Goal: Task Accomplishment & Management: Manage account settings

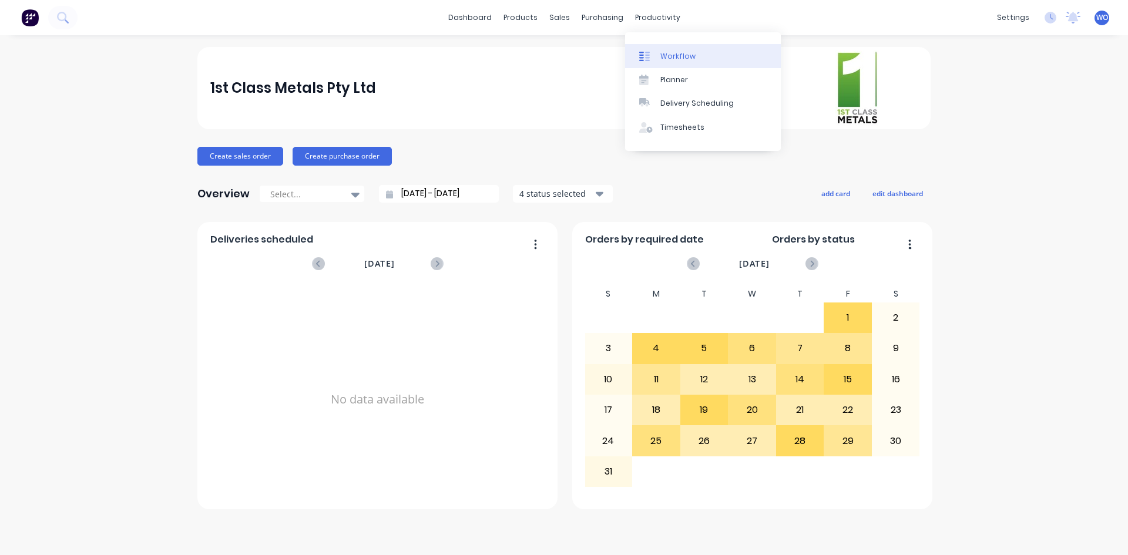
click at [673, 46] on link "Workflow" at bounding box center [703, 55] width 156 height 23
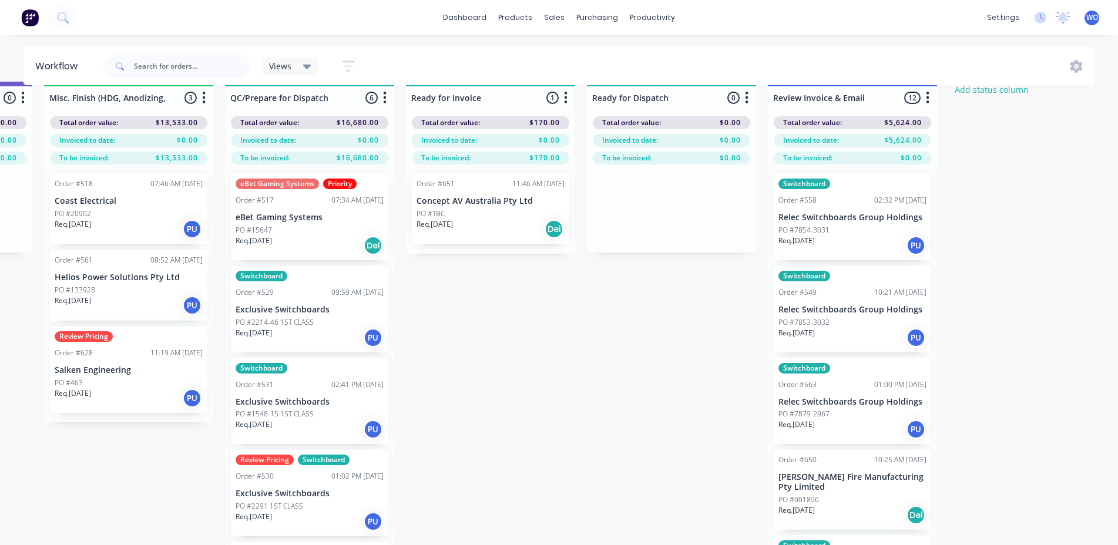
scroll to position [0, 4324]
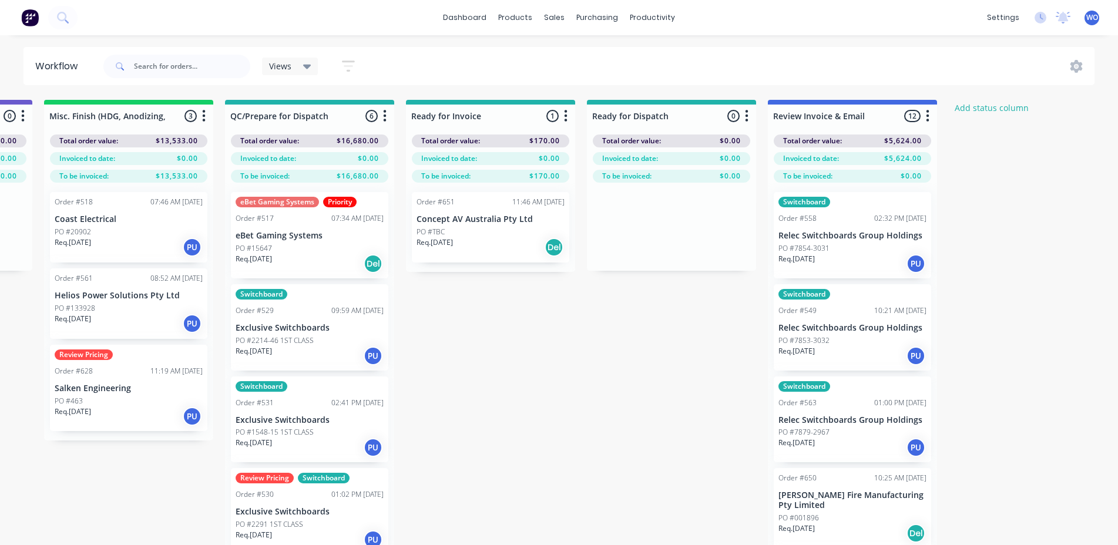
click at [35, 10] on img at bounding box center [30, 18] width 18 height 18
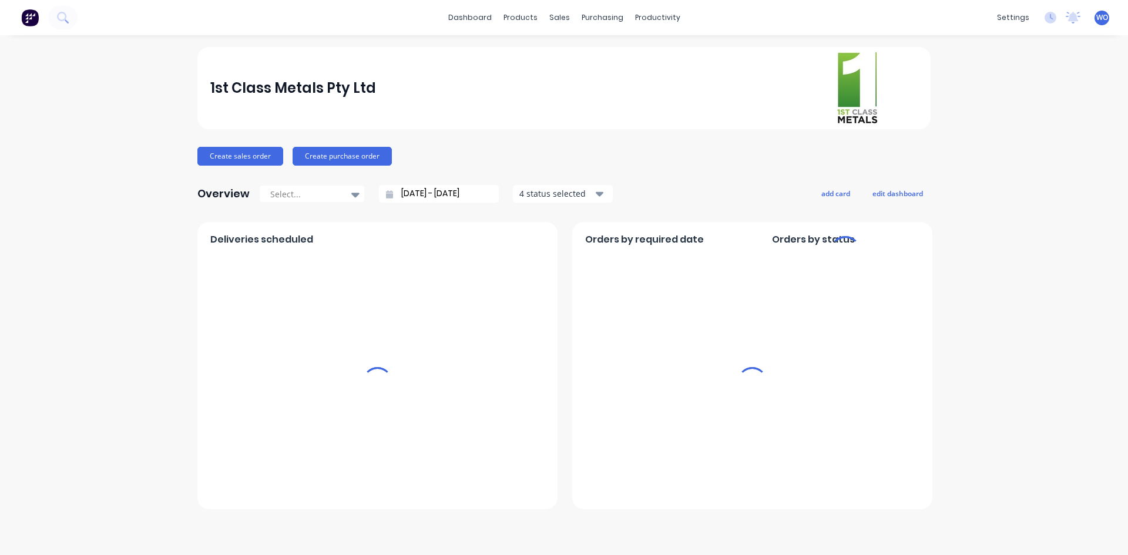
click at [555, 16] on div "sales" at bounding box center [559, 18] width 32 height 18
click at [575, 53] on link "Sales Orders" at bounding box center [621, 55] width 156 height 23
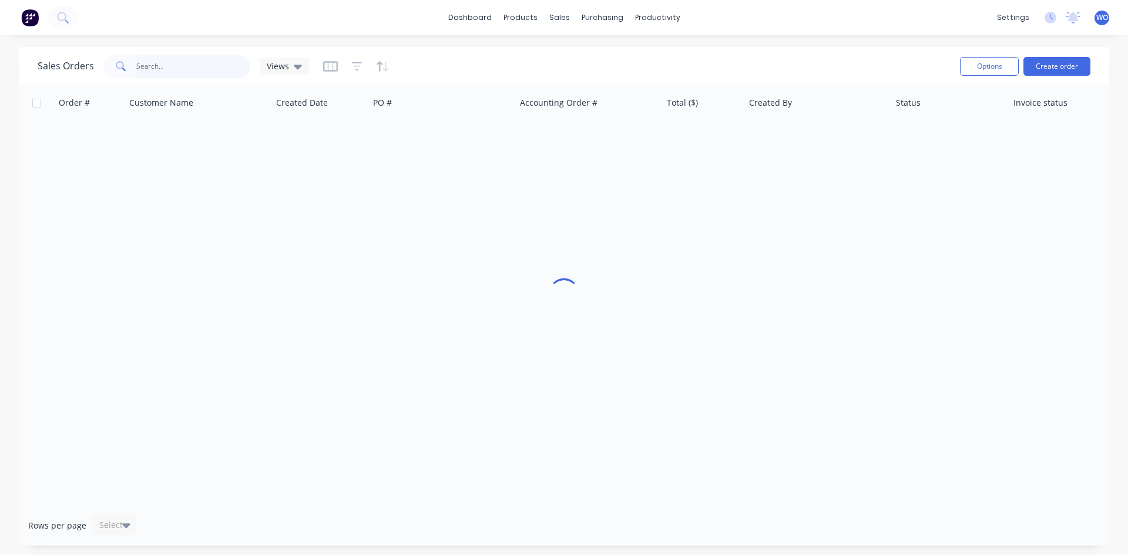
click at [161, 63] on input "text" at bounding box center [193, 66] width 115 height 23
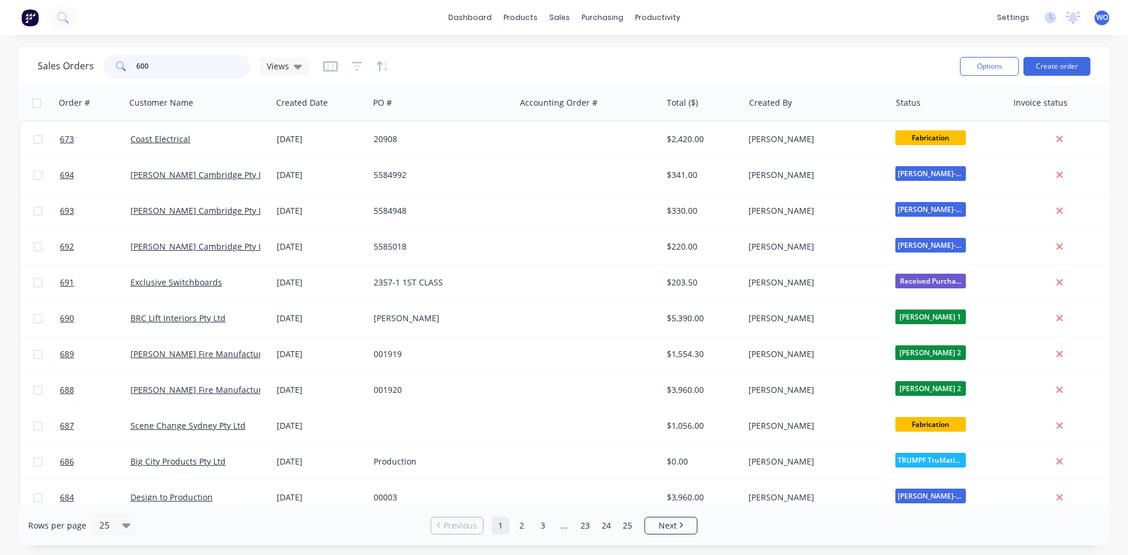
type input "600"
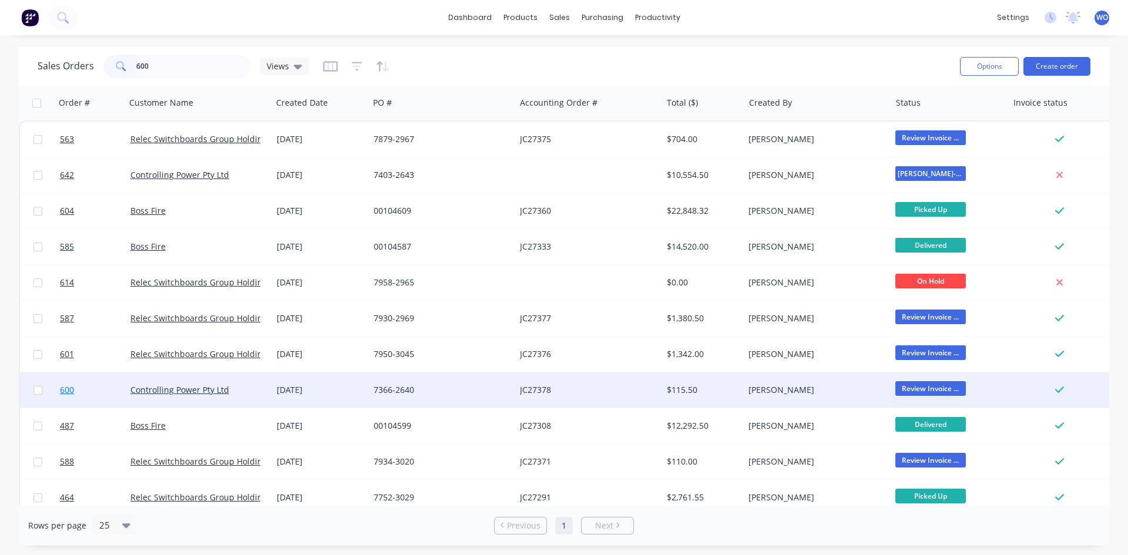
click at [116, 394] on link "600" at bounding box center [95, 389] width 70 height 35
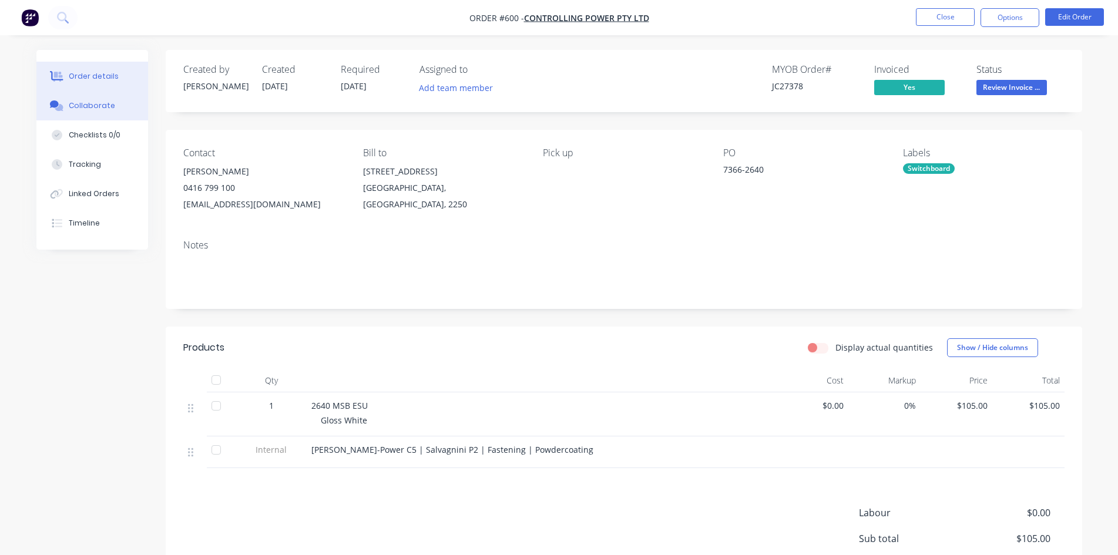
click at [140, 102] on button "Collaborate" at bounding box center [92, 105] width 112 height 29
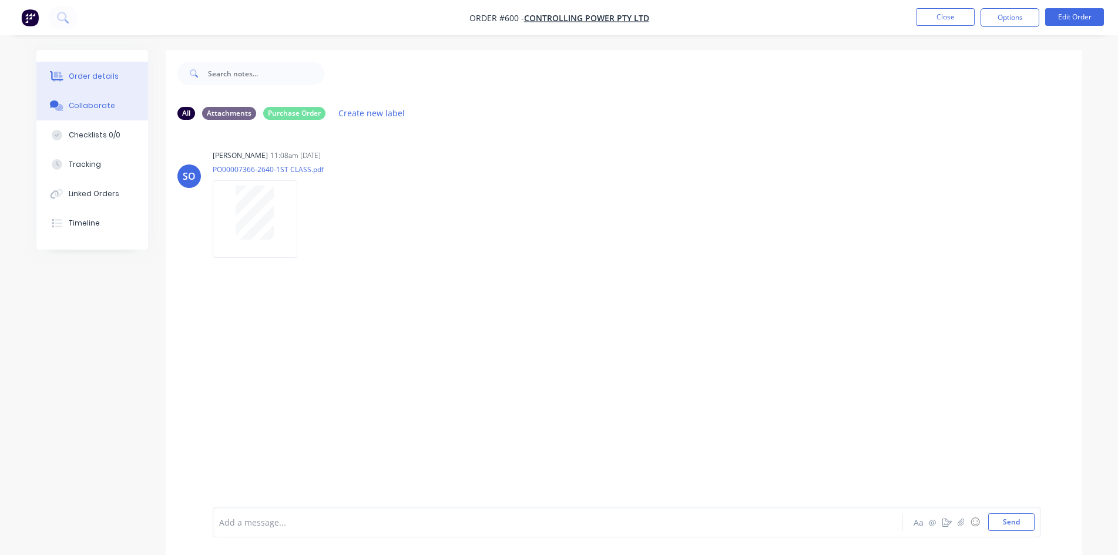
click at [72, 74] on div "Order details" at bounding box center [94, 76] width 50 height 11
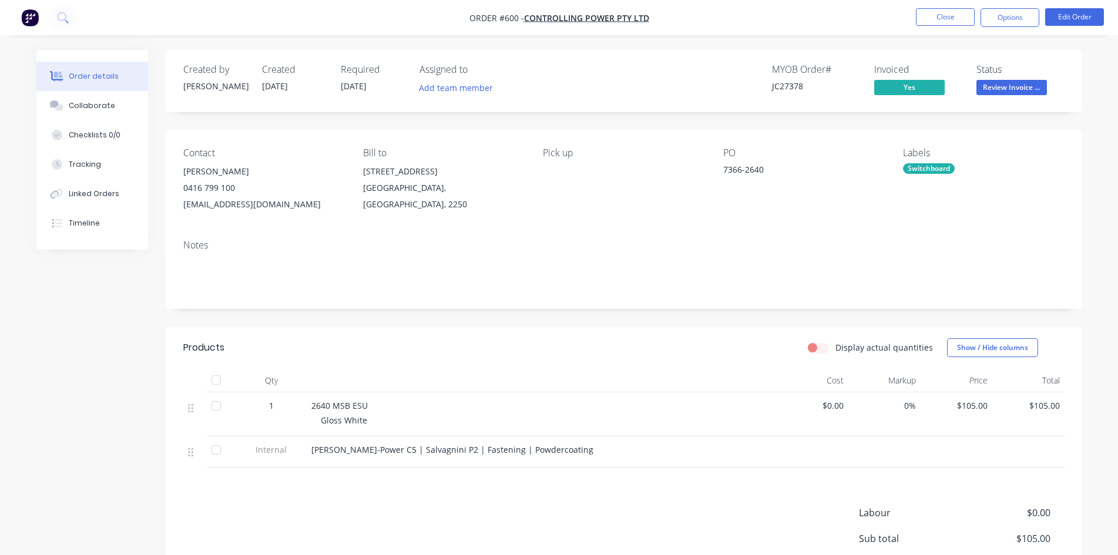
click at [1015, 86] on span "Review Invoice ..." at bounding box center [1011, 87] width 70 height 15
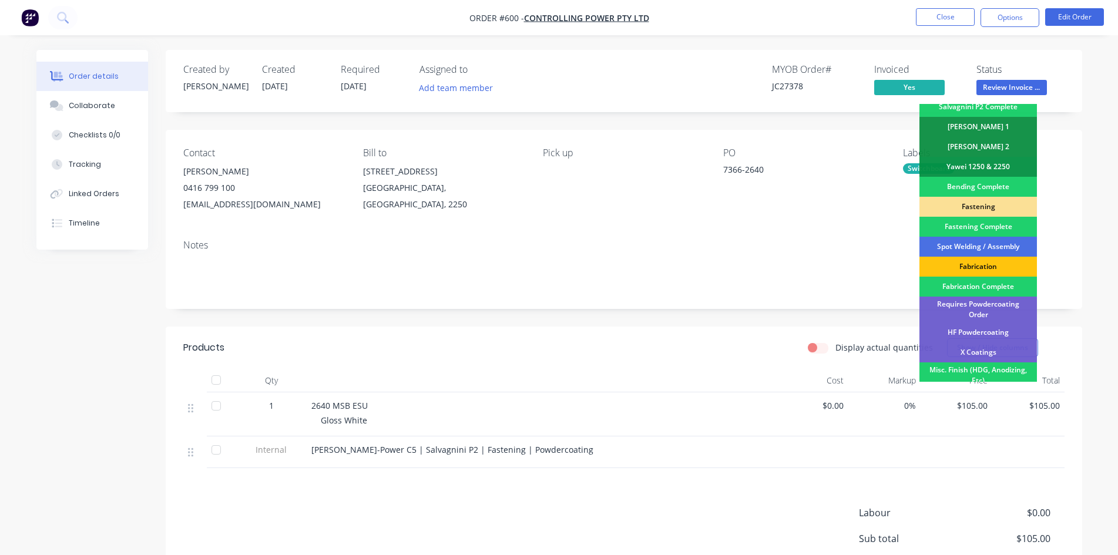
scroll to position [333, 0]
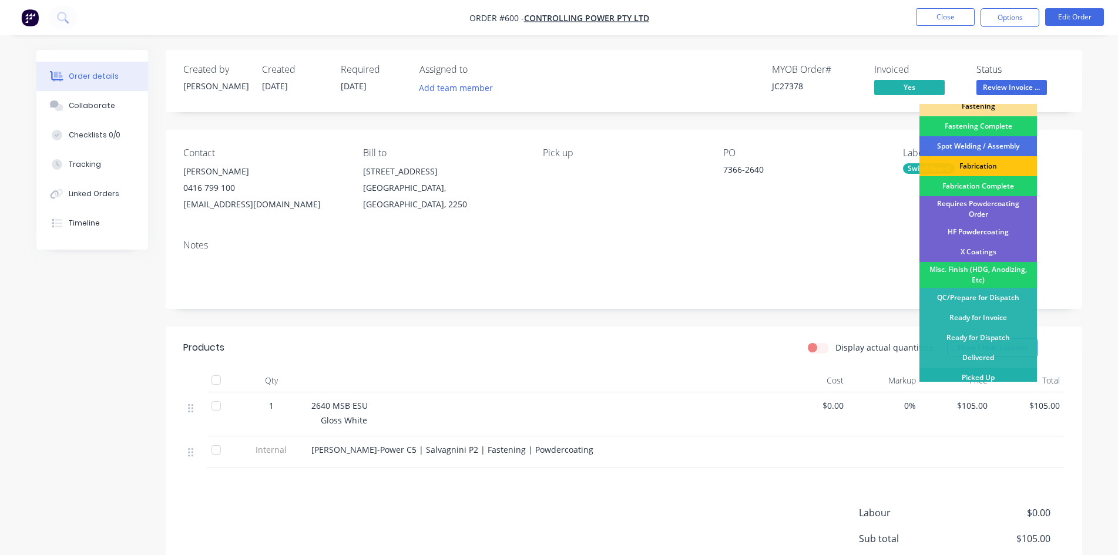
click at [994, 374] on div "Picked Up" at bounding box center [977, 378] width 117 height 20
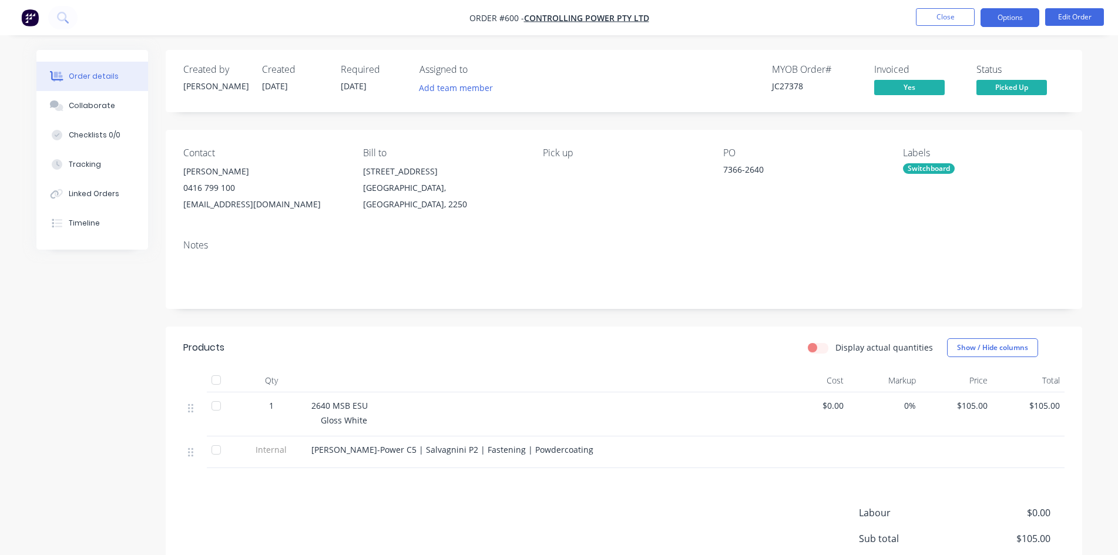
click at [998, 24] on button "Options" at bounding box center [1009, 17] width 59 height 19
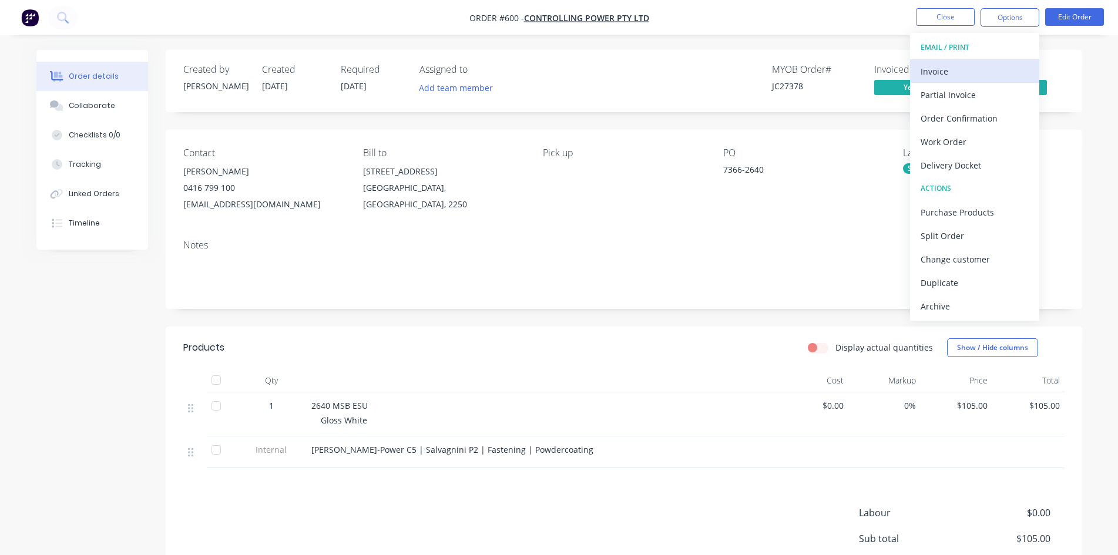
click at [952, 68] on div "Invoice" at bounding box center [975, 71] width 108 height 17
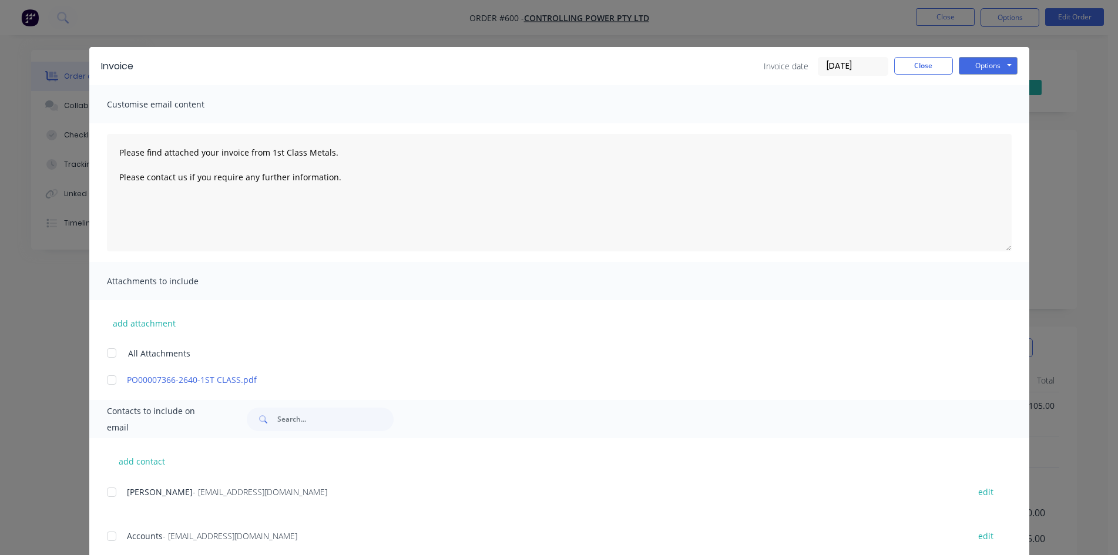
click at [113, 536] on div at bounding box center [111, 536] width 23 height 23
click at [996, 62] on button "Options" at bounding box center [988, 66] width 59 height 18
click at [999, 126] on button "Email" at bounding box center [996, 125] width 75 height 19
type textarea "Please find attached your invoice from 1st Class Metals. Please contact us if y…"
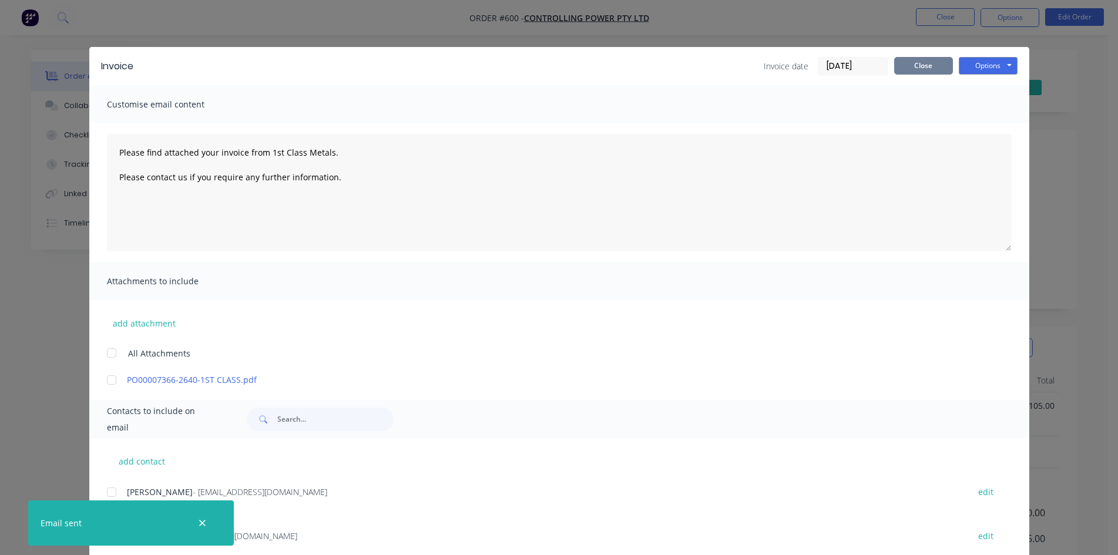
click at [915, 68] on button "Close" at bounding box center [923, 66] width 59 height 18
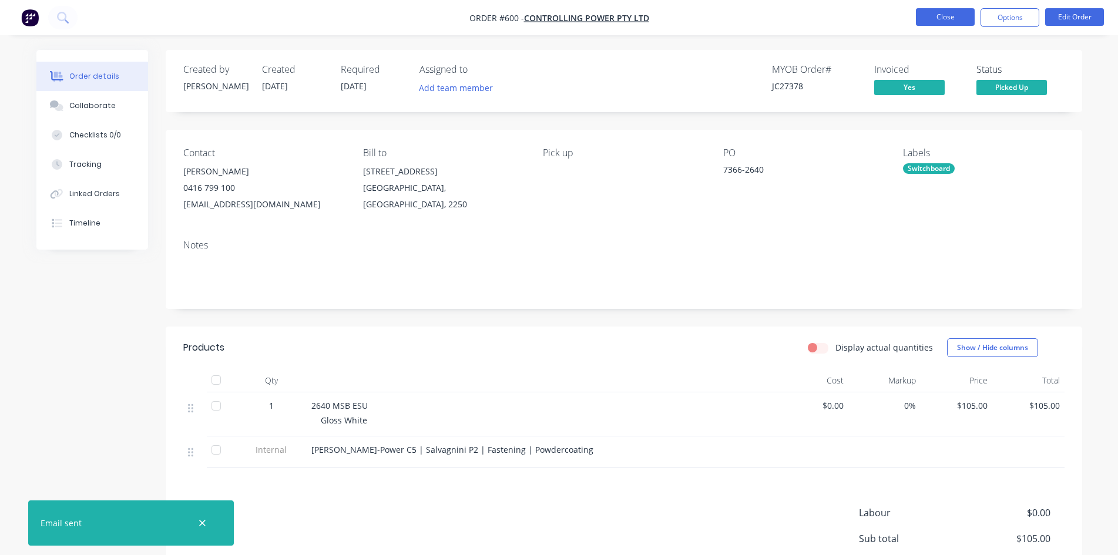
click at [951, 15] on button "Close" at bounding box center [945, 17] width 59 height 18
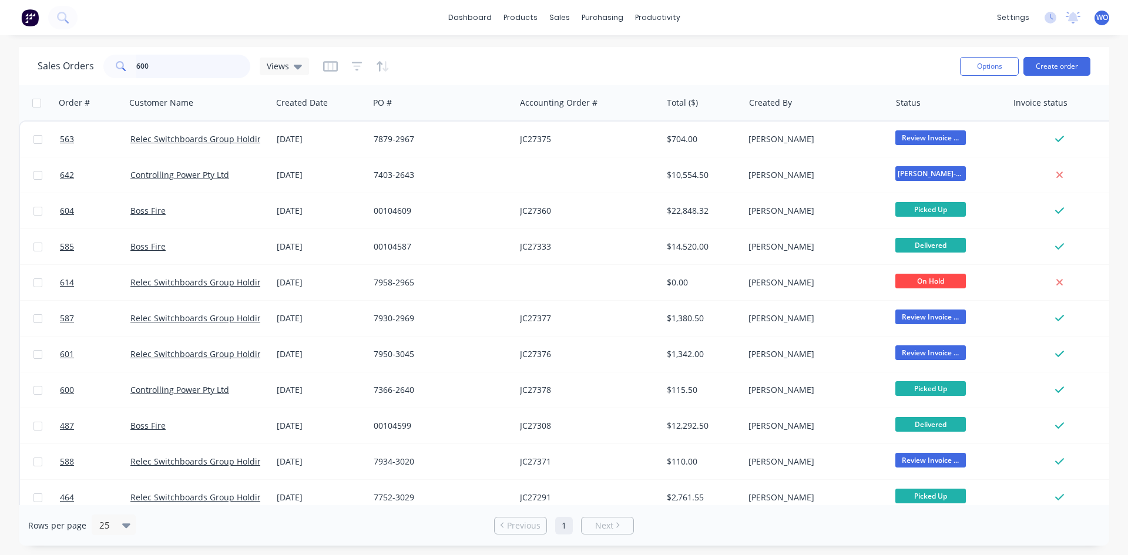
drag, startPoint x: 168, startPoint y: 72, endPoint x: 0, endPoint y: 9, distance: 179.4
click at [0, 65] on div "Sales Orders 600 Views Options Create order Order # Customer Name Created Date …" at bounding box center [564, 296] width 1128 height 499
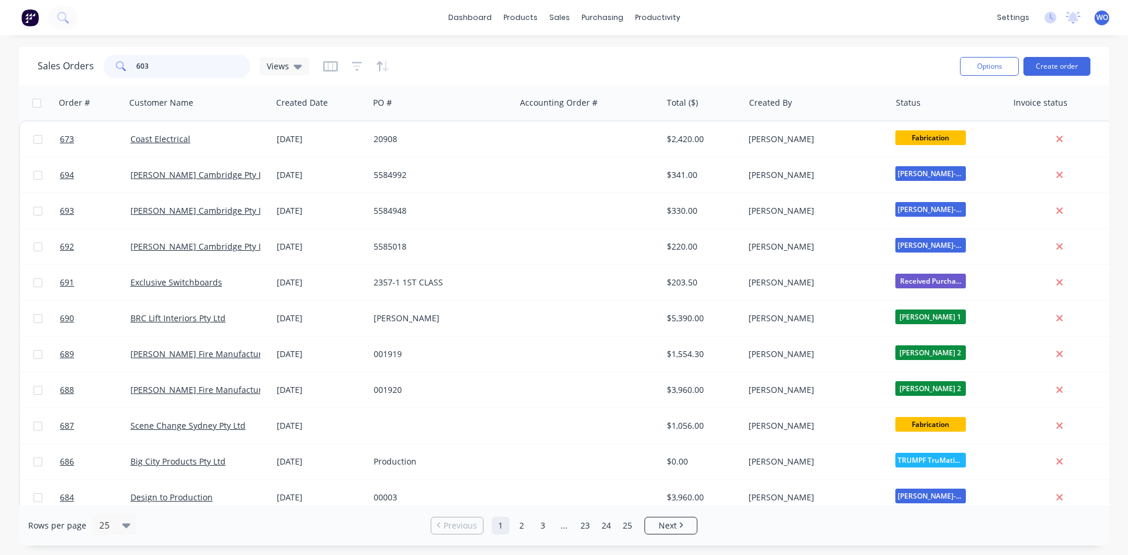
type input "603"
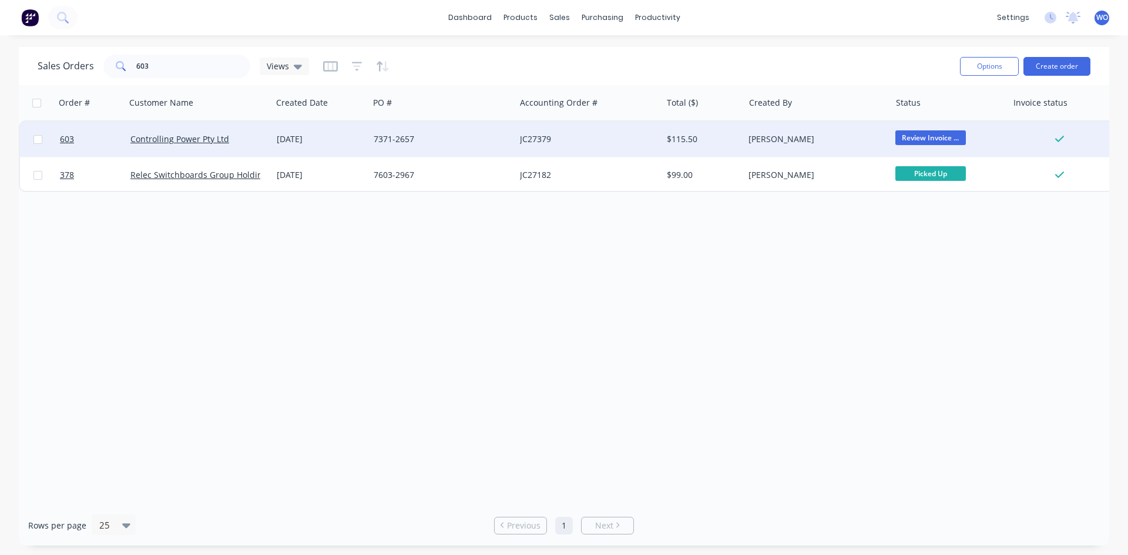
click at [458, 137] on div "7371-2657" at bounding box center [439, 139] width 130 height 12
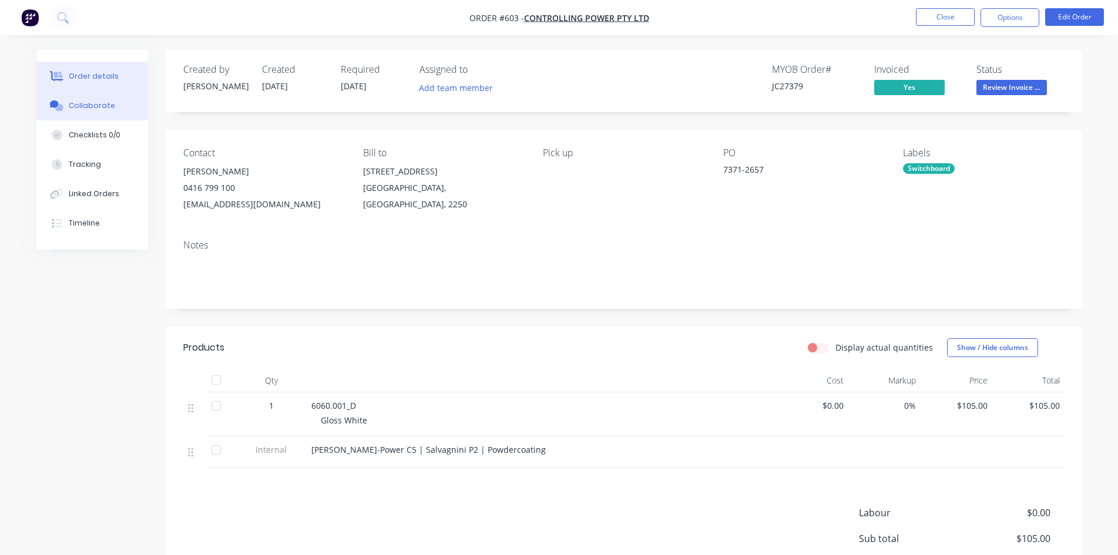
click at [93, 102] on div "Collaborate" at bounding box center [92, 105] width 46 height 11
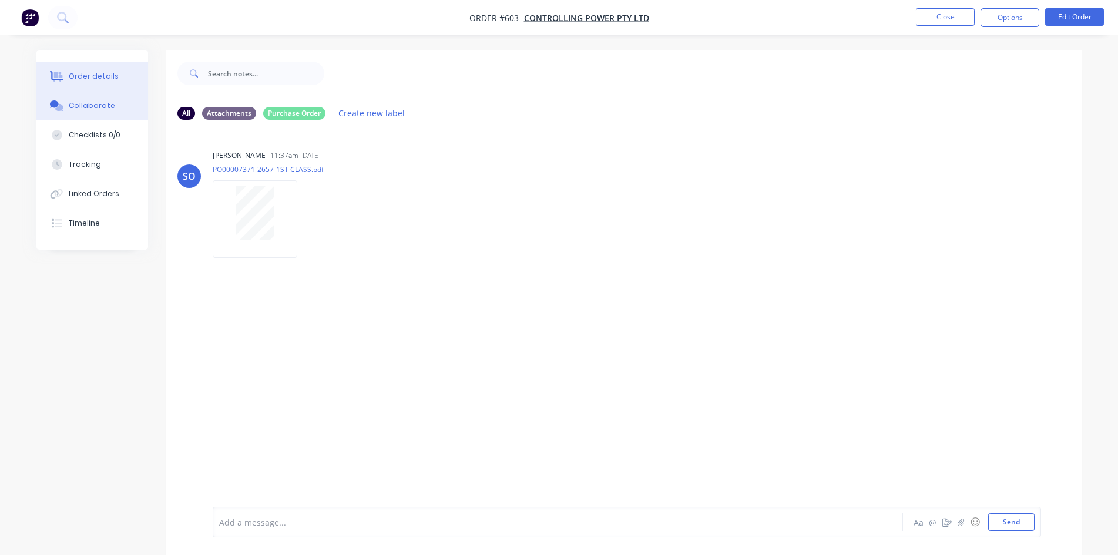
click at [103, 73] on div "Order details" at bounding box center [94, 76] width 50 height 11
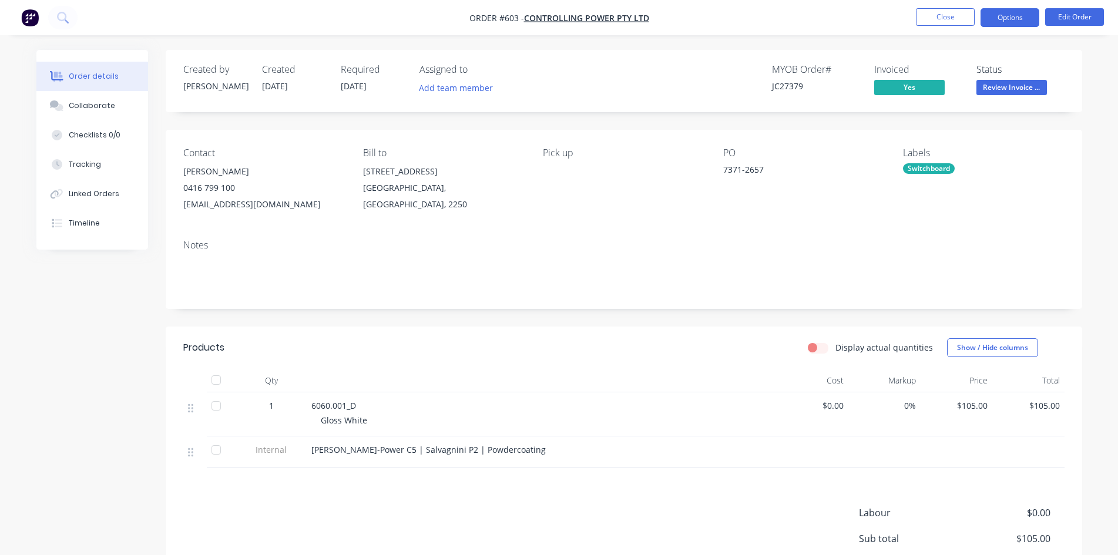
click at [1023, 21] on button "Options" at bounding box center [1009, 17] width 59 height 19
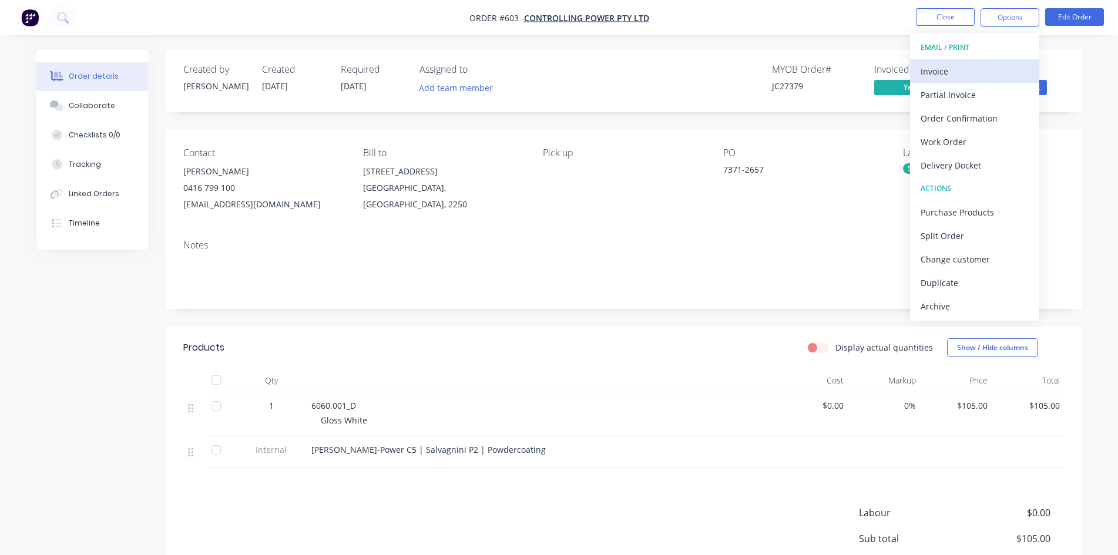
click at [936, 74] on div "Invoice" at bounding box center [975, 71] width 108 height 17
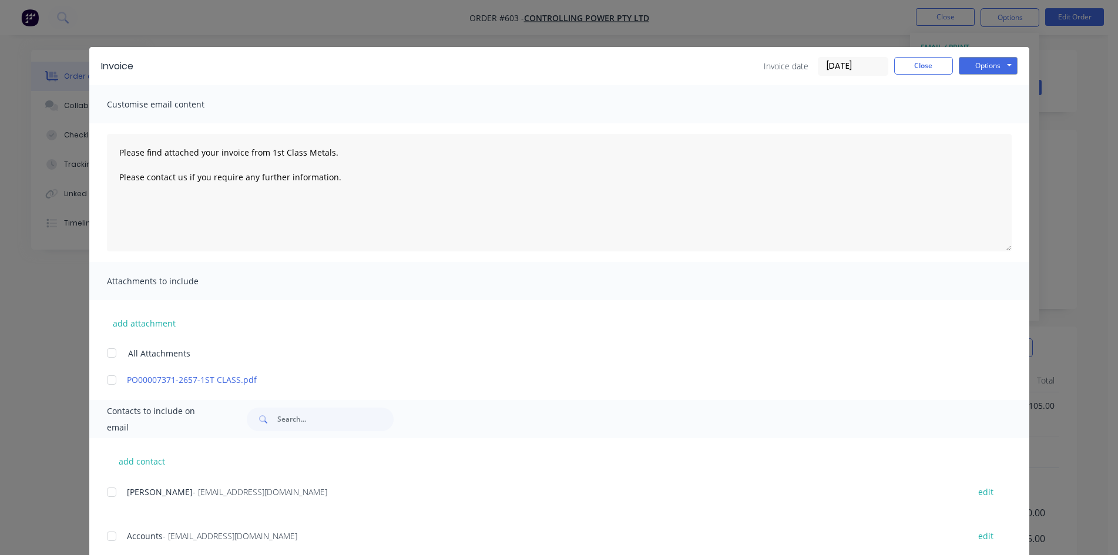
click at [105, 538] on div at bounding box center [111, 536] width 23 height 23
click at [978, 73] on button "Options" at bounding box center [988, 66] width 59 height 18
click at [987, 126] on button "Email" at bounding box center [996, 125] width 75 height 19
type textarea "Please find attached your invoice from 1st Class Metals. Please contact us if y…"
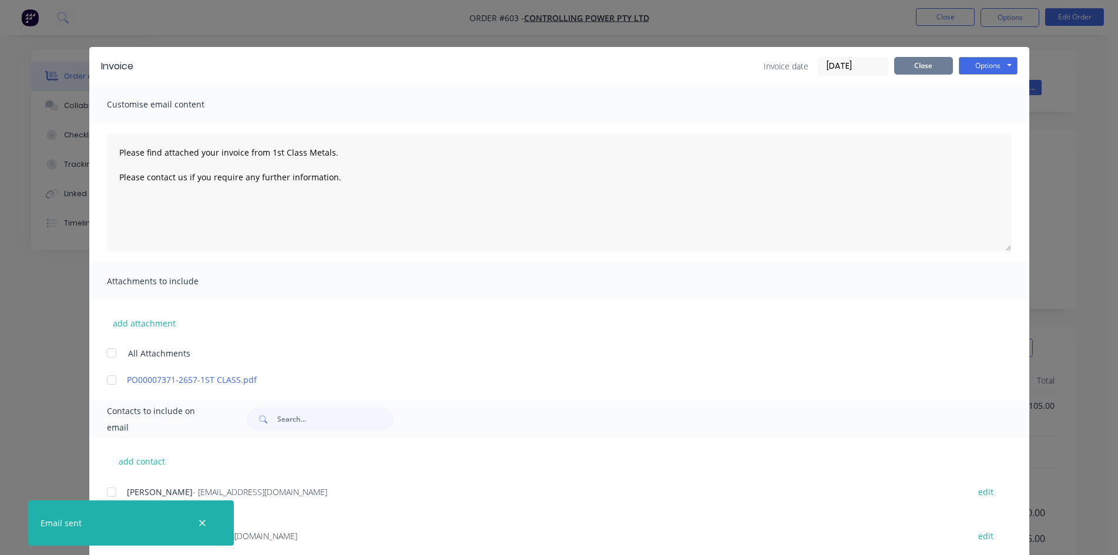
click at [931, 69] on button "Close" at bounding box center [923, 66] width 59 height 18
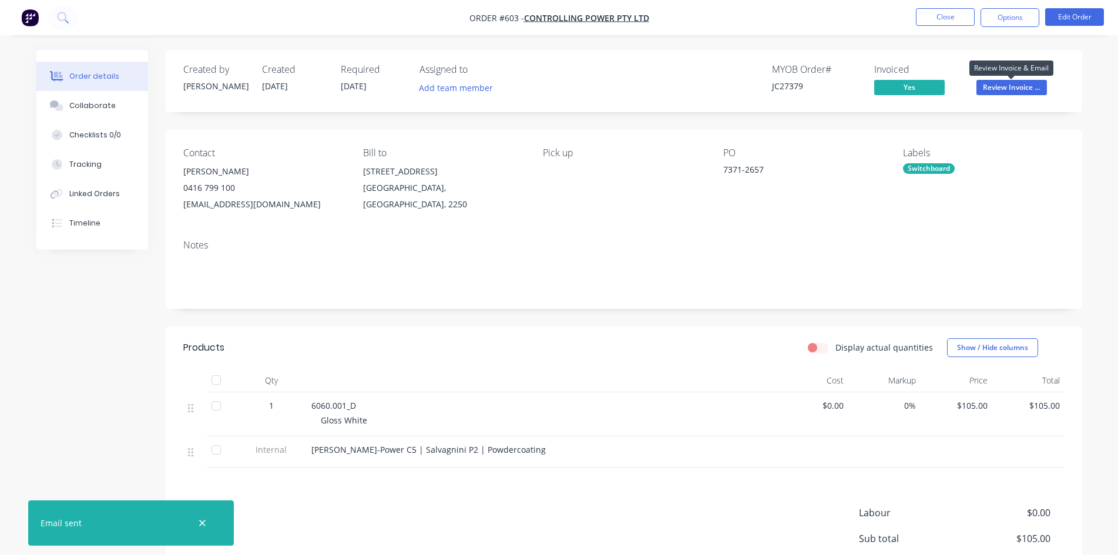
click at [996, 90] on span "Review Invoice ..." at bounding box center [1011, 87] width 70 height 15
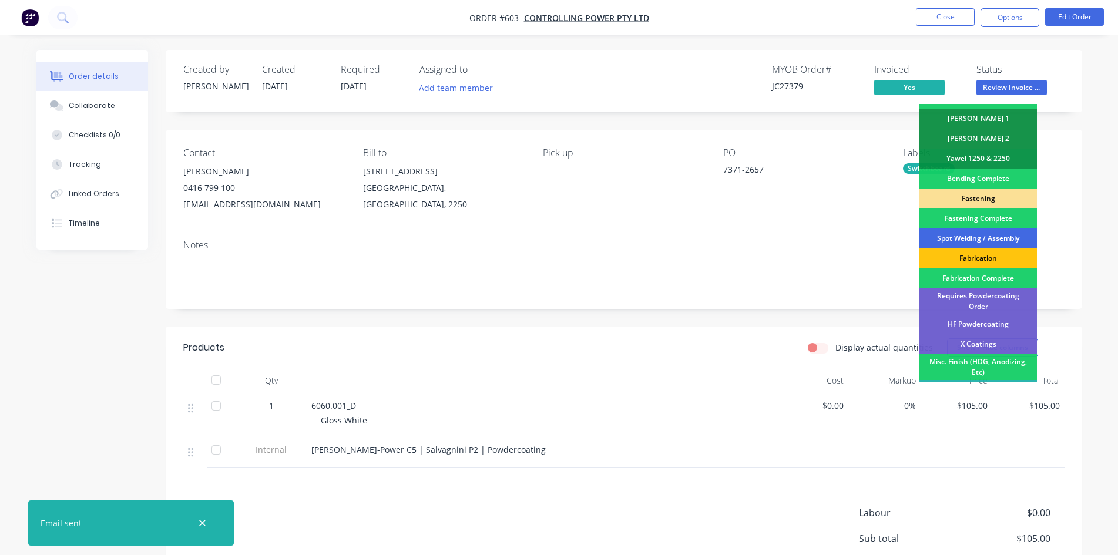
scroll to position [333, 0]
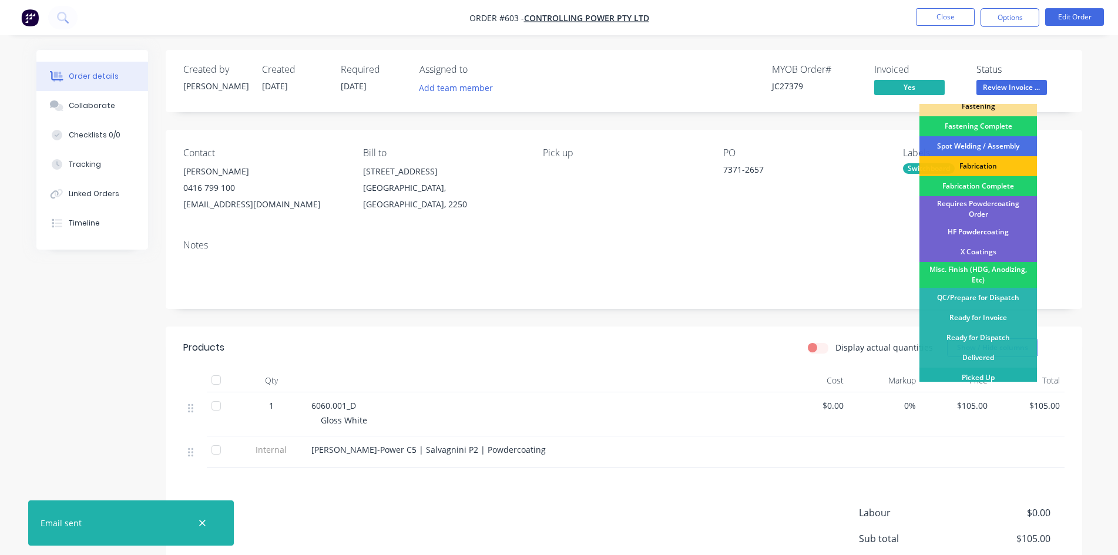
click at [955, 374] on div "Picked Up" at bounding box center [977, 378] width 117 height 20
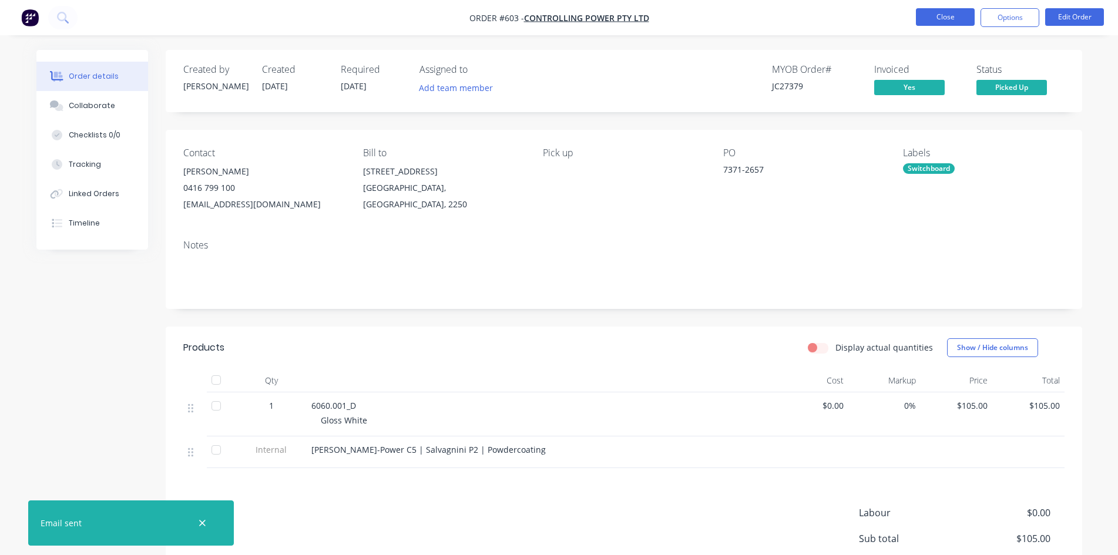
click at [939, 22] on button "Close" at bounding box center [945, 17] width 59 height 18
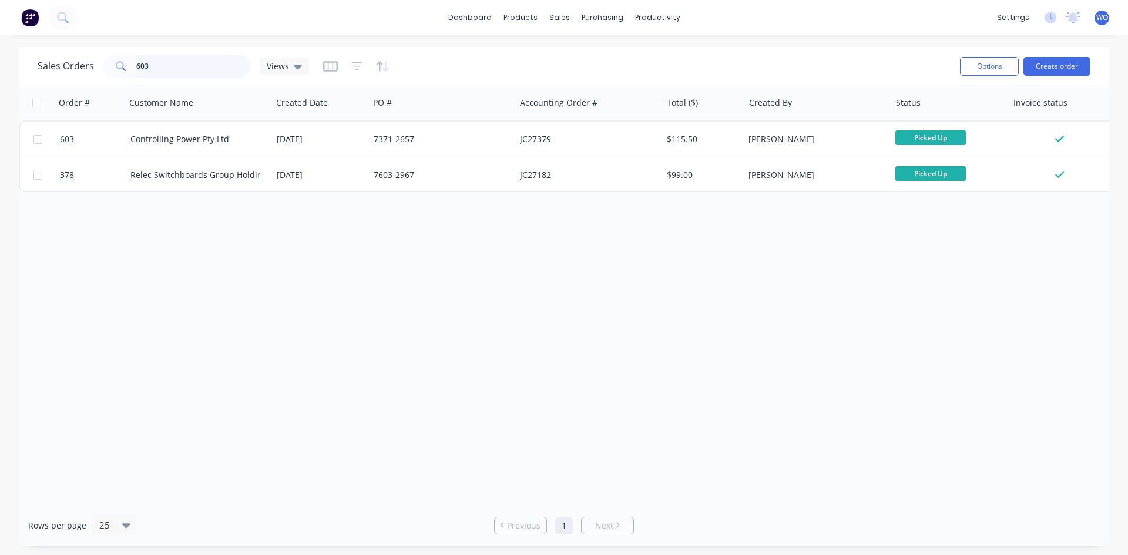
click at [172, 67] on input "603" at bounding box center [193, 66] width 115 height 23
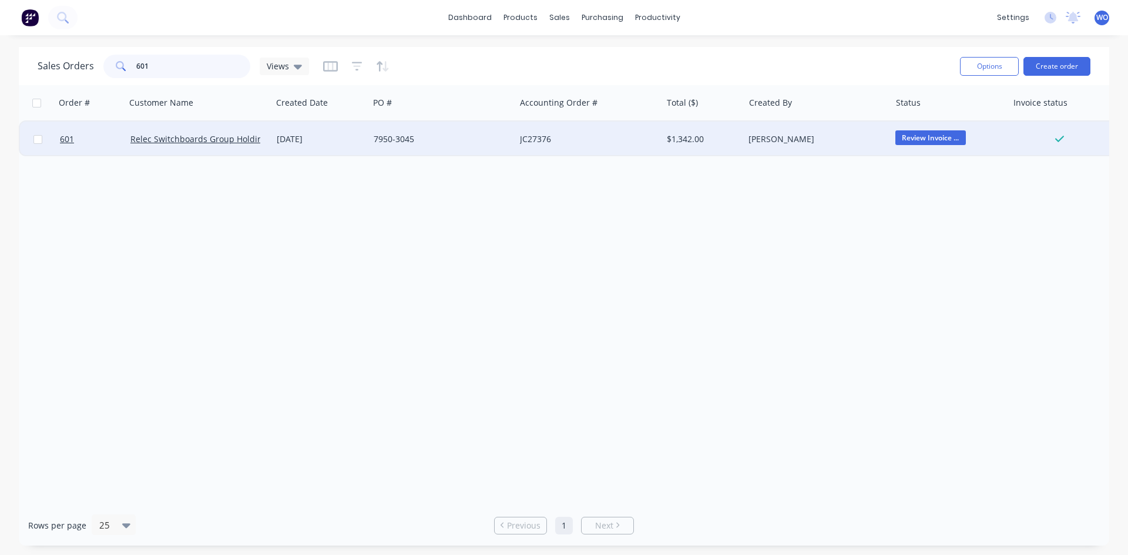
type input "601"
click at [395, 138] on div "7950-3045" at bounding box center [439, 139] width 130 height 12
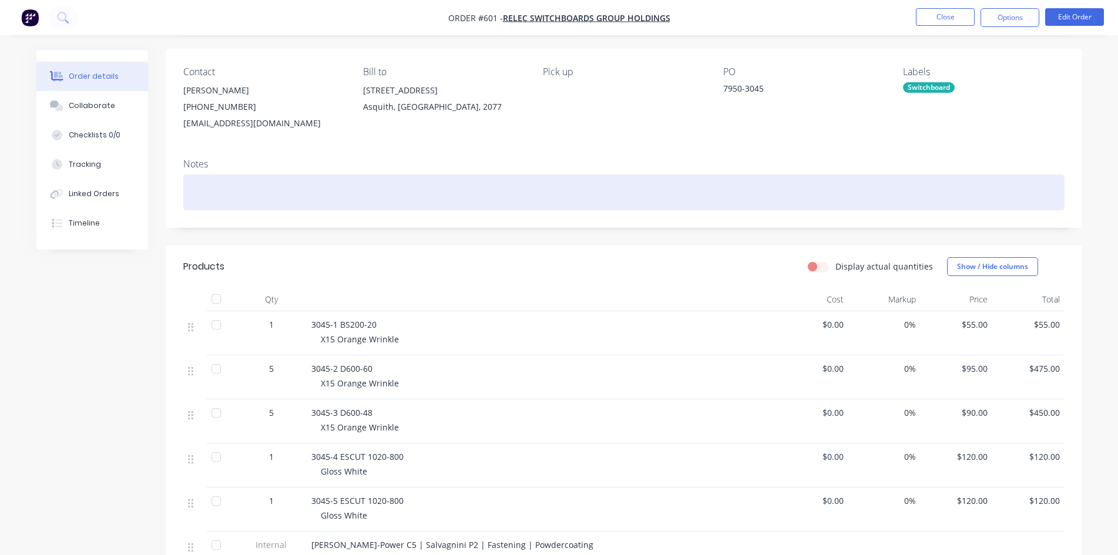
scroll to position [117, 0]
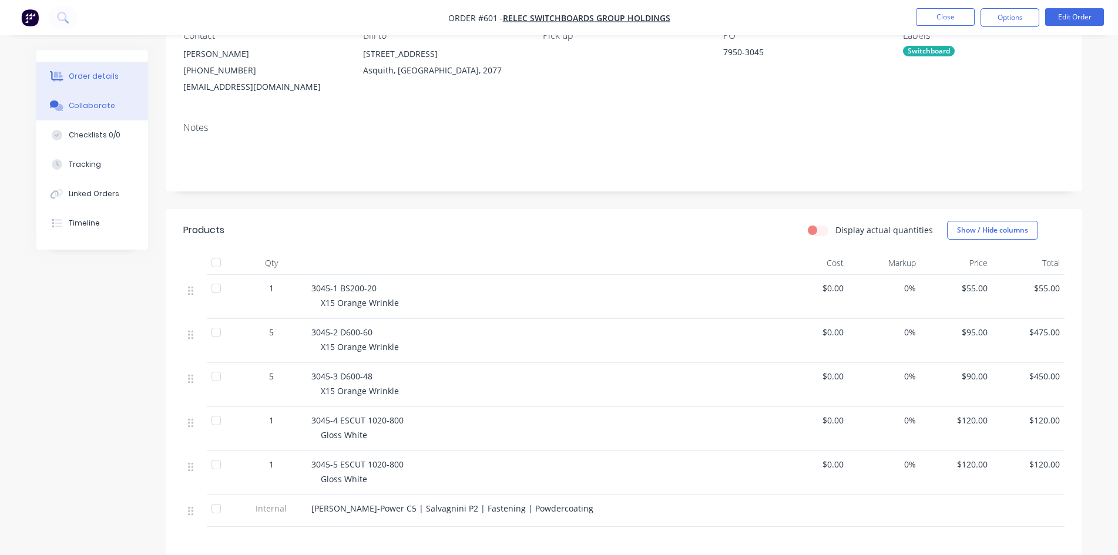
click at [93, 112] on button "Collaborate" at bounding box center [92, 105] width 112 height 29
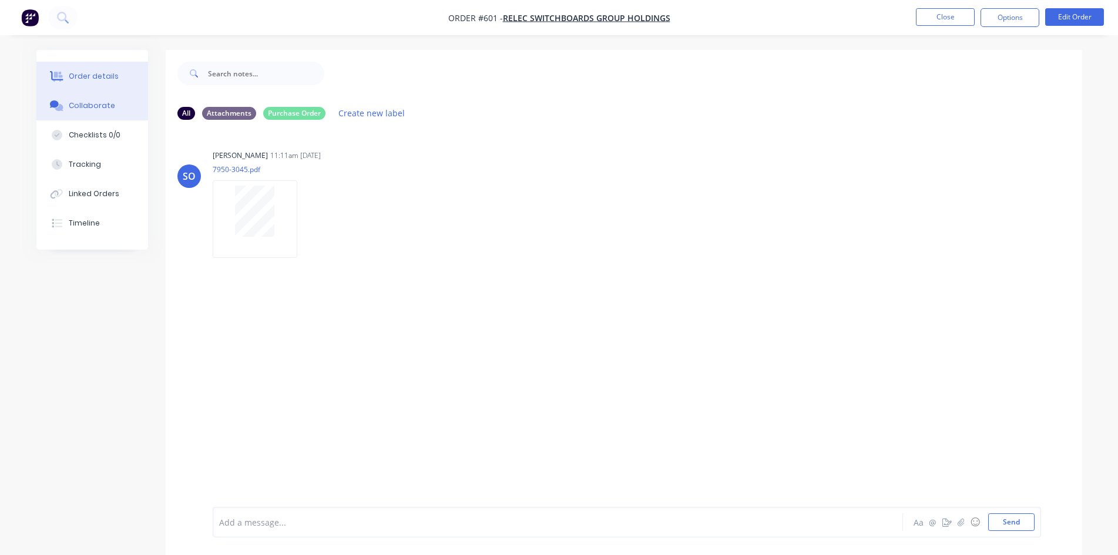
click at [107, 76] on div "Order details" at bounding box center [94, 76] width 50 height 11
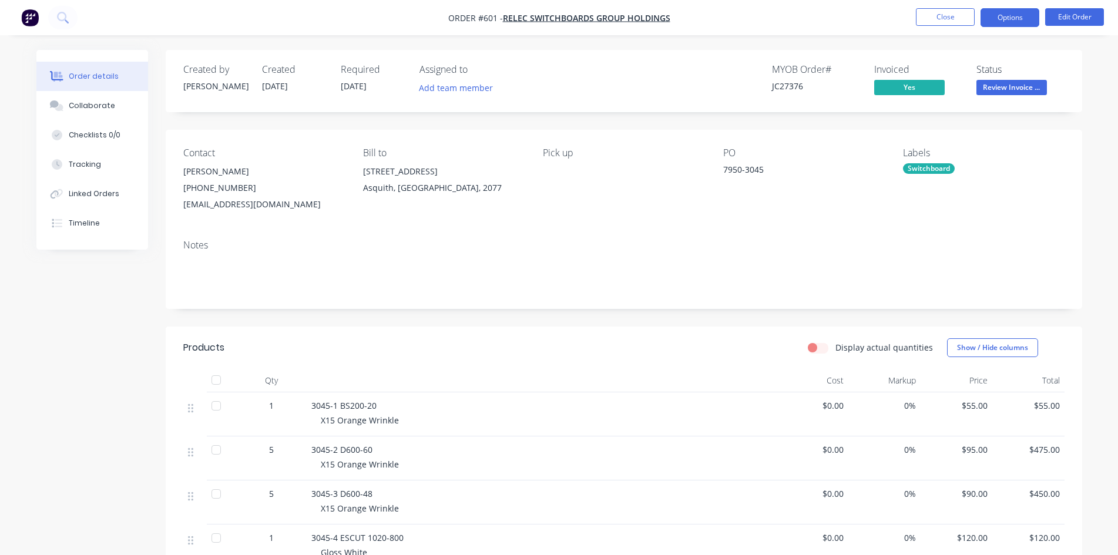
click at [1013, 22] on button "Options" at bounding box center [1009, 17] width 59 height 19
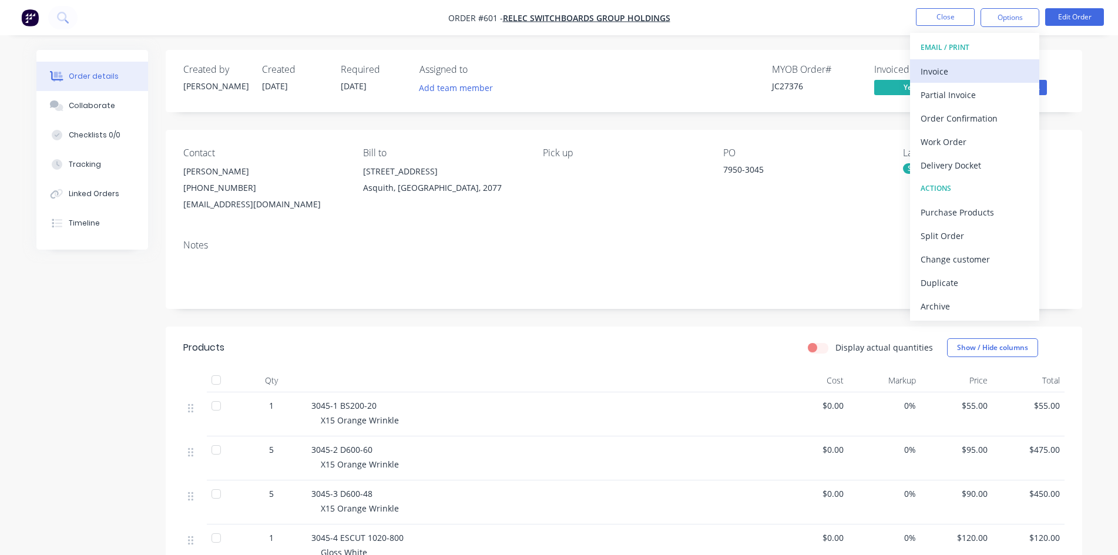
click at [986, 61] on button "Invoice" at bounding box center [974, 70] width 129 height 23
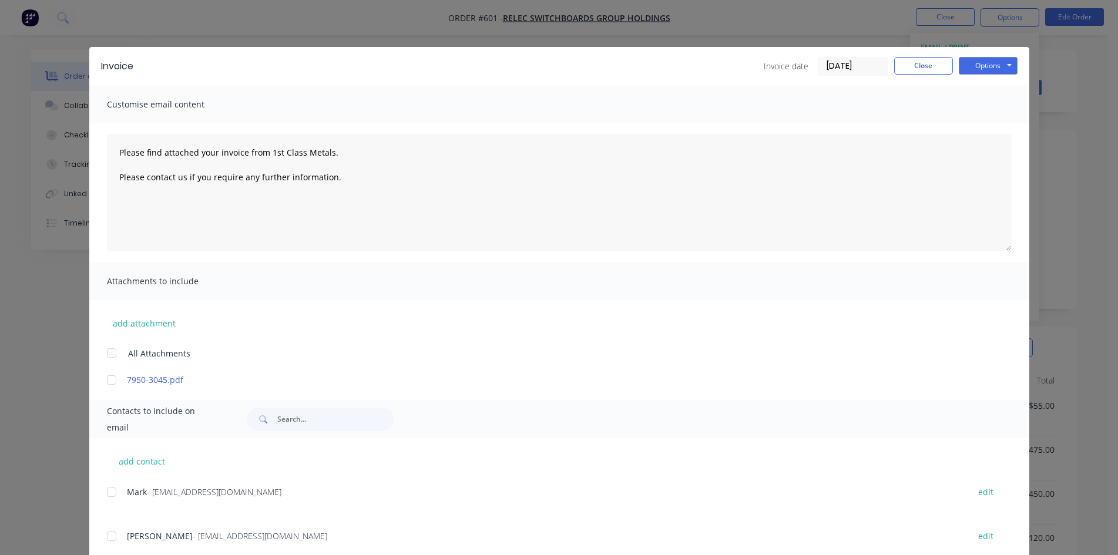
click at [104, 538] on div at bounding box center [111, 536] width 23 height 23
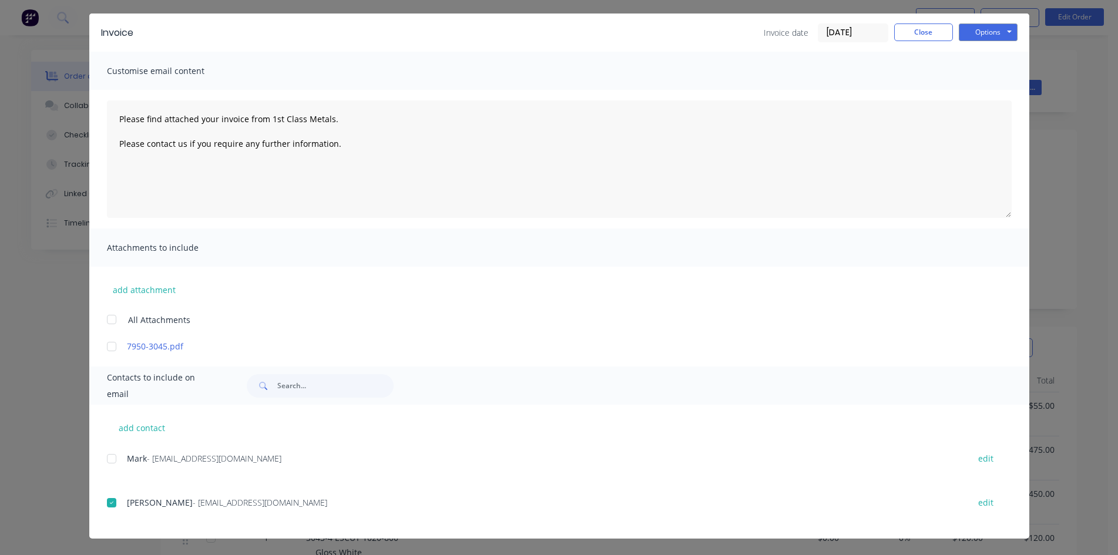
click at [110, 503] on div at bounding box center [111, 502] width 23 height 23
click at [107, 462] on div at bounding box center [111, 458] width 23 height 23
click at [998, 35] on button "Options" at bounding box center [988, 32] width 59 height 18
click at [977, 96] on button "Email" at bounding box center [996, 91] width 75 height 19
type textarea "Please find attached your invoice from 1st Class Metals. Please contact us if y…"
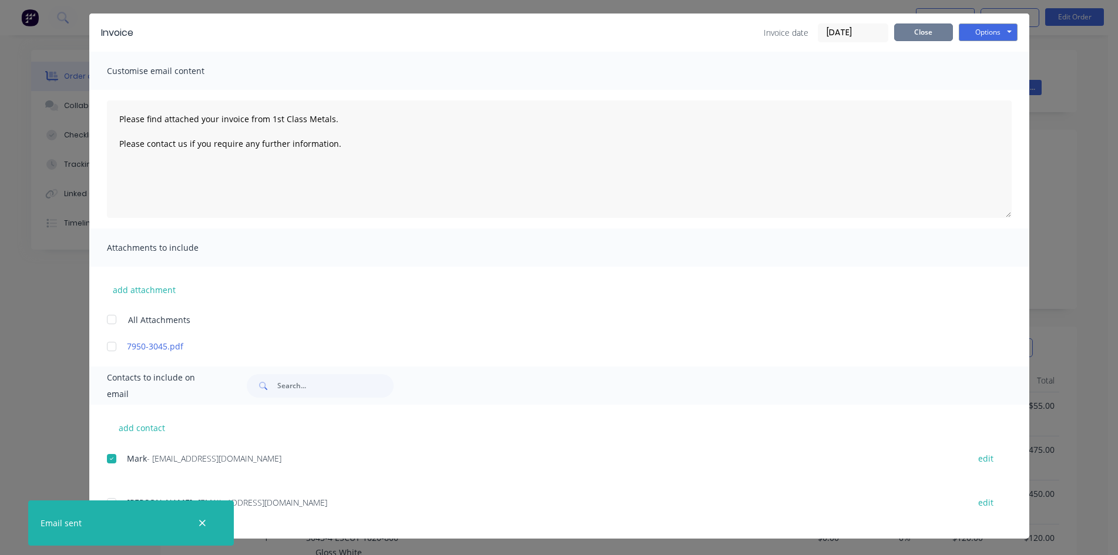
click at [910, 35] on button "Close" at bounding box center [923, 32] width 59 height 18
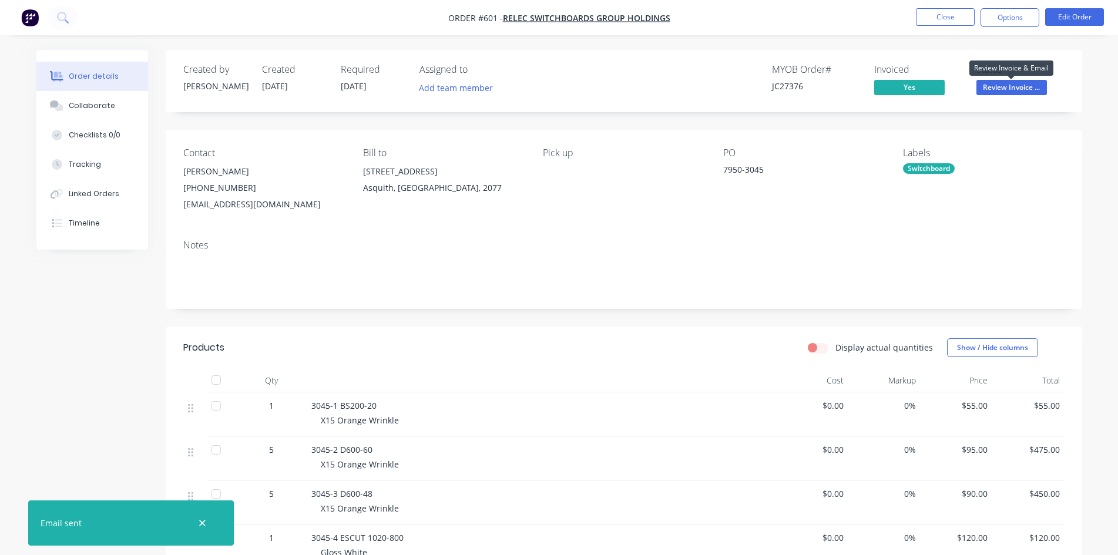
click at [1002, 88] on span "Review Invoice ..." at bounding box center [1011, 87] width 70 height 15
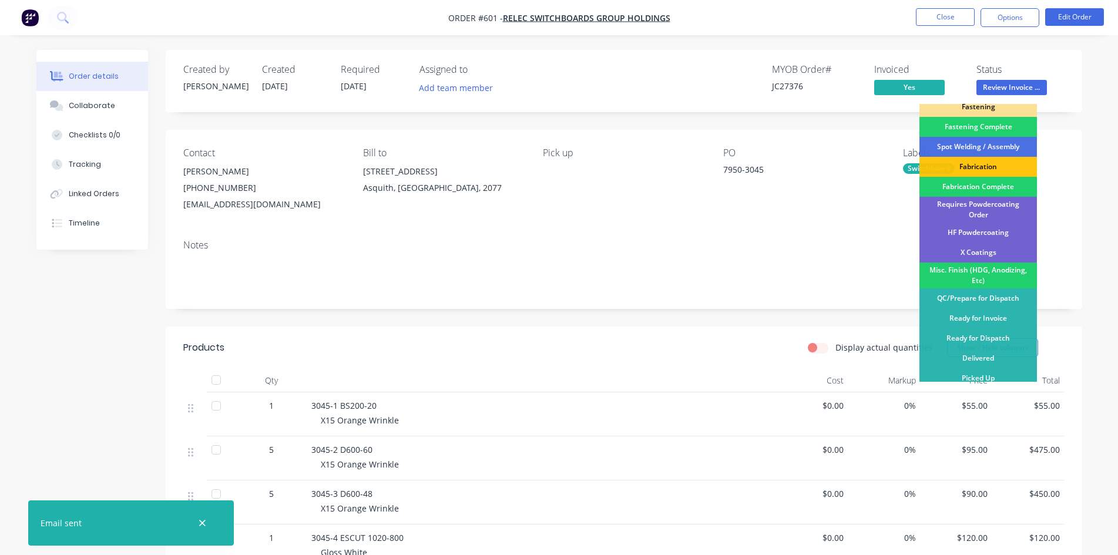
scroll to position [333, 0]
click at [1000, 371] on div "Picked Up" at bounding box center [977, 378] width 117 height 20
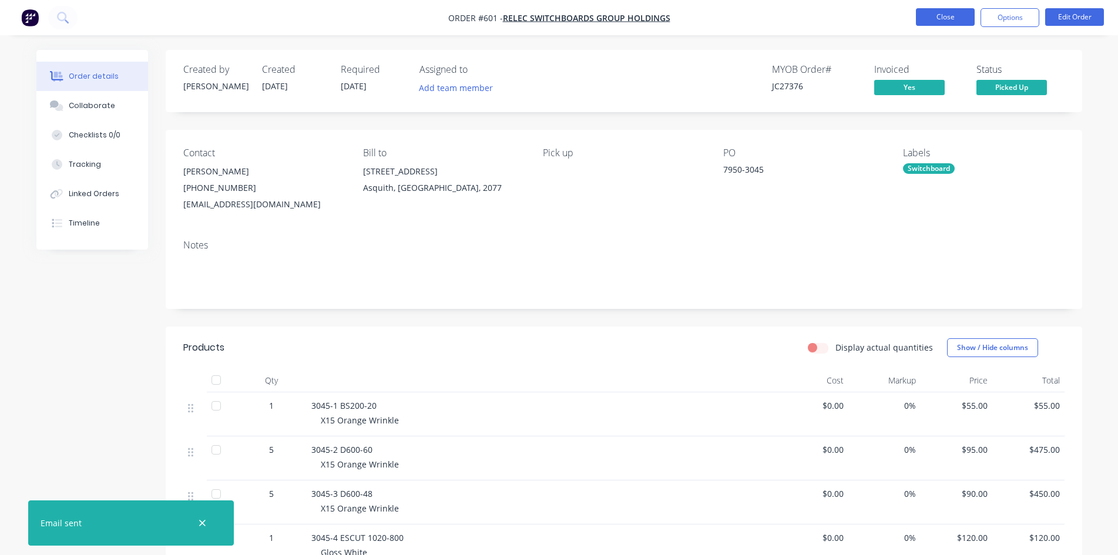
click at [933, 16] on button "Close" at bounding box center [945, 17] width 59 height 18
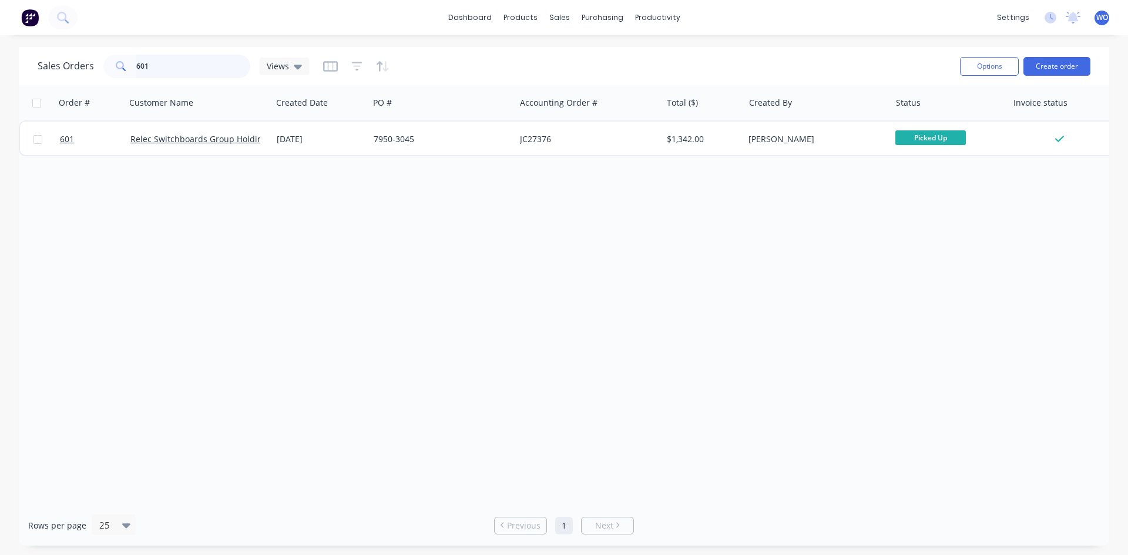
drag, startPoint x: 11, startPoint y: 49, endPoint x: 0, endPoint y: 37, distance: 15.8
click at [0, 37] on div "dashboard products sales purchasing productivity dashboard products Product Cat…" at bounding box center [564, 277] width 1128 height 555
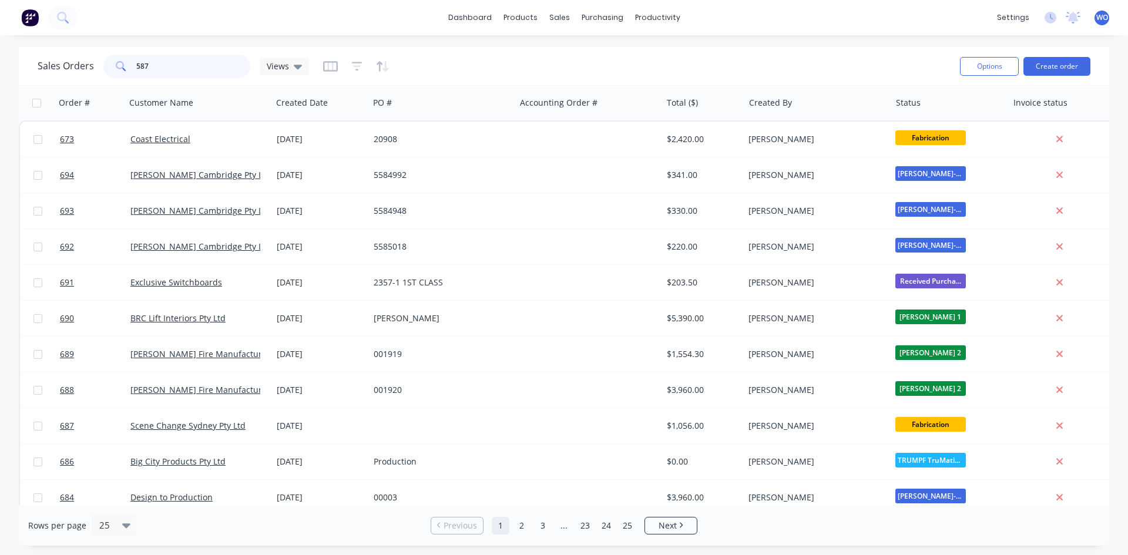
type input "587"
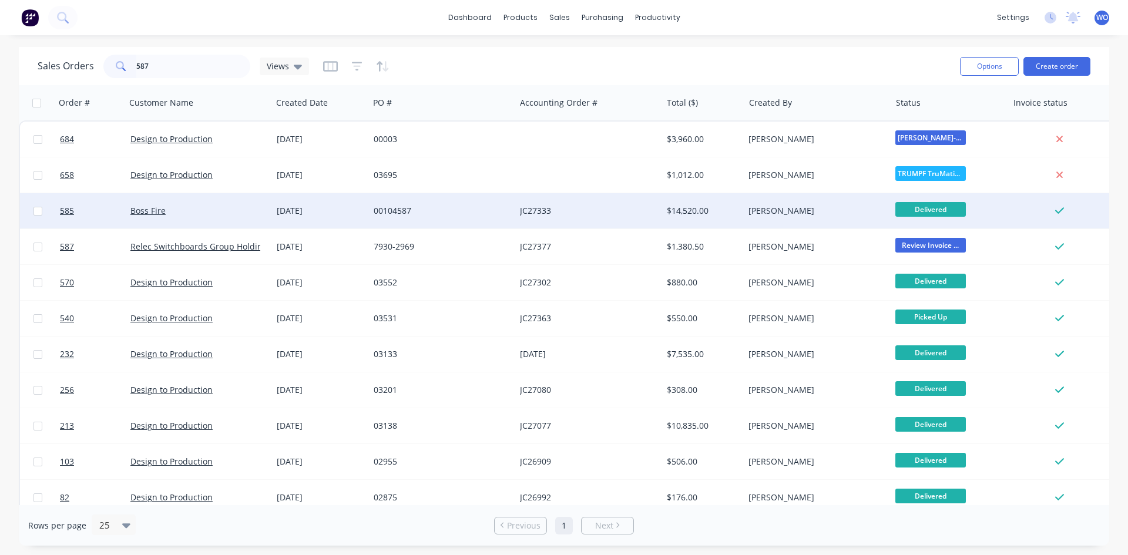
click at [200, 217] on div "Boss Fire" at bounding box center [199, 210] width 146 height 35
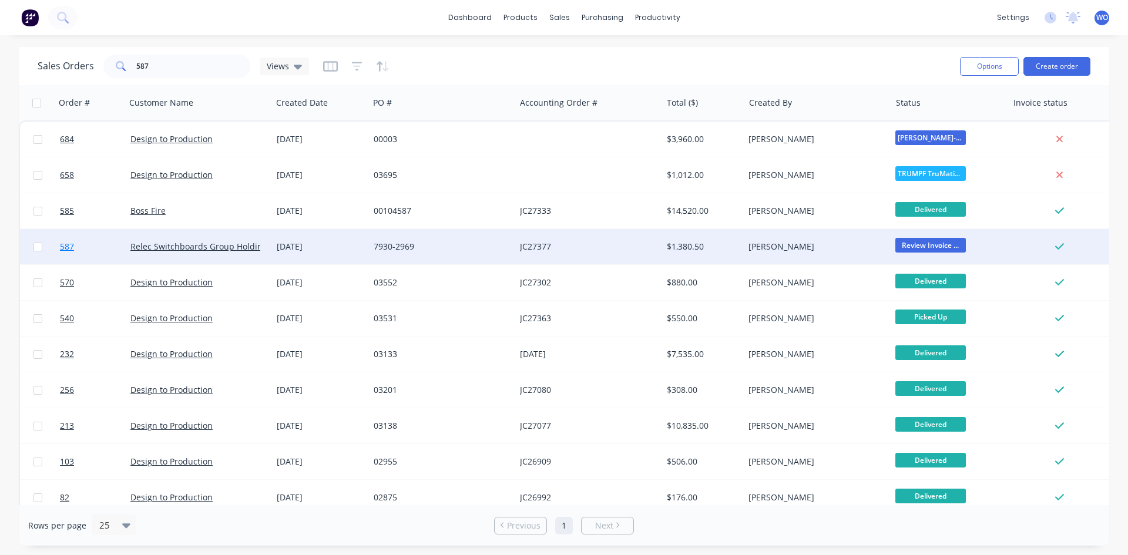
click at [103, 249] on link "587" at bounding box center [95, 246] width 70 height 35
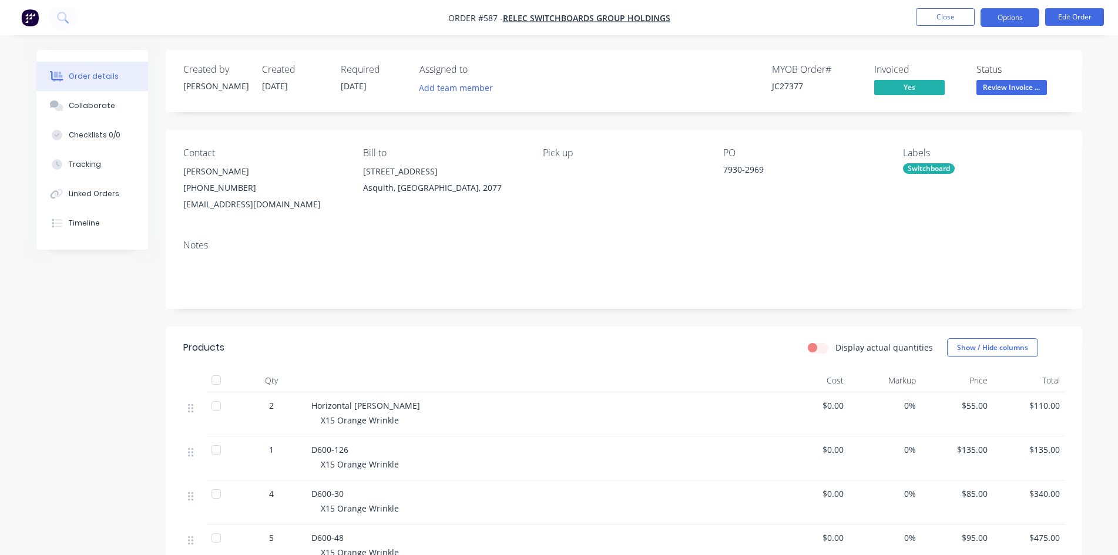
click at [1003, 19] on button "Options" at bounding box center [1009, 17] width 59 height 19
click at [1071, 63] on div "Created by [PERSON_NAME] Created [DATE] Required [DATE] Assigned to Add team me…" at bounding box center [624, 81] width 916 height 62
click at [1000, 19] on button "Options" at bounding box center [1009, 17] width 59 height 19
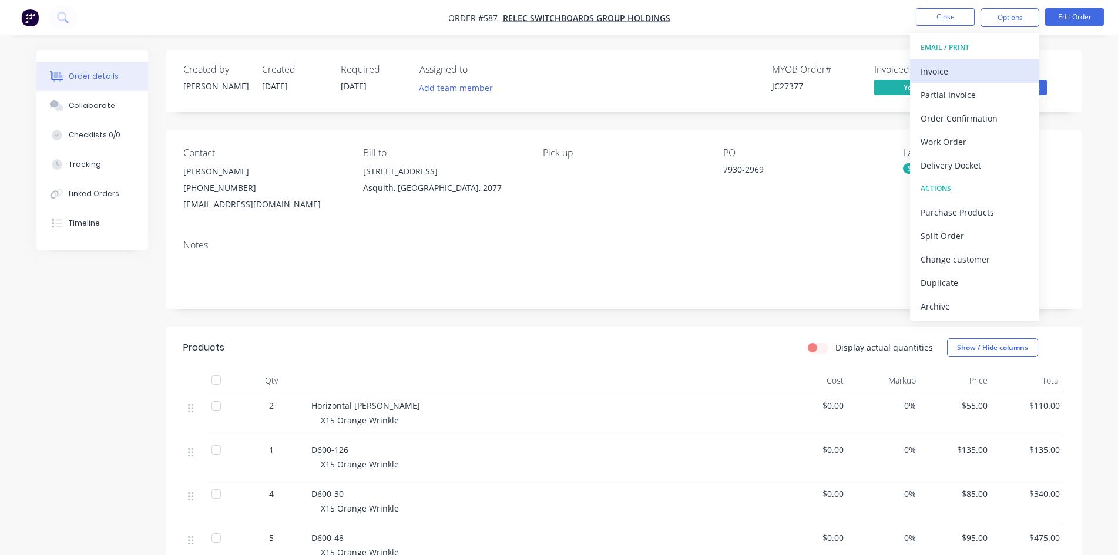
click at [969, 76] on div "Invoice" at bounding box center [975, 71] width 108 height 17
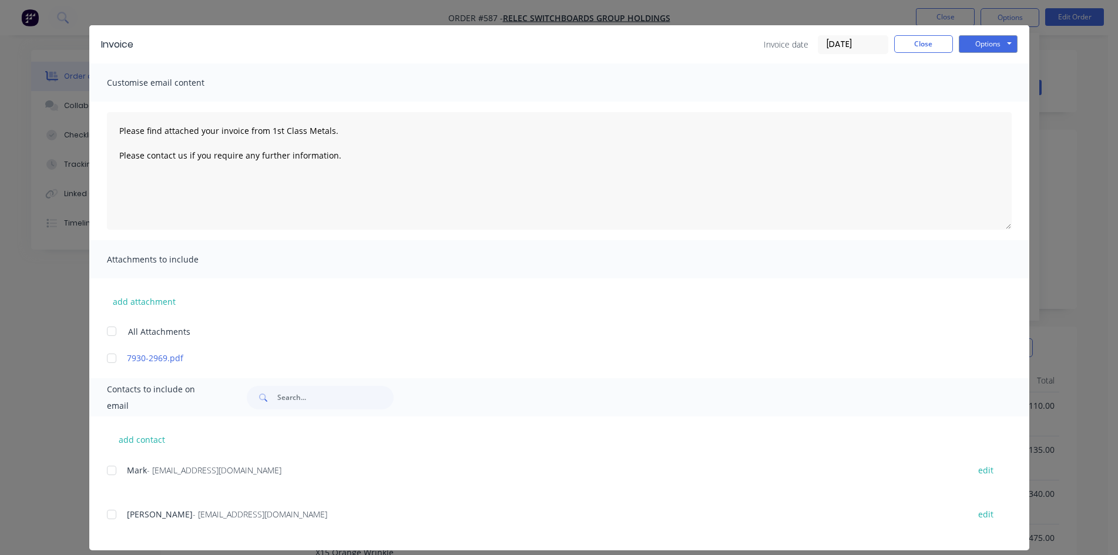
scroll to position [33, 0]
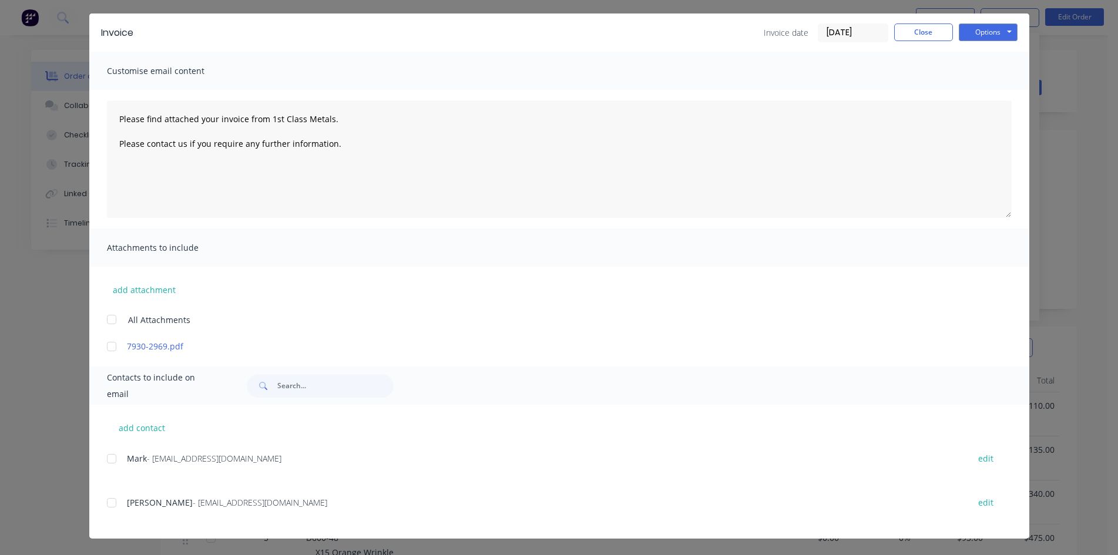
click at [108, 462] on div at bounding box center [111, 458] width 23 height 23
click at [998, 29] on button "Options" at bounding box center [988, 32] width 59 height 18
click at [993, 92] on button "Email" at bounding box center [996, 91] width 75 height 19
type textarea "Please find attached your invoice from 1st Class Metals. Please contact us if y…"
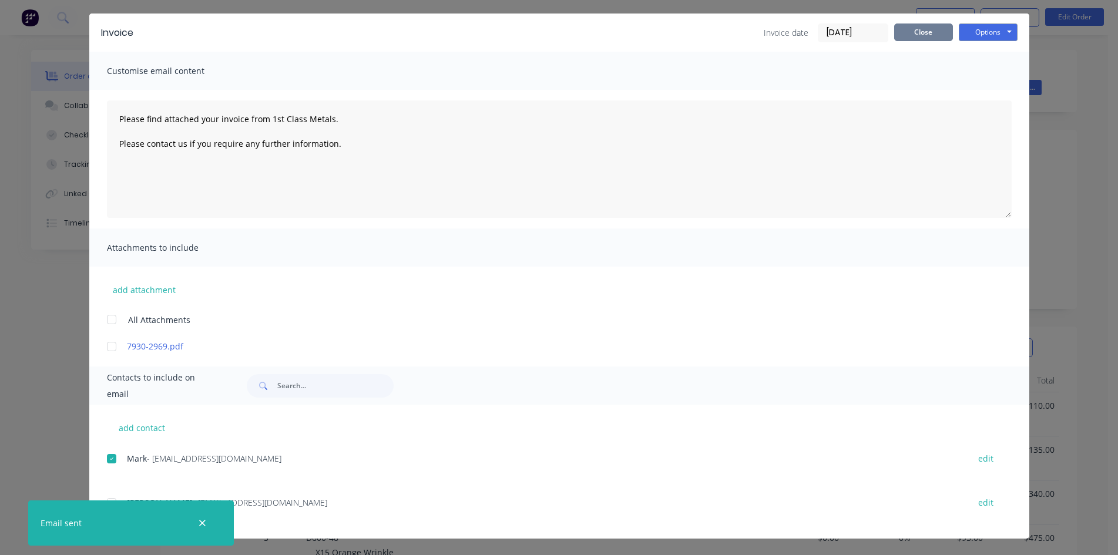
click at [917, 39] on button "Close" at bounding box center [923, 32] width 59 height 18
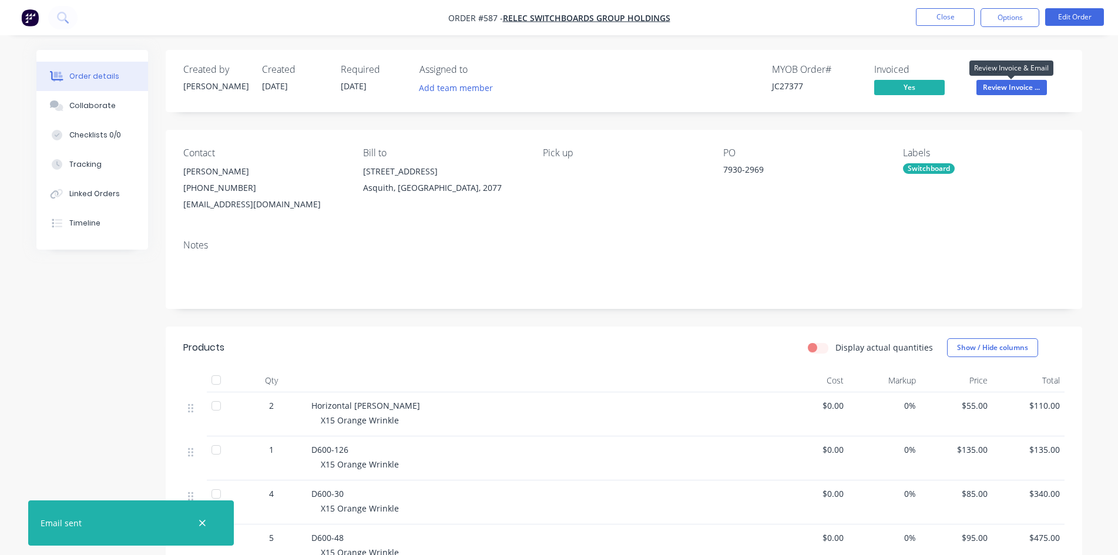
click at [1010, 94] on span "Review Invoice ..." at bounding box center [1011, 87] width 70 height 15
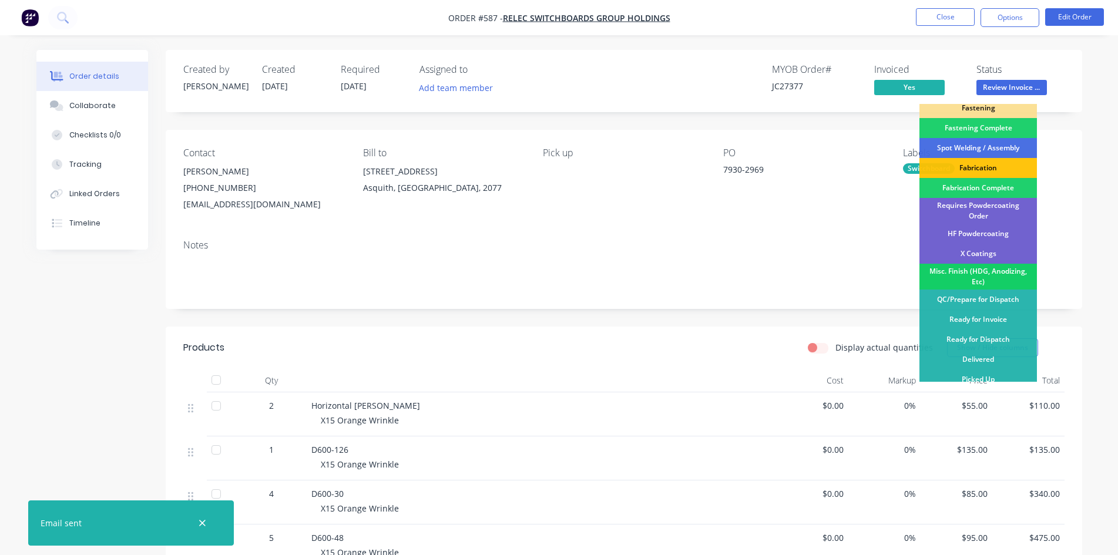
scroll to position [333, 0]
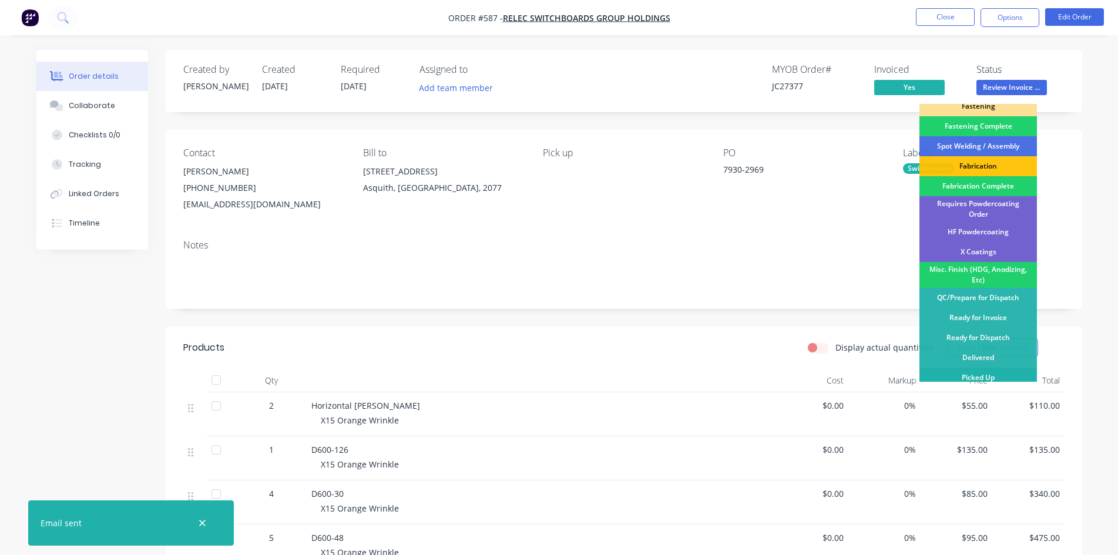
click at [992, 370] on div "Picked Up" at bounding box center [977, 378] width 117 height 20
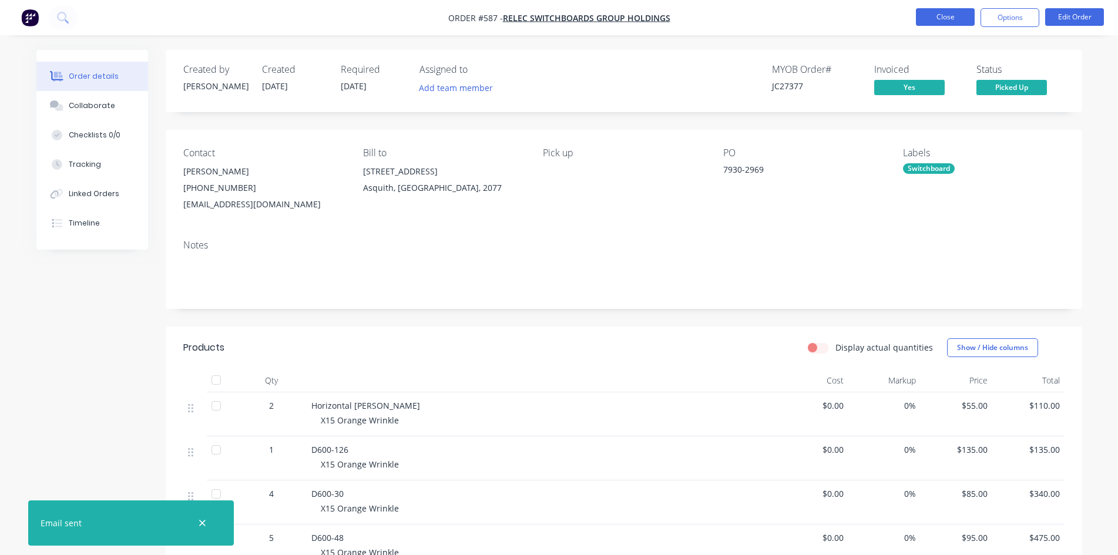
click at [943, 17] on button "Close" at bounding box center [945, 17] width 59 height 18
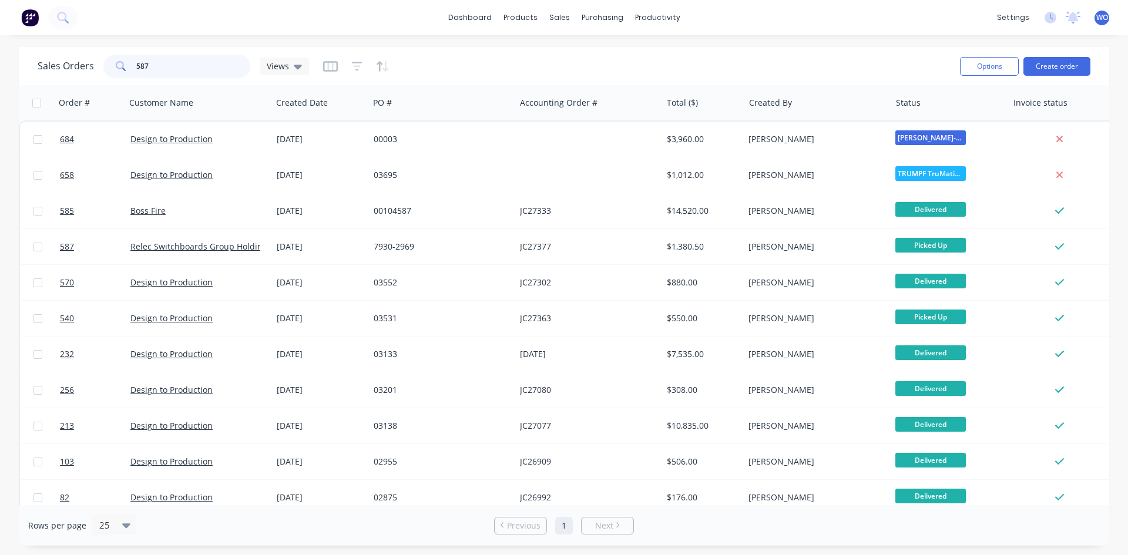
drag, startPoint x: 172, startPoint y: 71, endPoint x: 0, endPoint y: 70, distance: 172.1
click at [0, 70] on div "Sales Orders 587 Views Options Create order Order # Customer Name Created Date …" at bounding box center [564, 296] width 1128 height 499
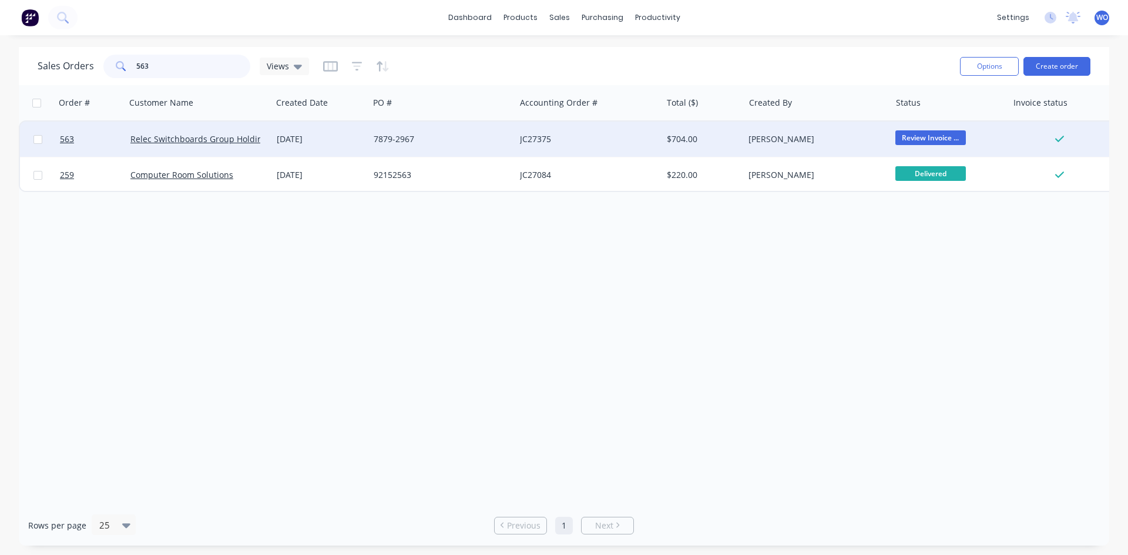
type input "563"
click at [330, 135] on div "[DATE]" at bounding box center [321, 139] width 88 height 12
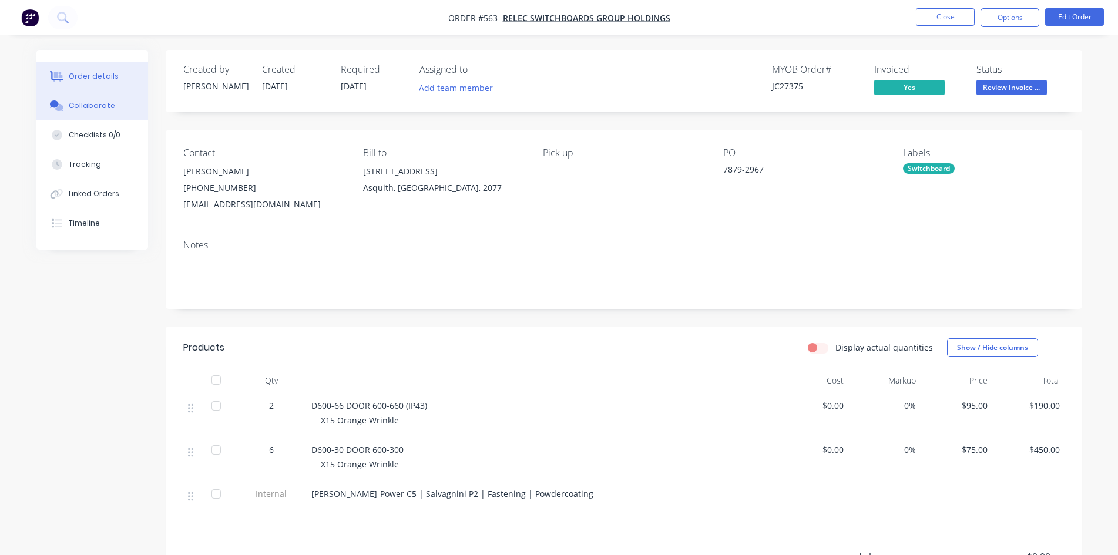
click at [116, 108] on button "Collaborate" at bounding box center [92, 105] width 112 height 29
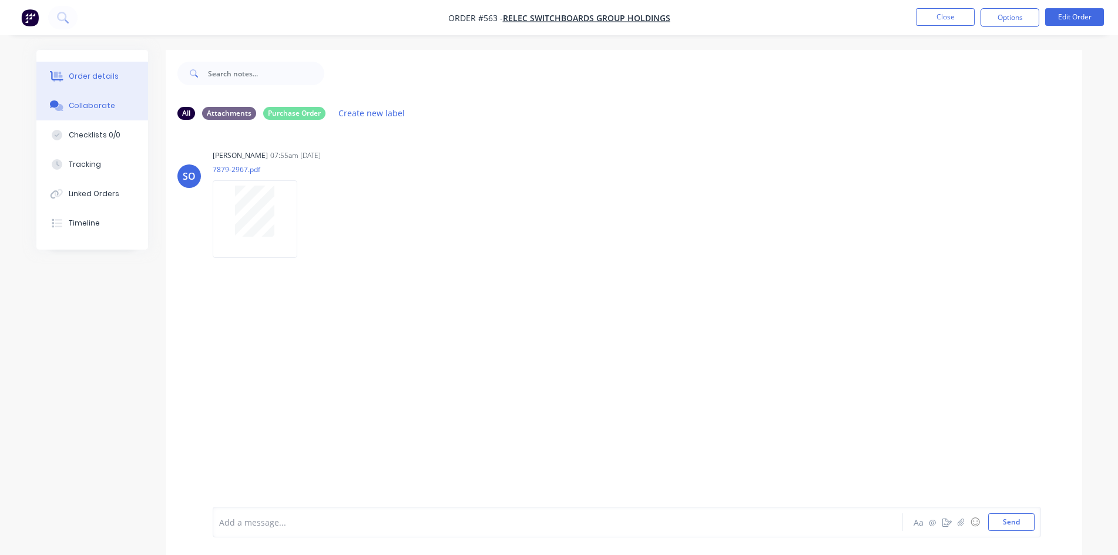
click at [89, 75] on div "Order details" at bounding box center [94, 76] width 50 height 11
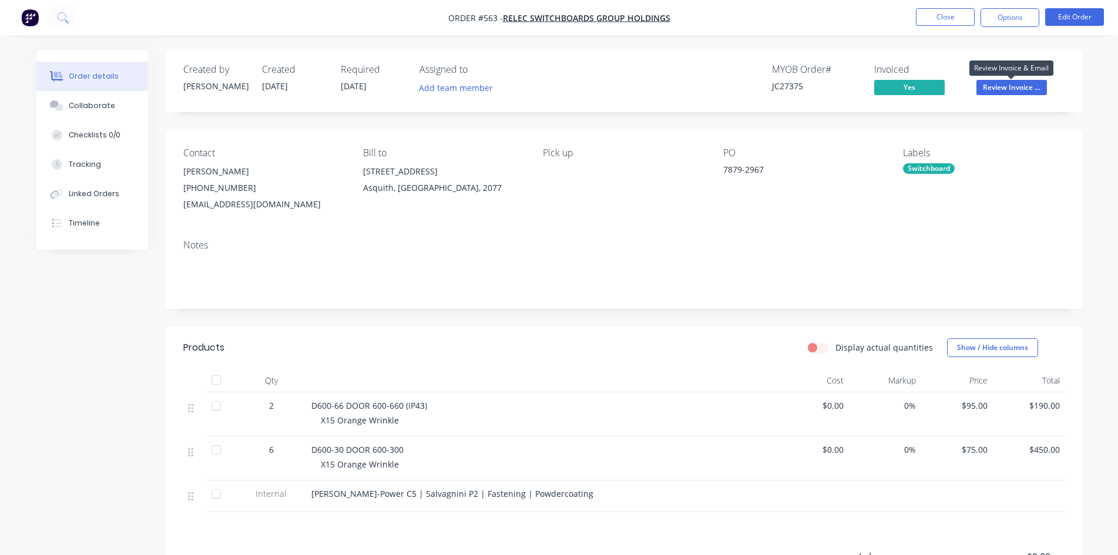
click at [1032, 89] on span "Review Invoice ..." at bounding box center [1011, 87] width 70 height 15
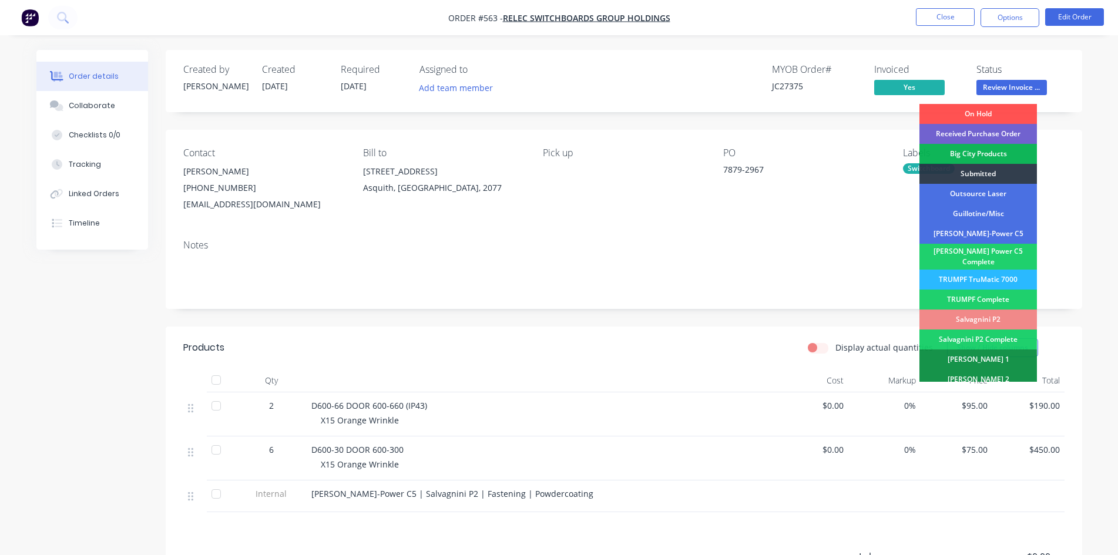
click at [1013, 28] on nav "Order #563 - Relec Switchboards Group Holdings Close Options Edit Order" at bounding box center [559, 17] width 1118 height 35
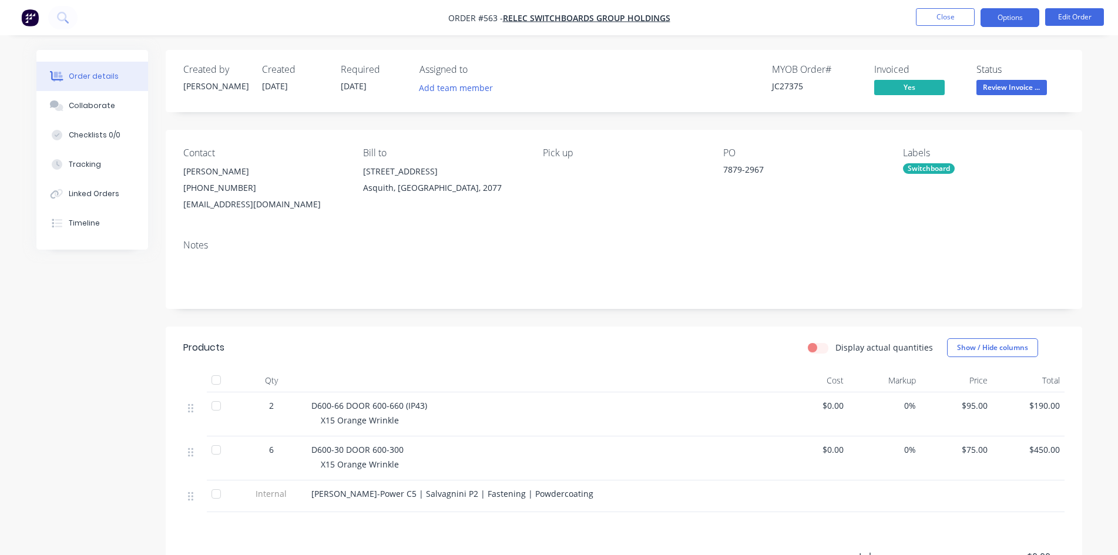
click at [1013, 22] on button "Options" at bounding box center [1009, 17] width 59 height 19
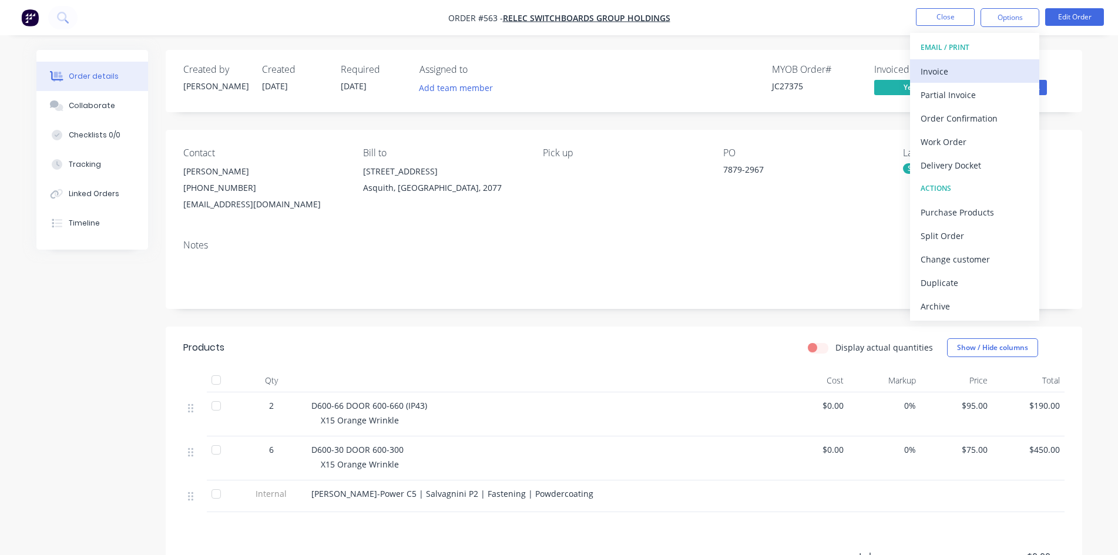
click at [967, 76] on div "Invoice" at bounding box center [975, 71] width 108 height 17
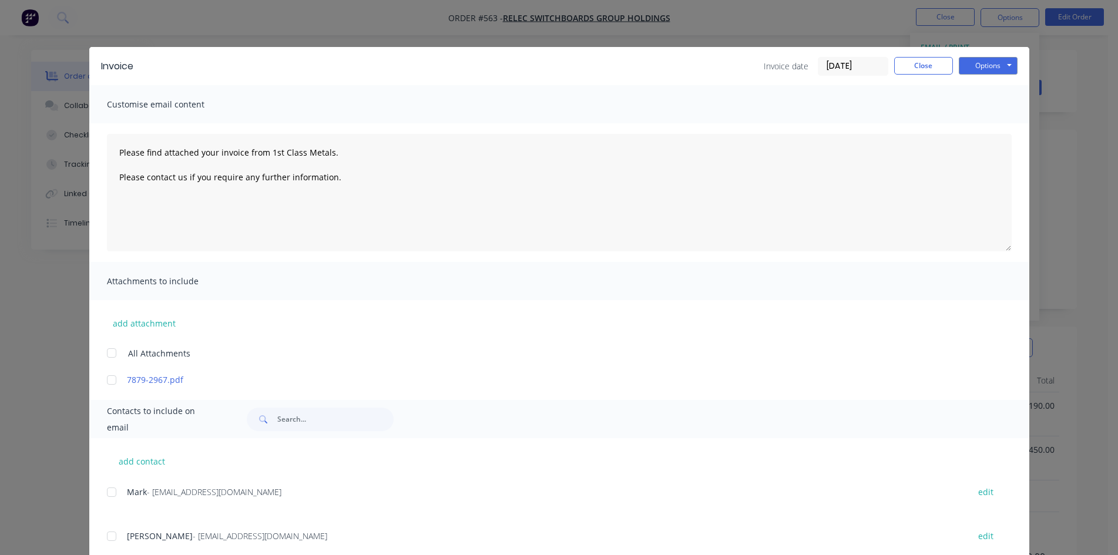
click at [118, 496] on div "Mark - [EMAIL_ADDRESS][DOMAIN_NAME] edit" at bounding box center [568, 492] width 922 height 16
click at [115, 486] on div at bounding box center [111, 492] width 23 height 23
click at [1005, 59] on button "Options" at bounding box center [988, 66] width 59 height 18
click at [1024, 125] on button "Email" at bounding box center [996, 125] width 75 height 19
type textarea "Please find attached your invoice from 1st Class Metals. Please contact us if y…"
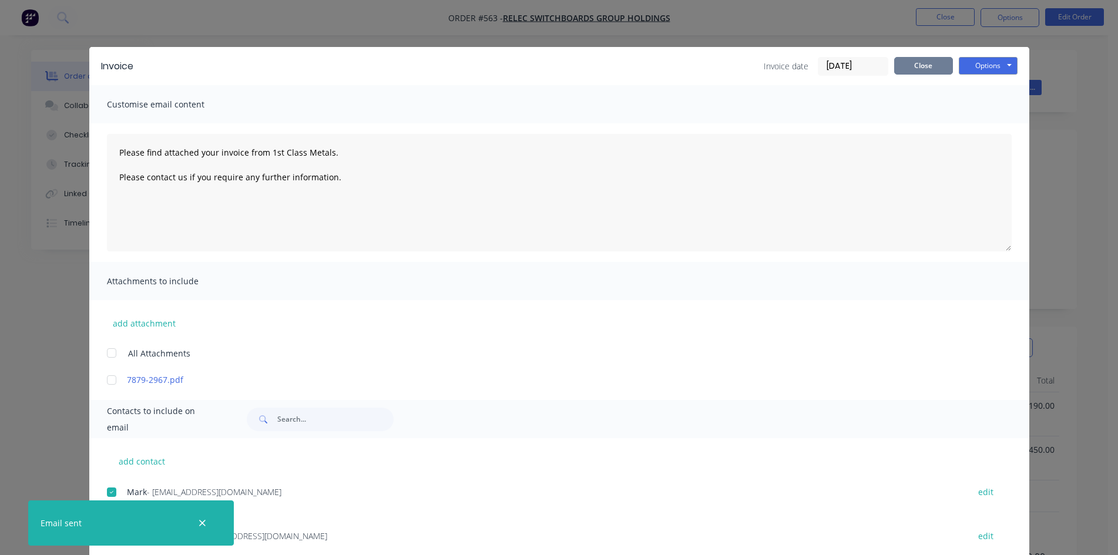
click at [919, 67] on button "Close" at bounding box center [923, 66] width 59 height 18
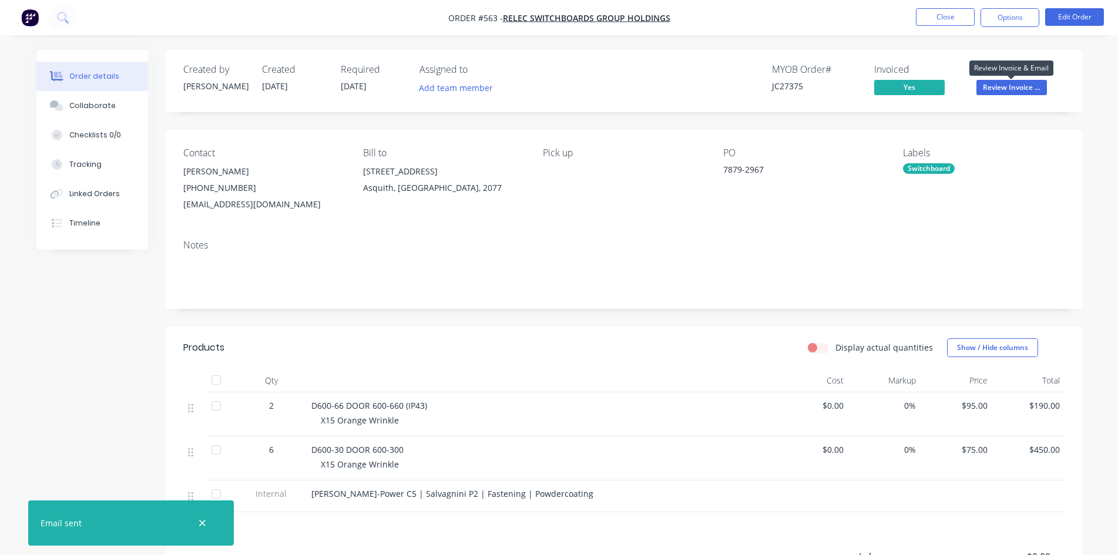
click at [997, 90] on span "Review Invoice ..." at bounding box center [1011, 87] width 70 height 15
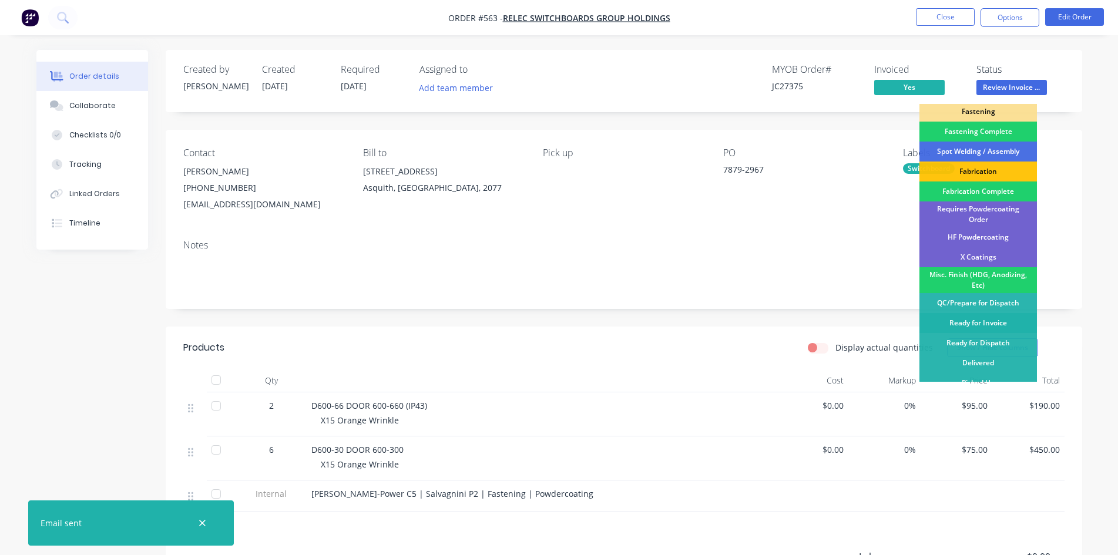
scroll to position [333, 0]
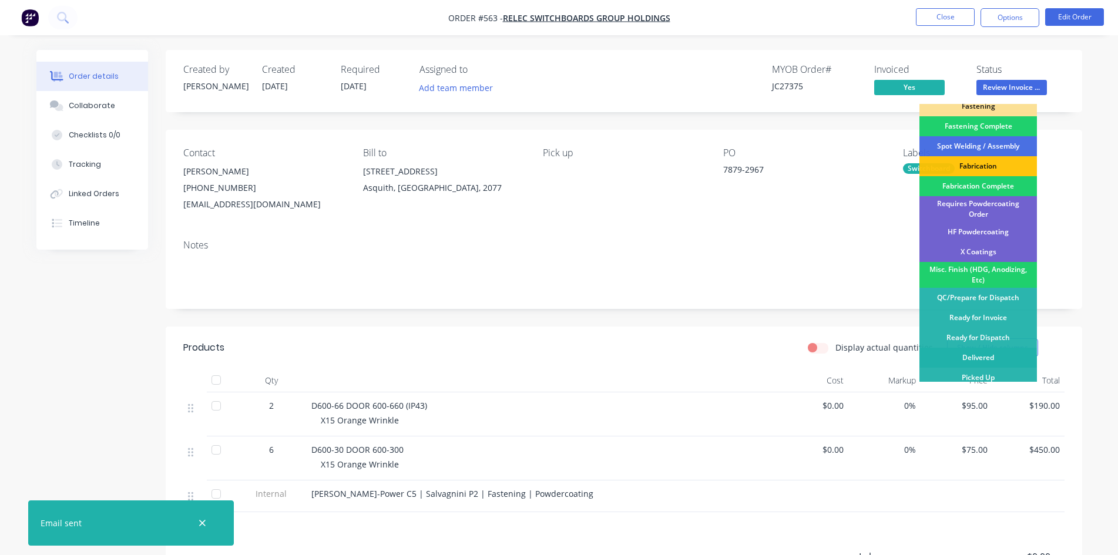
click at [989, 348] on div "Delivered" at bounding box center [977, 358] width 117 height 20
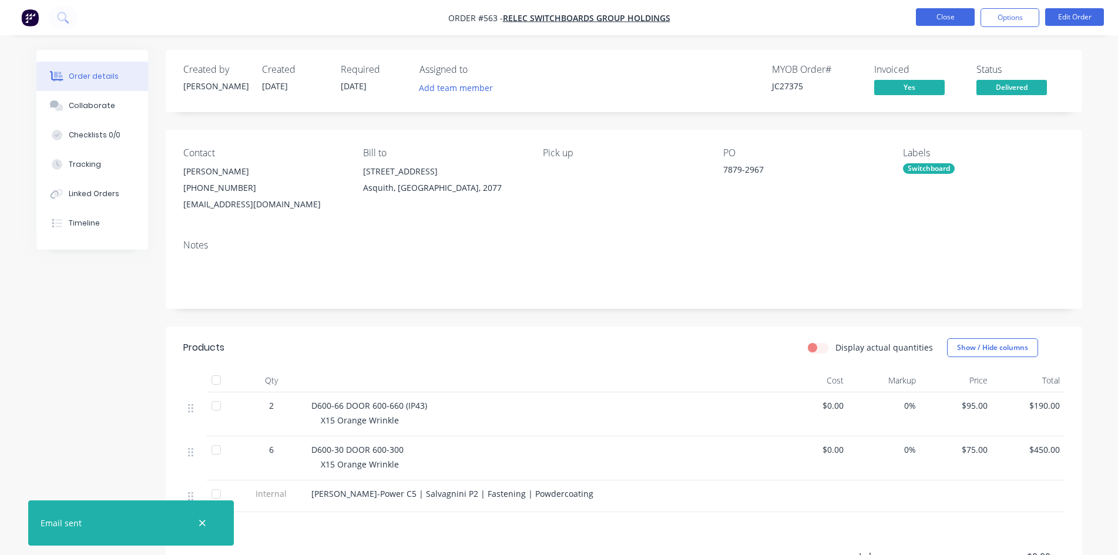
click at [941, 14] on button "Close" at bounding box center [945, 17] width 59 height 18
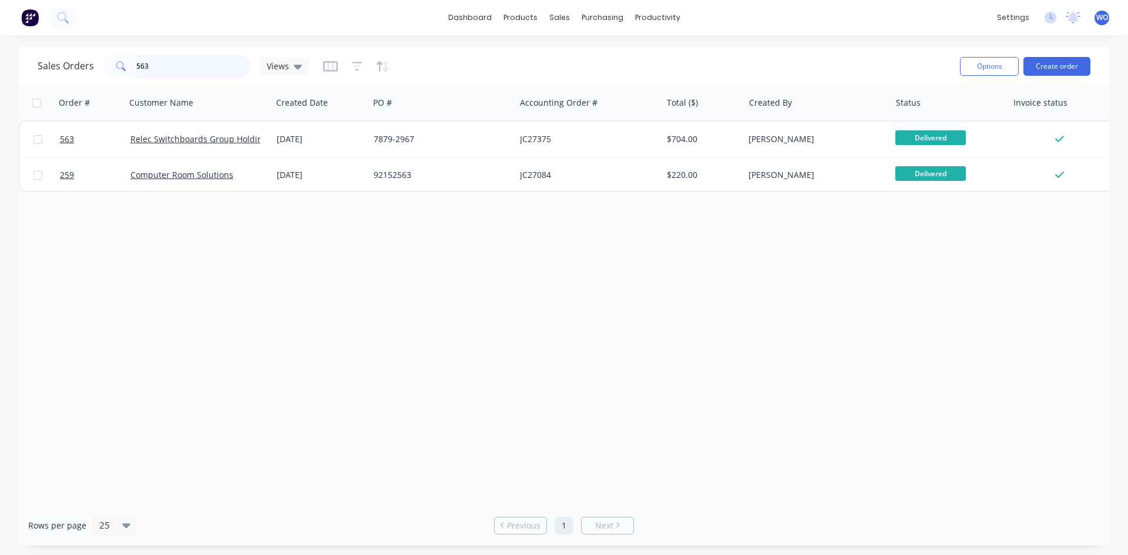
drag, startPoint x: 177, startPoint y: 64, endPoint x: 0, endPoint y: 15, distance: 184.0
click at [0, 51] on div "Sales Orders 563 Views Options Create order Order # Customer Name Created Date …" at bounding box center [564, 296] width 1128 height 499
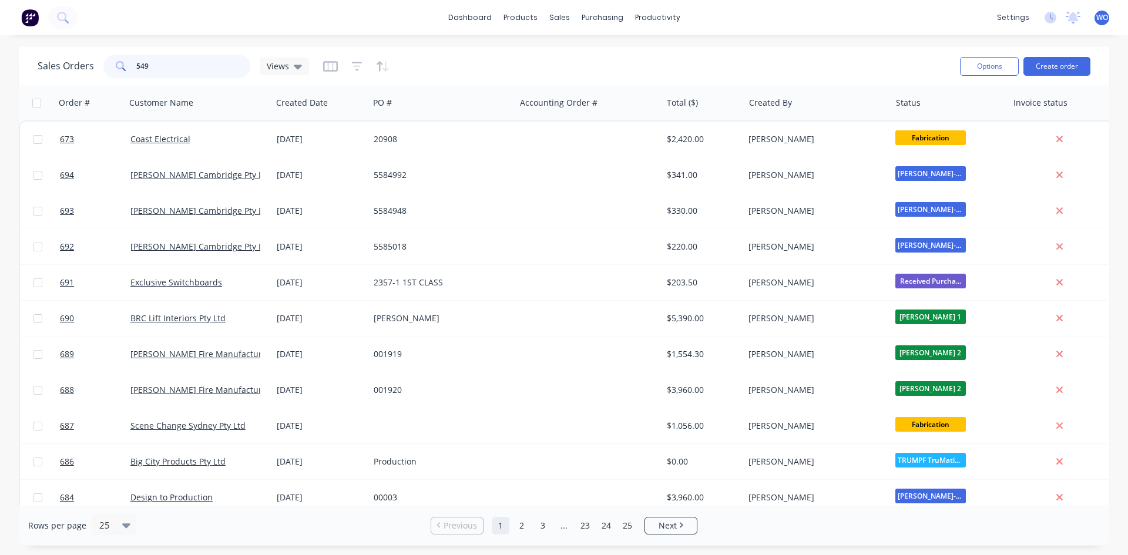
type input "549"
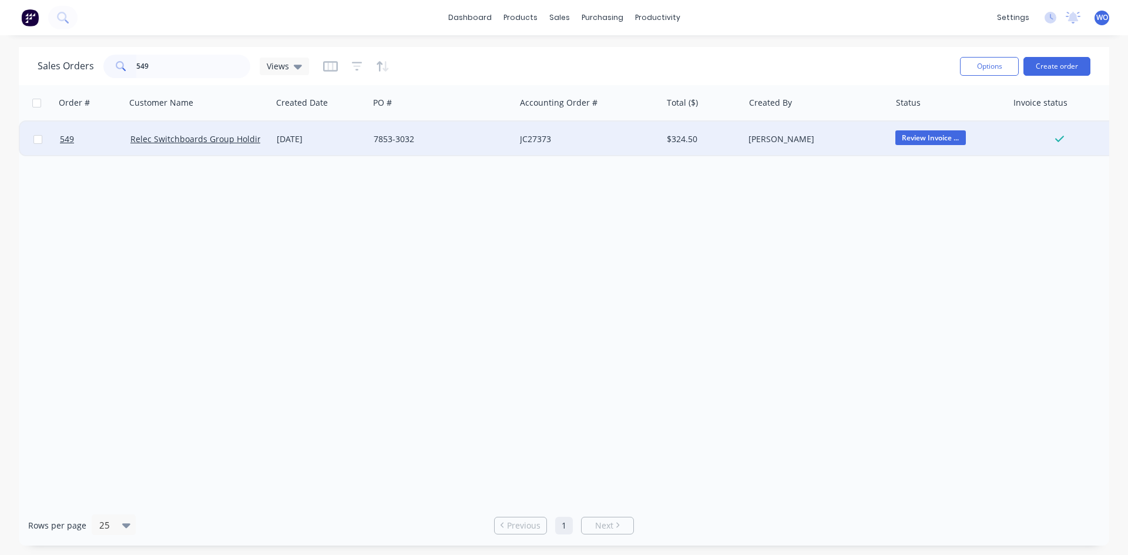
click at [447, 144] on div "7853-3032" at bounding box center [439, 139] width 130 height 12
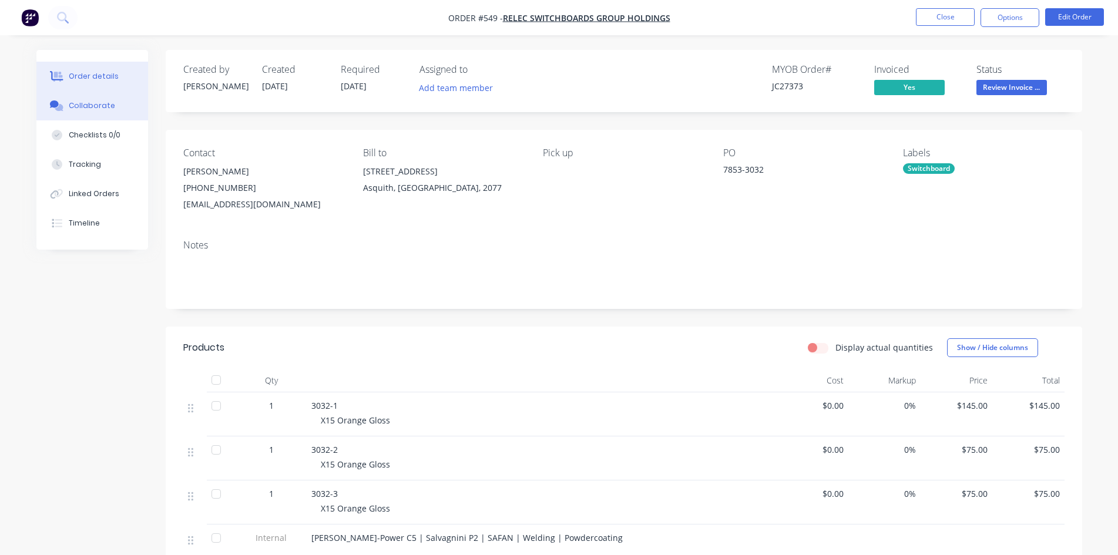
click at [111, 100] on button "Collaborate" at bounding box center [92, 105] width 112 height 29
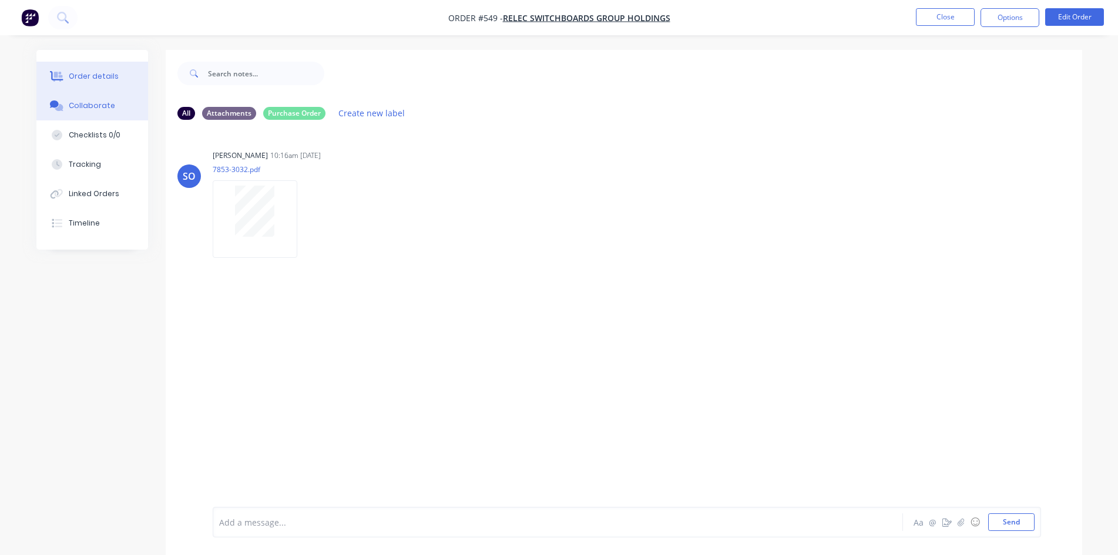
click at [108, 80] on div "Order details" at bounding box center [94, 76] width 50 height 11
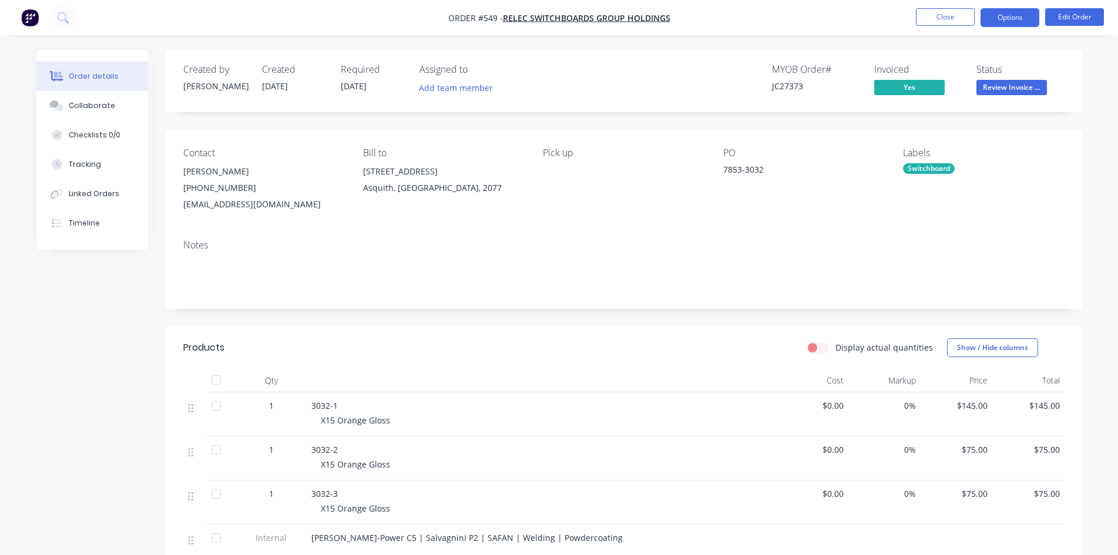
click at [1012, 16] on button "Options" at bounding box center [1009, 17] width 59 height 19
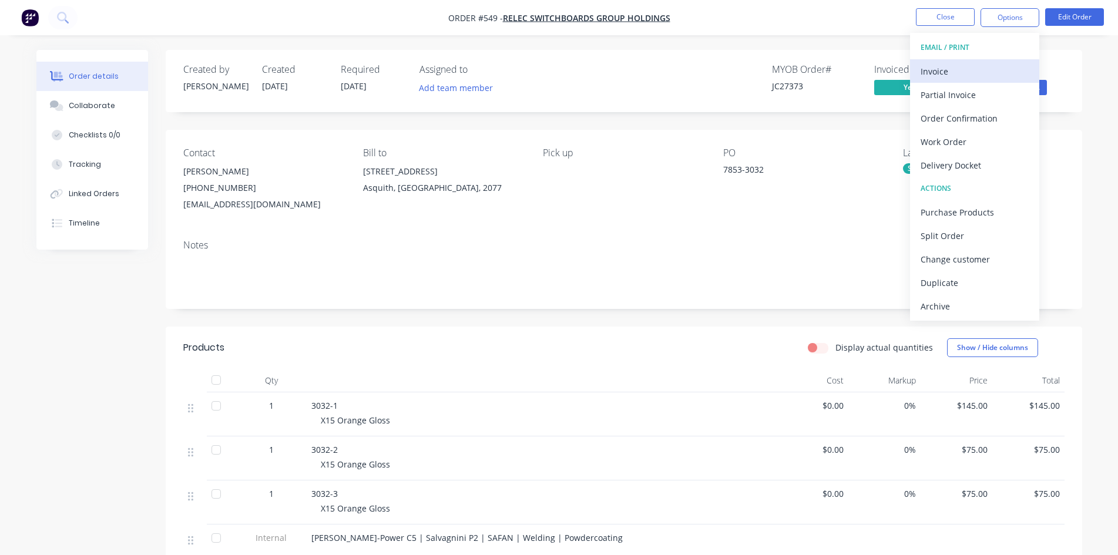
click at [965, 75] on div "Invoice" at bounding box center [975, 71] width 108 height 17
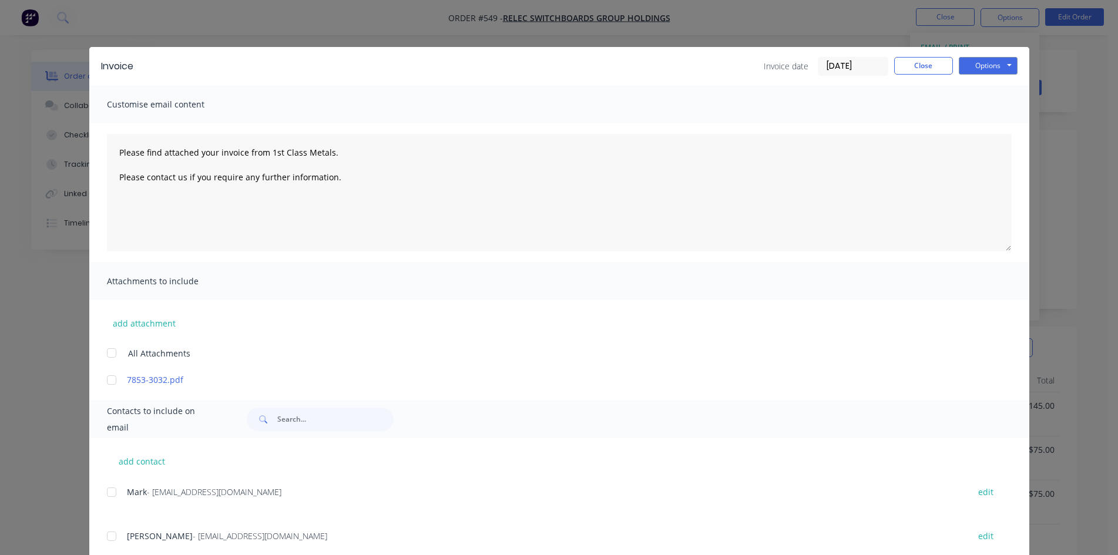
click at [103, 497] on div at bounding box center [111, 492] width 23 height 23
click at [999, 63] on button "Options" at bounding box center [988, 66] width 59 height 18
click at [1001, 132] on button "Email" at bounding box center [996, 125] width 75 height 19
type textarea "Please find attached your invoice from 1st Class Metals. Please contact us if y…"
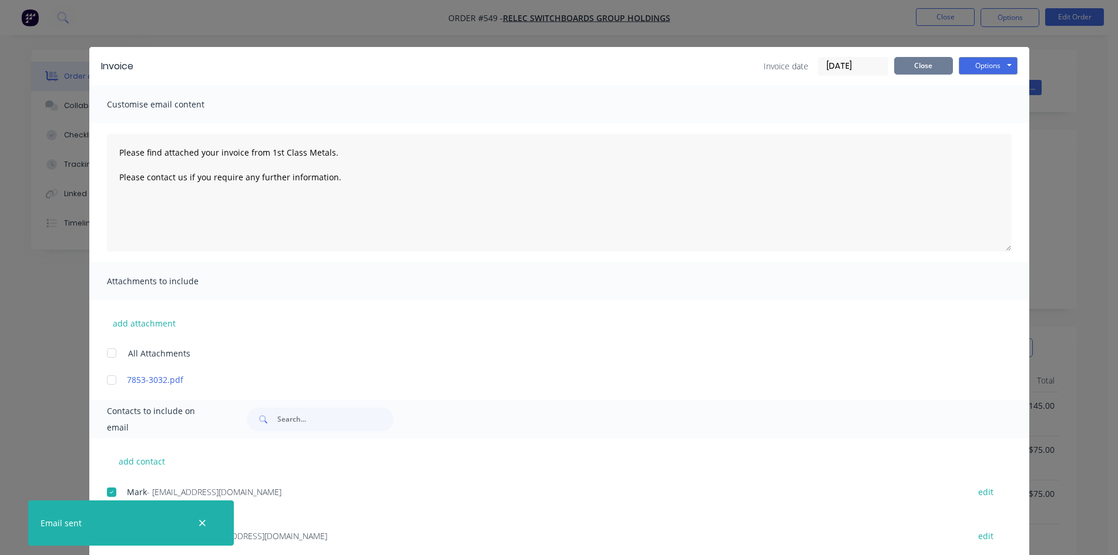
click at [918, 68] on button "Close" at bounding box center [923, 66] width 59 height 18
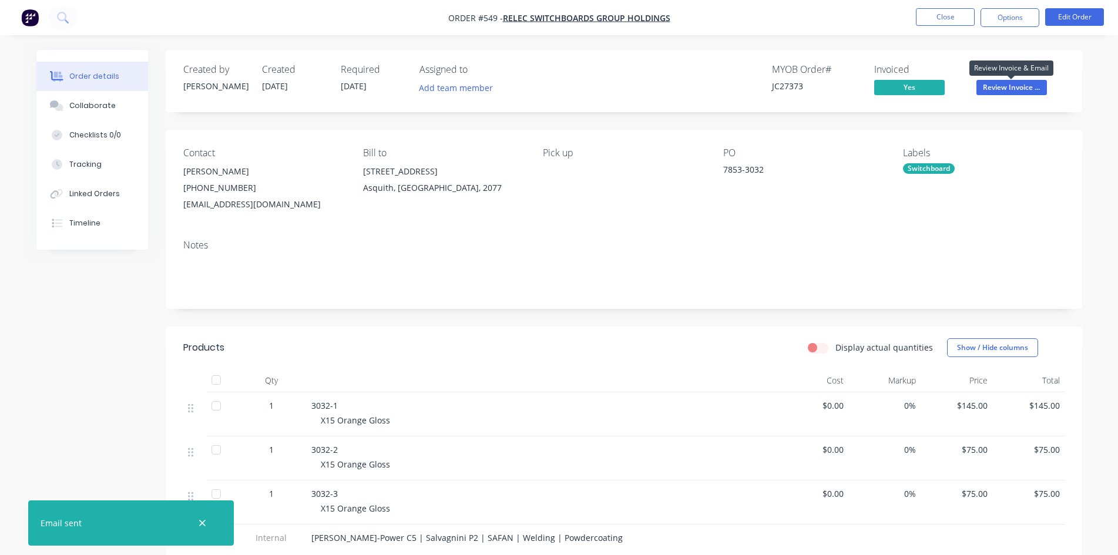
click at [1025, 92] on span "Review Invoice ..." at bounding box center [1011, 87] width 70 height 15
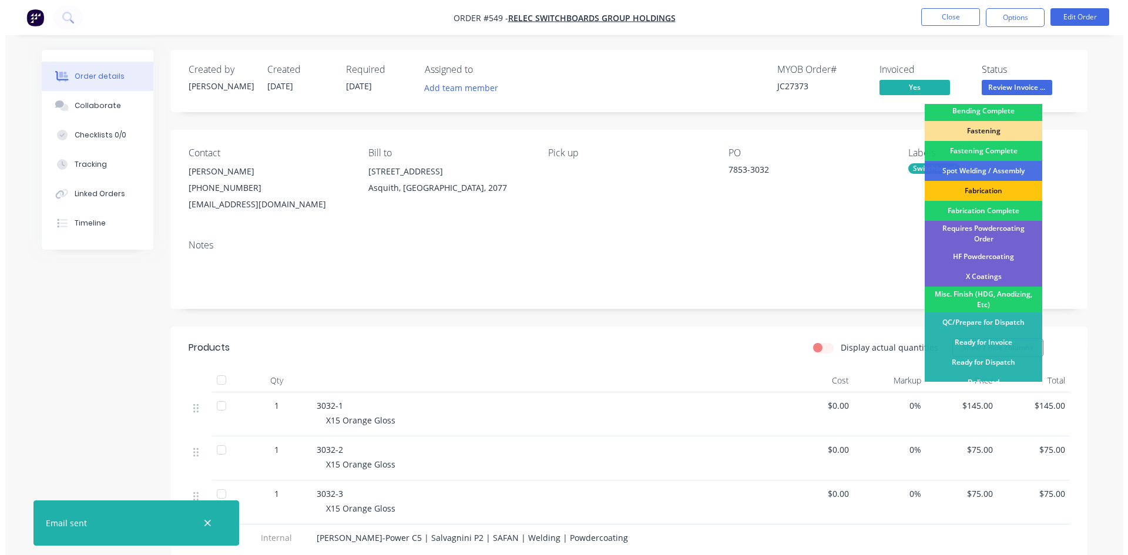
scroll to position [333, 0]
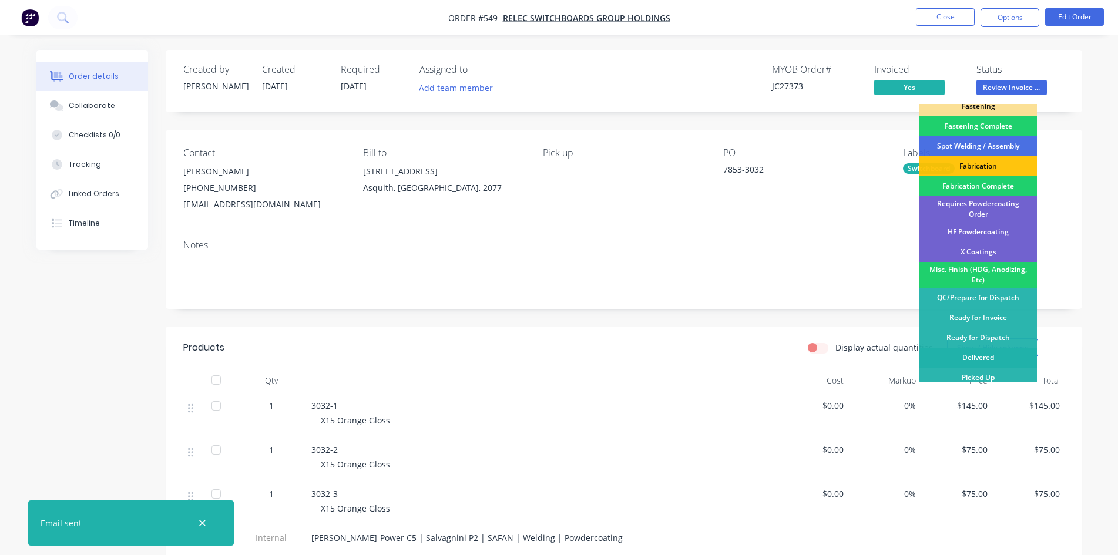
click at [978, 355] on div "Delivered" at bounding box center [977, 358] width 117 height 20
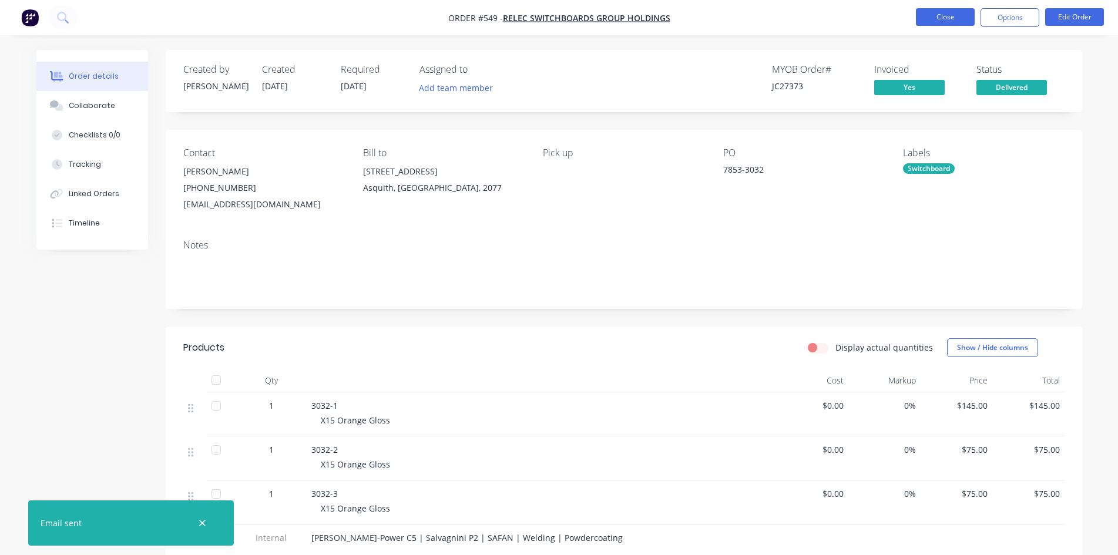
click at [945, 19] on button "Close" at bounding box center [945, 17] width 59 height 18
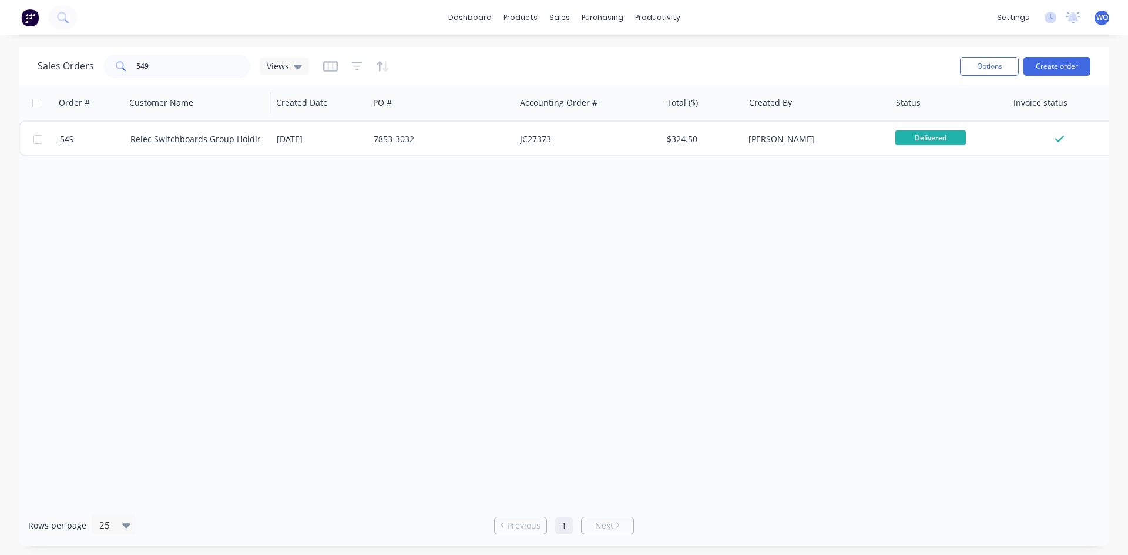
drag, startPoint x: 198, startPoint y: 81, endPoint x: 163, endPoint y: 86, distance: 35.6
click at [166, 85] on div "Sales Orders 549 Views Options Create order Order # Customer Name Created Date …" at bounding box center [564, 296] width 1090 height 499
click at [160, 72] on input "549" at bounding box center [193, 66] width 115 height 23
drag, startPoint x: 123, startPoint y: 76, endPoint x: 116, endPoint y: 77, distance: 7.7
click at [116, 77] on div "549" at bounding box center [176, 66] width 147 height 23
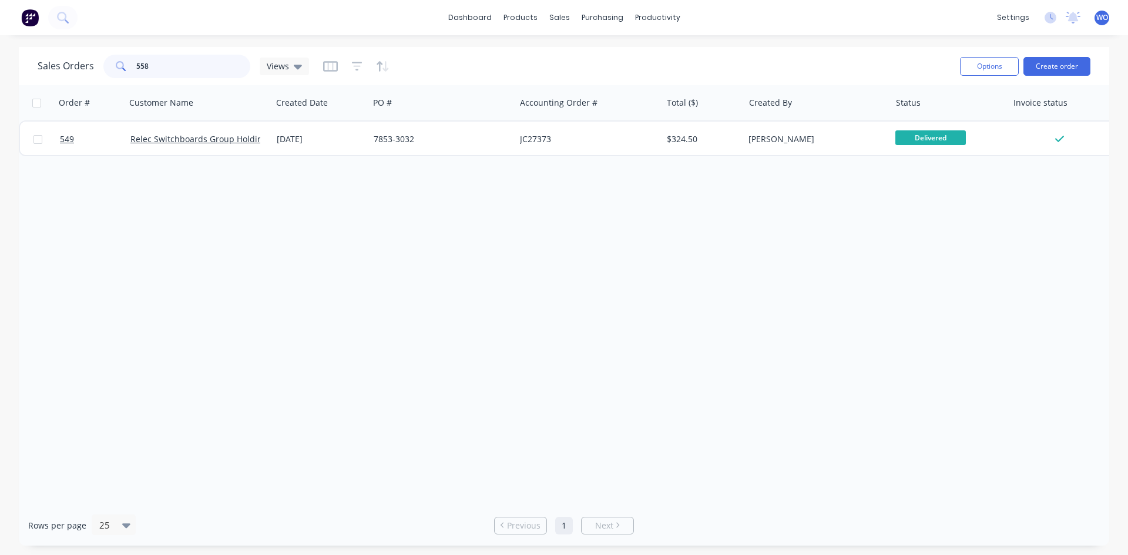
type input "558"
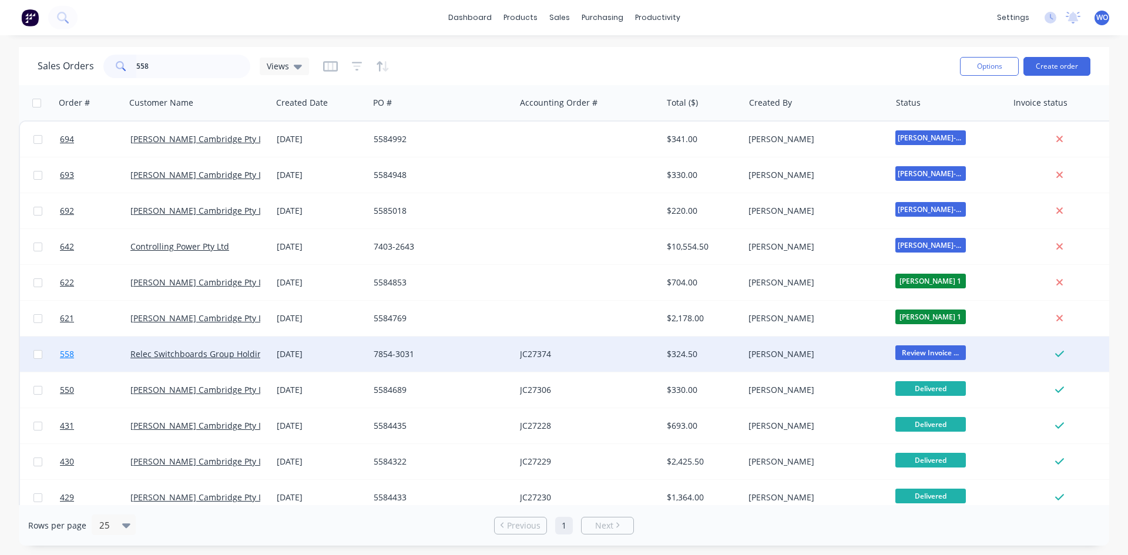
click at [113, 348] on link "558" at bounding box center [95, 354] width 70 height 35
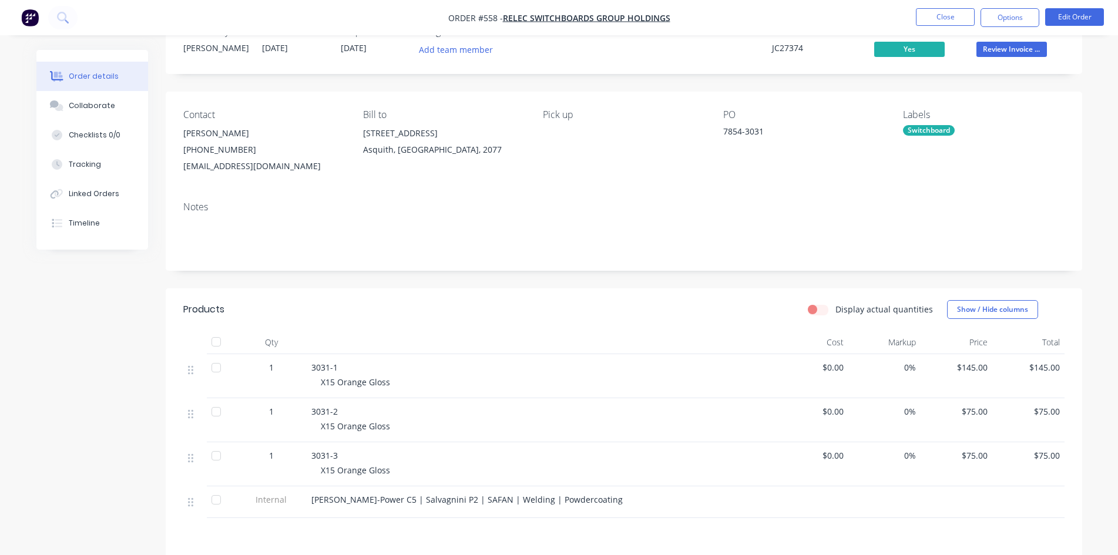
scroll to position [59, 0]
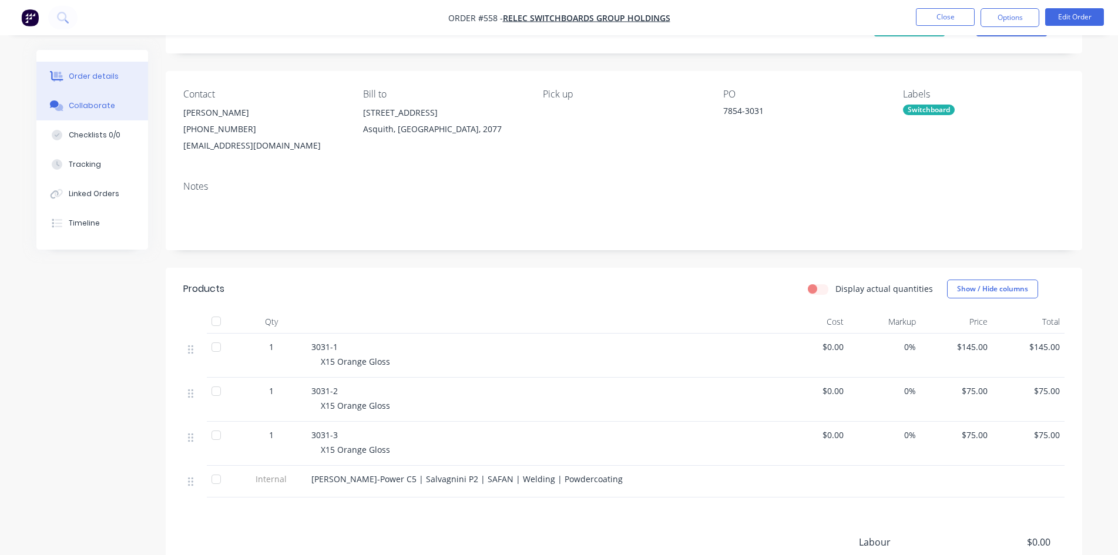
click at [88, 114] on button "Collaborate" at bounding box center [92, 105] width 112 height 29
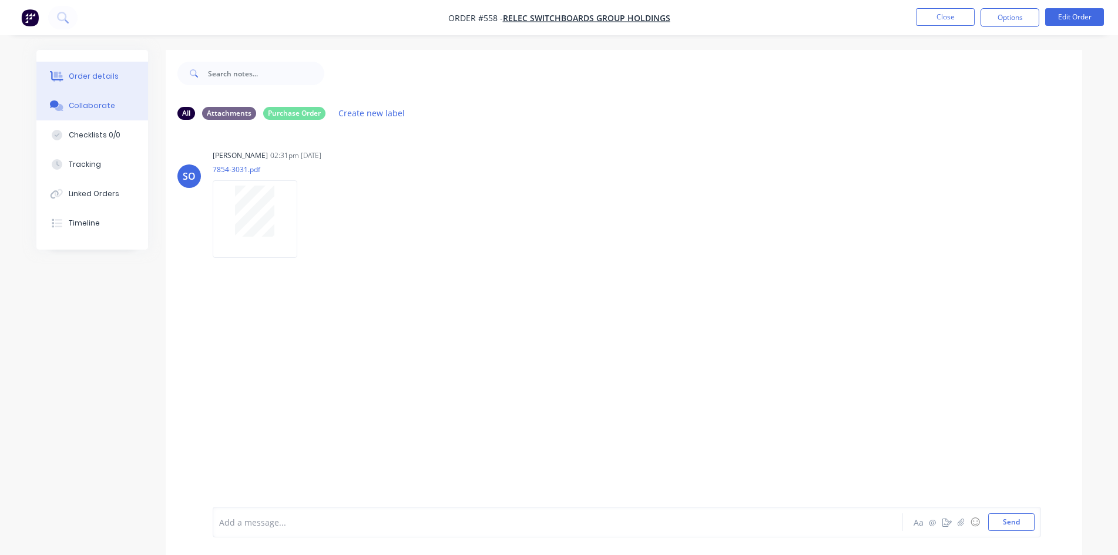
click at [82, 78] on div "Order details" at bounding box center [94, 76] width 50 height 11
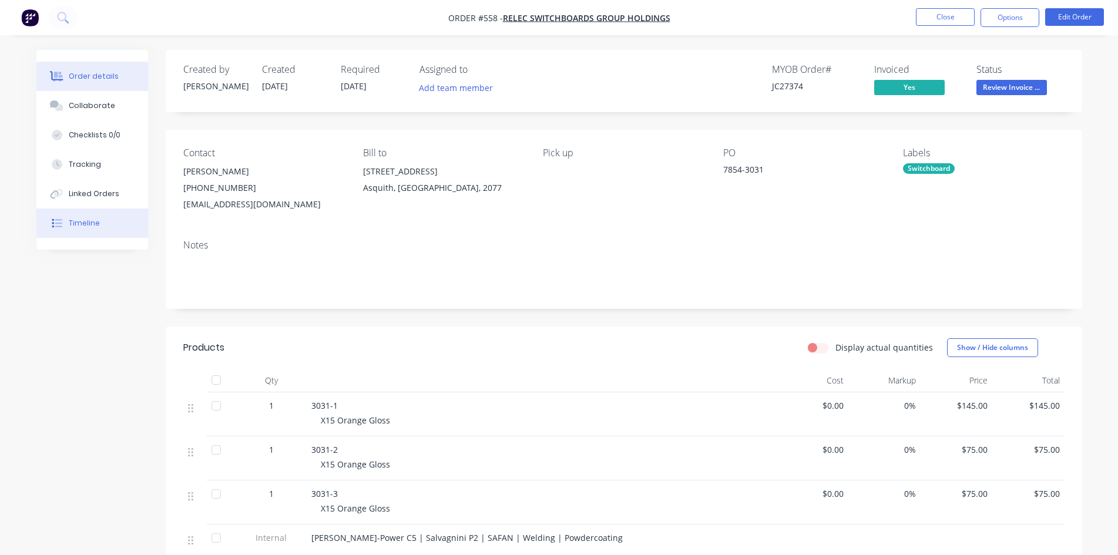
click at [81, 237] on button "Timeline" at bounding box center [92, 223] width 112 height 29
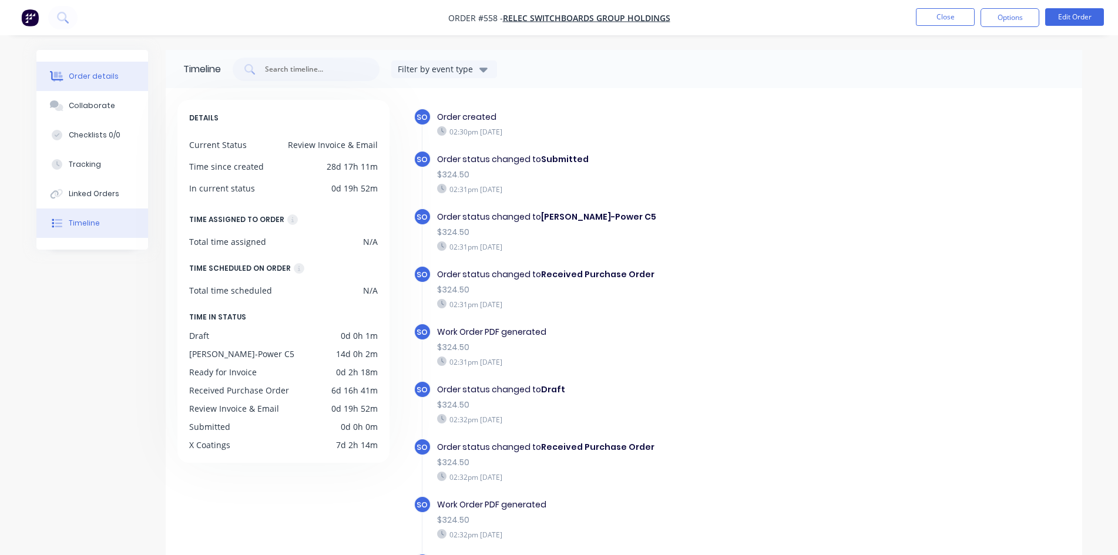
click at [130, 78] on button "Order details" at bounding box center [92, 76] width 112 height 29
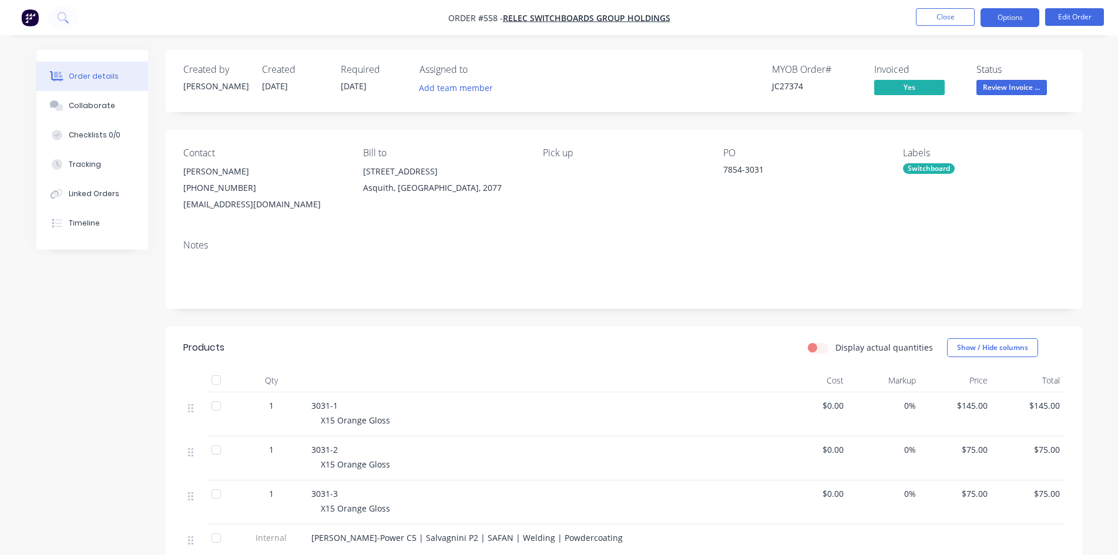
click at [1005, 14] on button "Options" at bounding box center [1009, 17] width 59 height 19
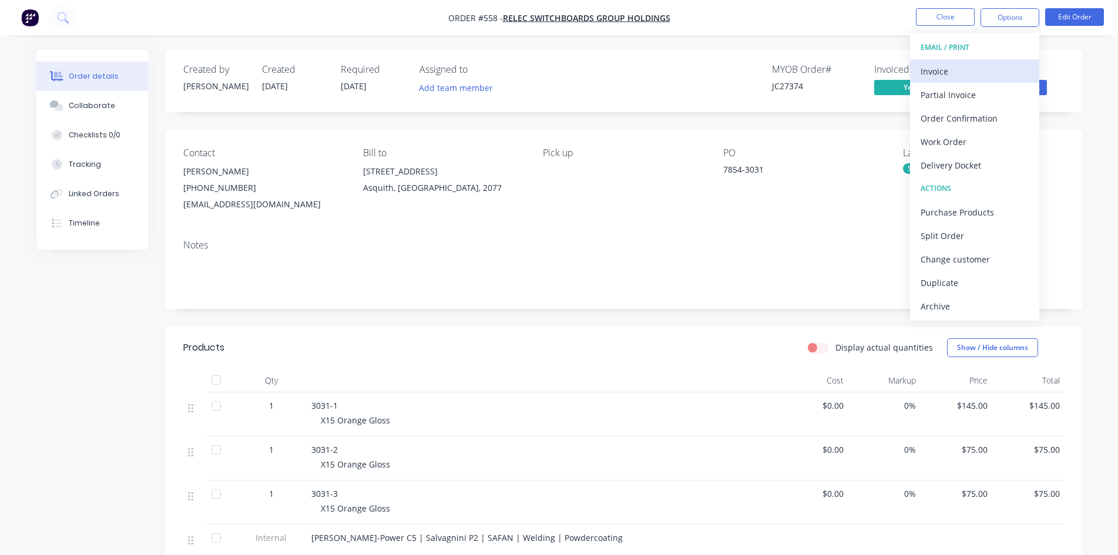
click at [963, 67] on div "Invoice" at bounding box center [975, 71] width 108 height 17
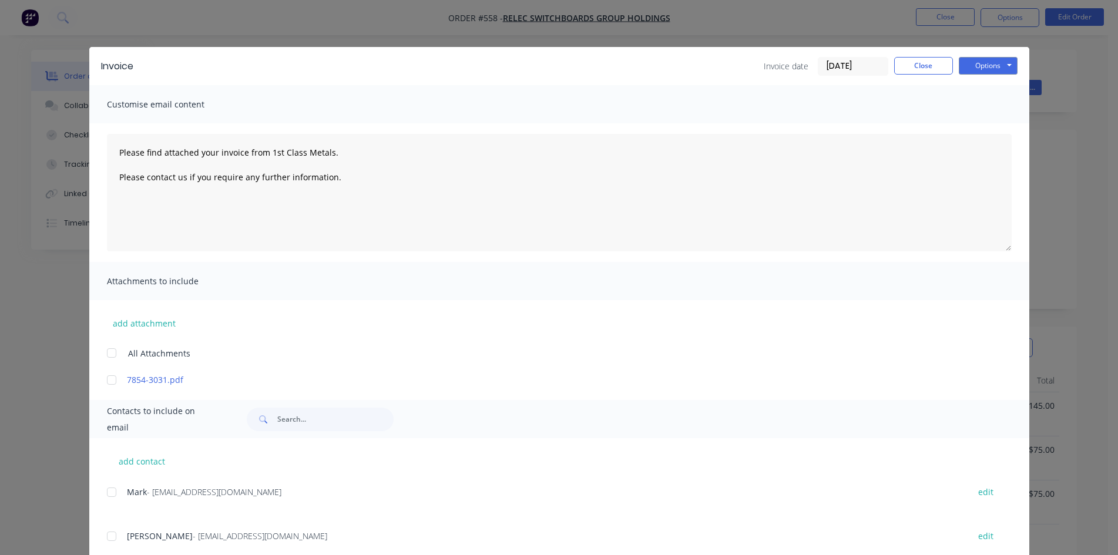
click at [104, 492] on div at bounding box center [111, 492] width 23 height 23
click at [1002, 65] on button "Options" at bounding box center [988, 66] width 59 height 18
click at [1001, 130] on button "Email" at bounding box center [996, 125] width 75 height 19
type textarea "Please find attached your invoice from 1st Class Metals. Please contact us if y…"
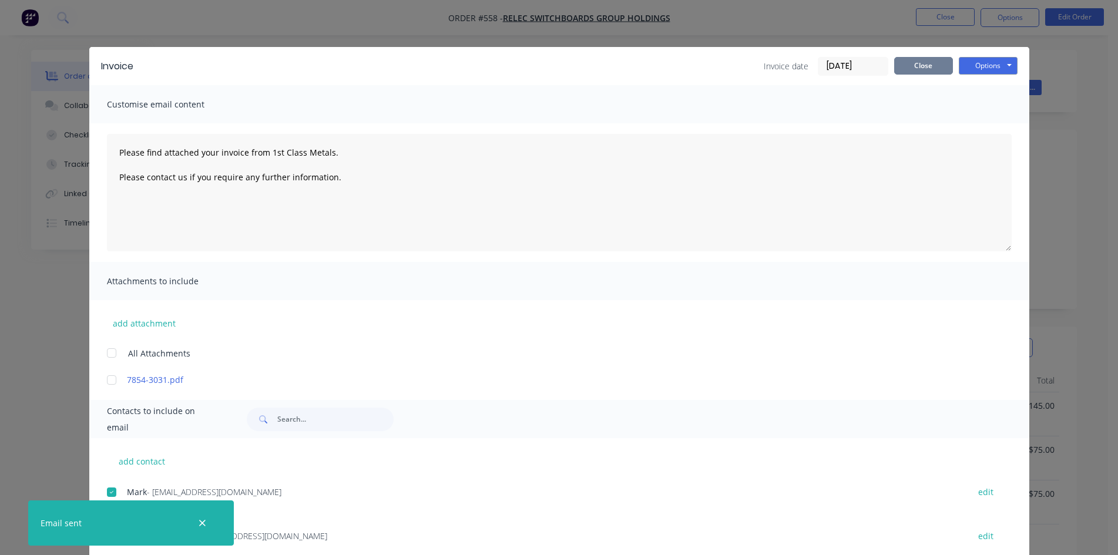
click at [916, 66] on button "Close" at bounding box center [923, 66] width 59 height 18
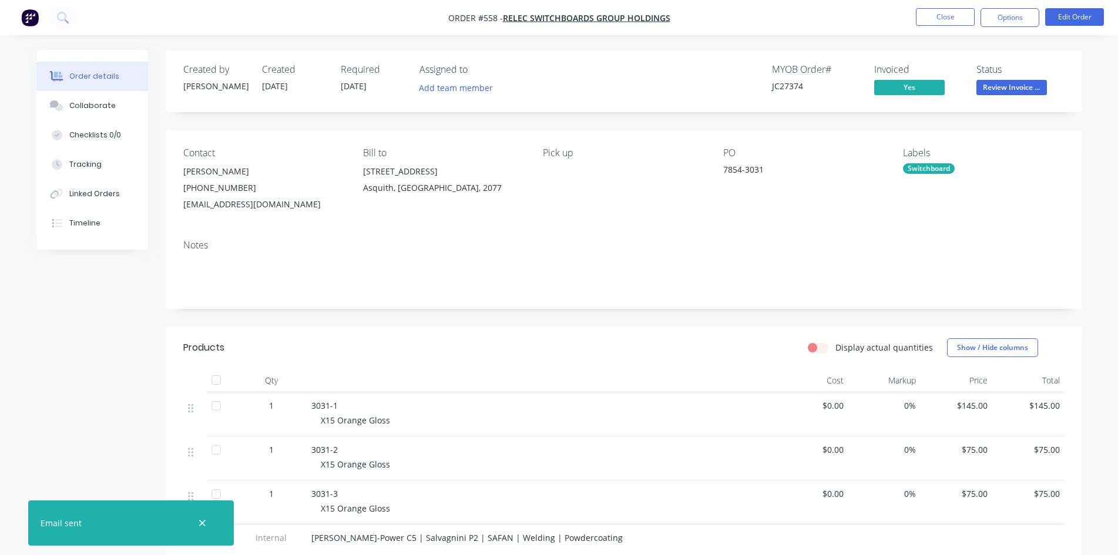
click at [1033, 85] on span "Review Invoice ..." at bounding box center [1011, 87] width 70 height 15
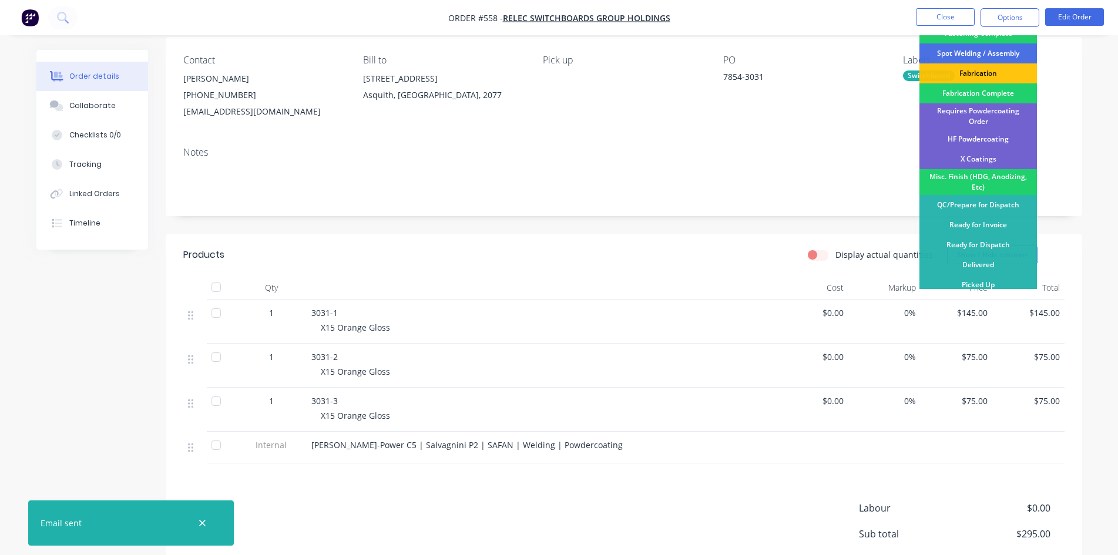
scroll to position [210, 0]
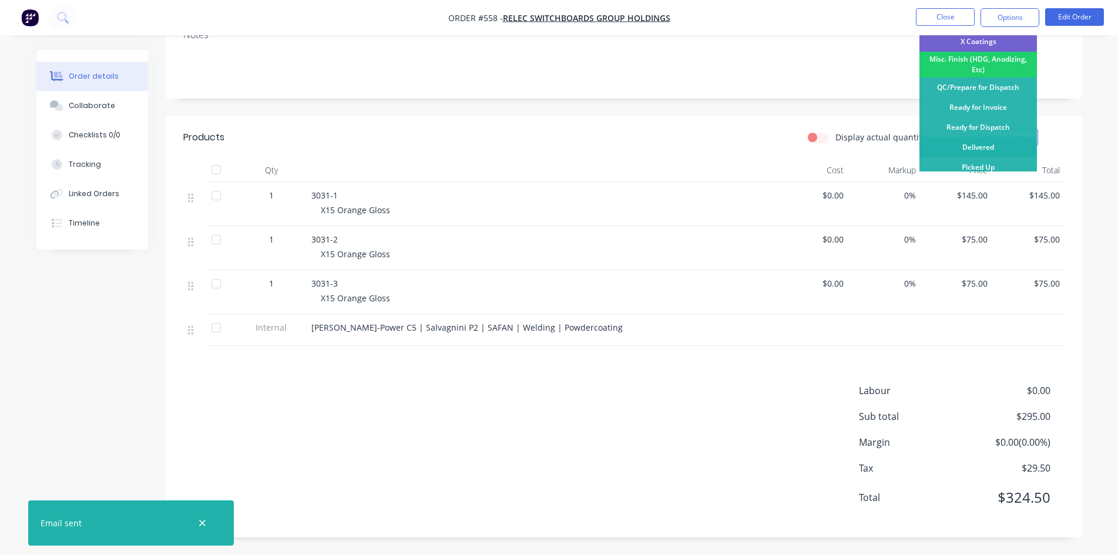
click at [986, 146] on div "Delivered" at bounding box center [977, 147] width 117 height 20
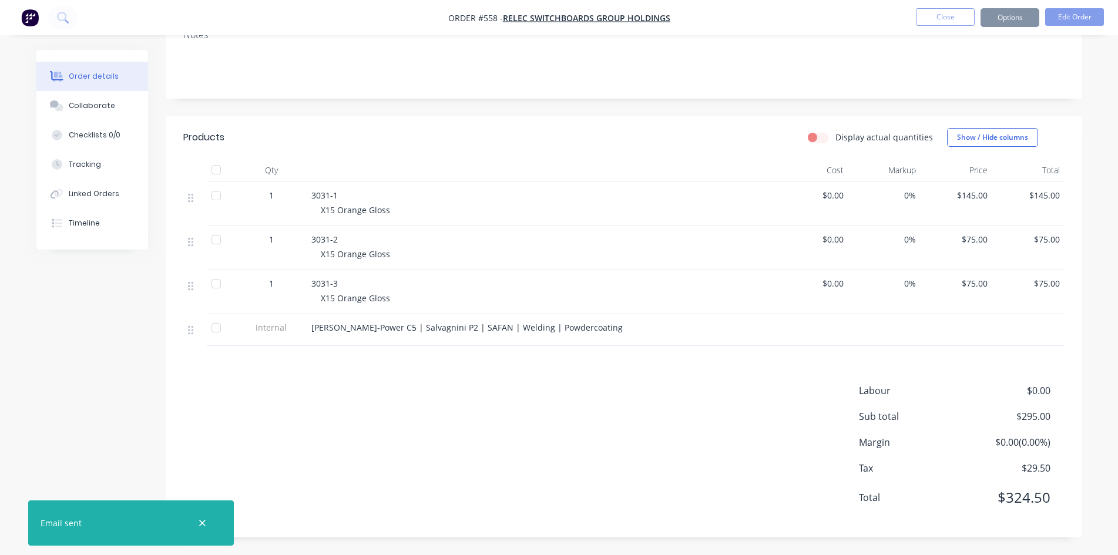
scroll to position [0, 0]
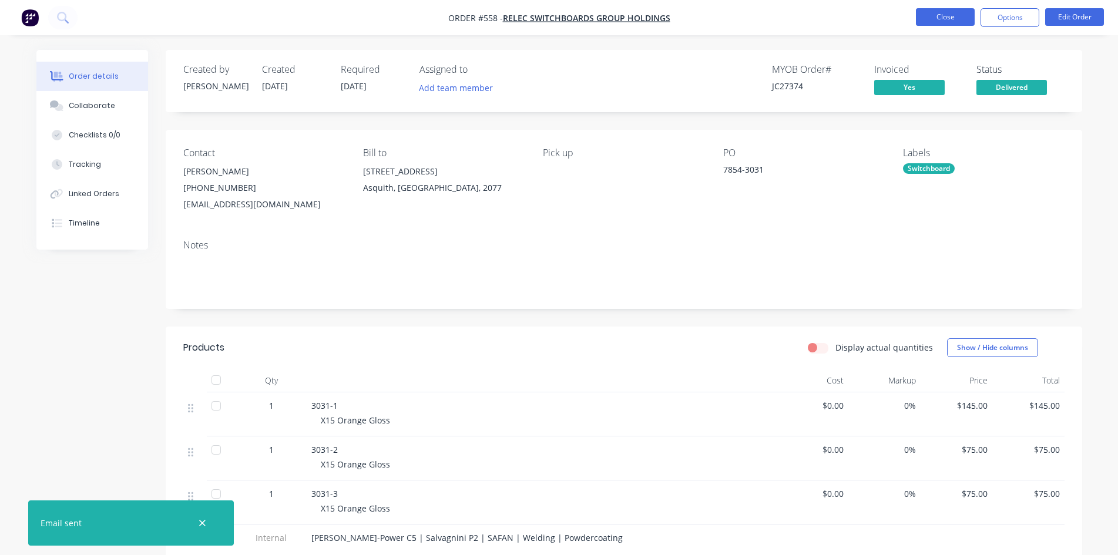
click at [949, 23] on button "Close" at bounding box center [945, 17] width 59 height 18
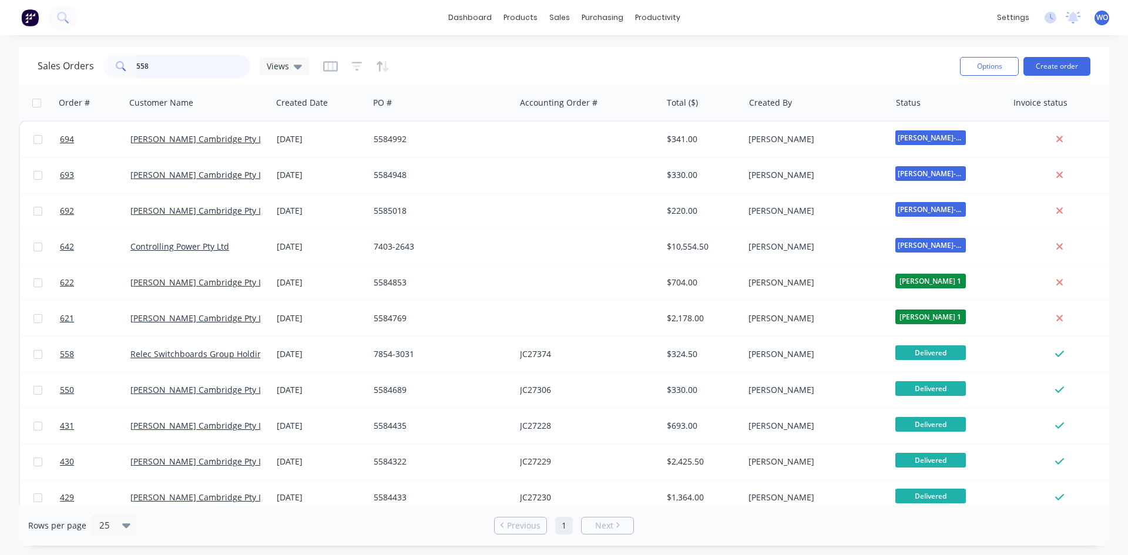
click at [174, 70] on input "558" at bounding box center [193, 66] width 115 height 23
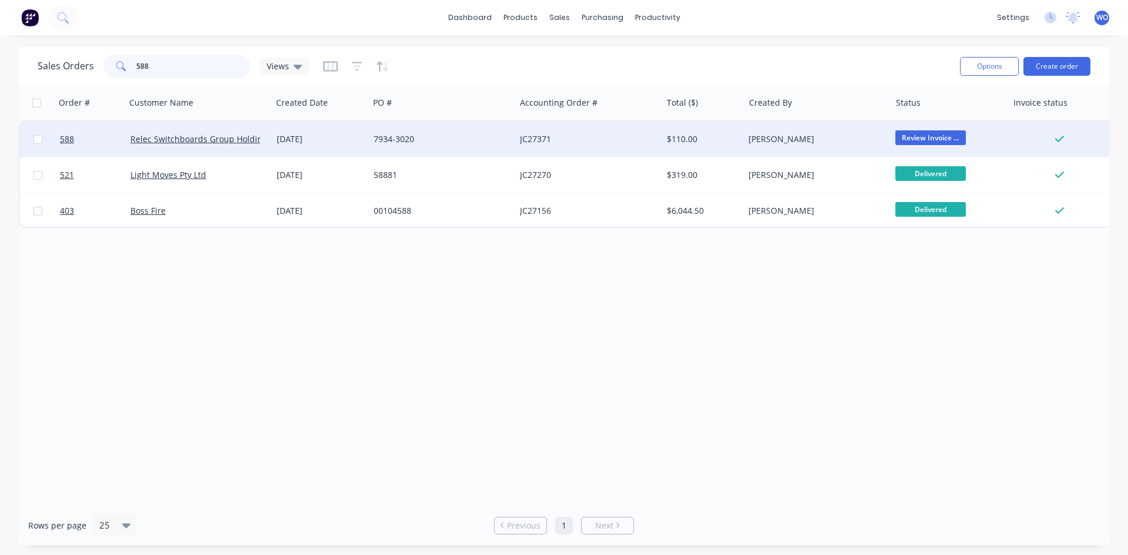
type input "588"
click at [368, 128] on div "[DATE]" at bounding box center [320, 139] width 97 height 35
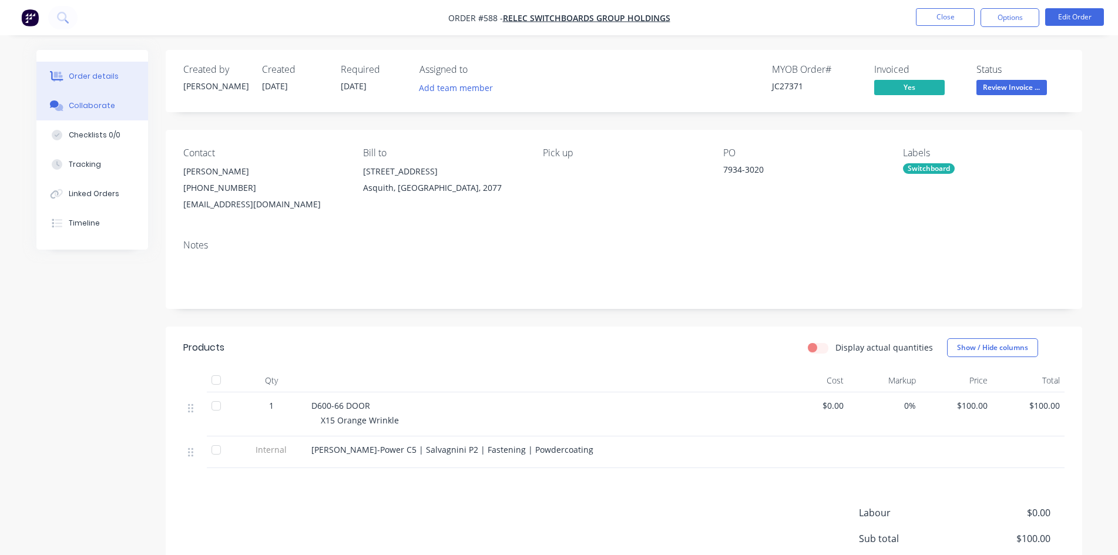
click at [113, 111] on button "Collaborate" at bounding box center [92, 105] width 112 height 29
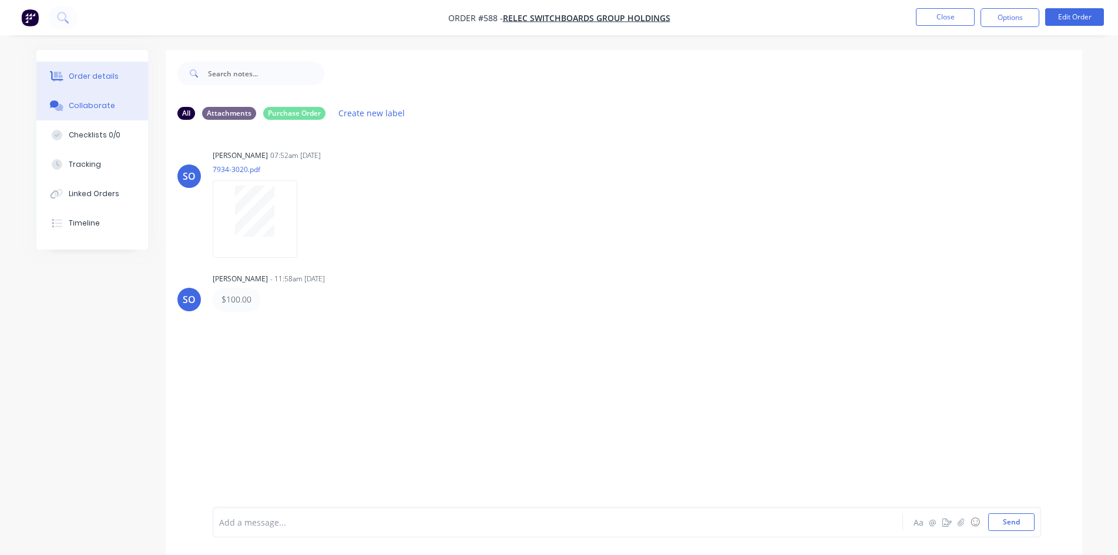
click at [121, 79] on button "Order details" at bounding box center [92, 76] width 112 height 29
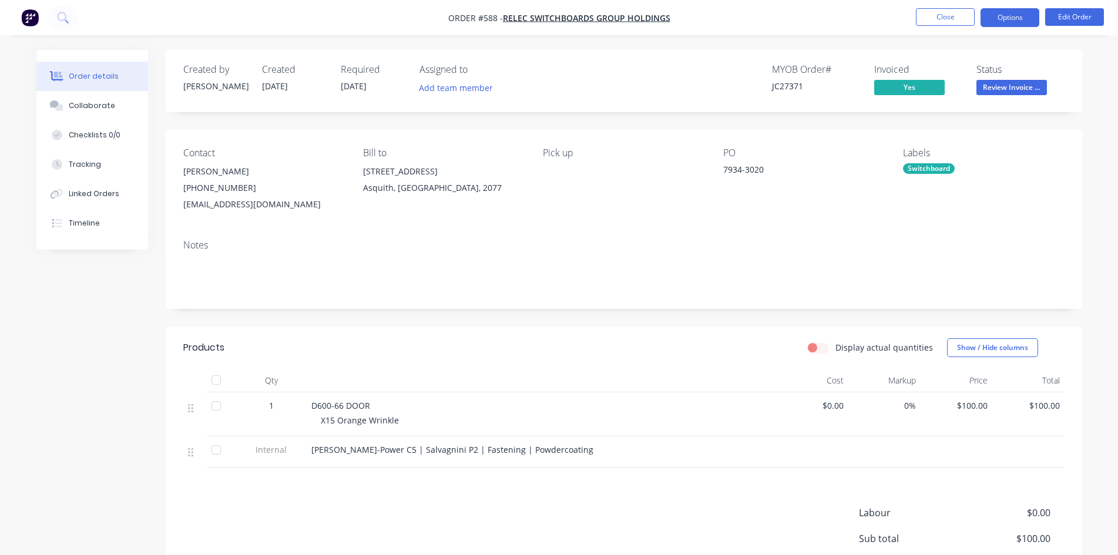
click at [1022, 21] on button "Options" at bounding box center [1009, 17] width 59 height 19
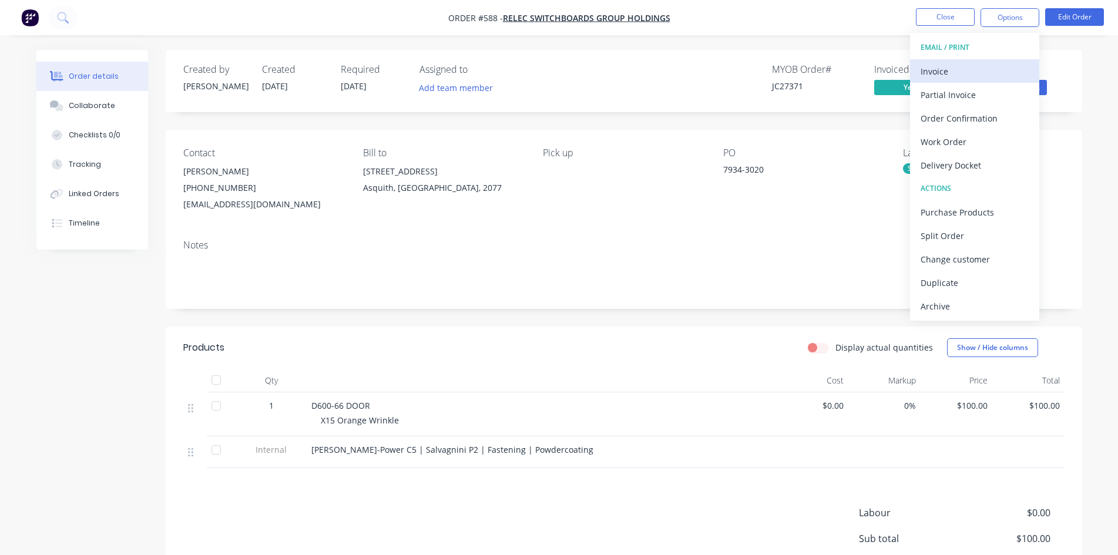
click at [985, 63] on div "Invoice" at bounding box center [975, 71] width 108 height 17
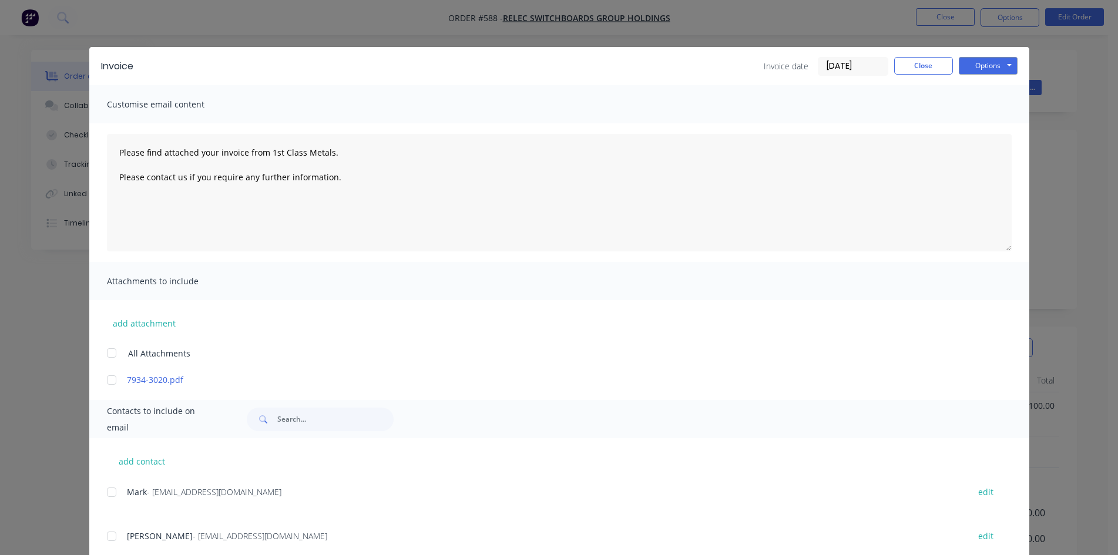
click at [109, 493] on div at bounding box center [111, 492] width 23 height 23
click at [1001, 70] on button "Options" at bounding box center [988, 66] width 59 height 18
click at [982, 125] on button "Email" at bounding box center [996, 125] width 75 height 19
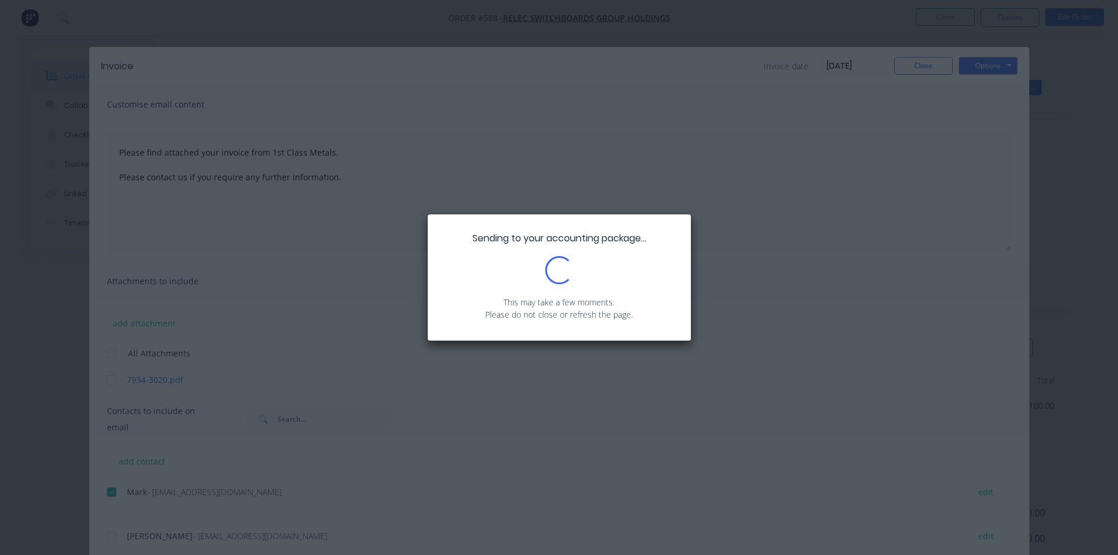
type textarea "Please find attached your invoice from 1st Class Metals. Please contact us if y…"
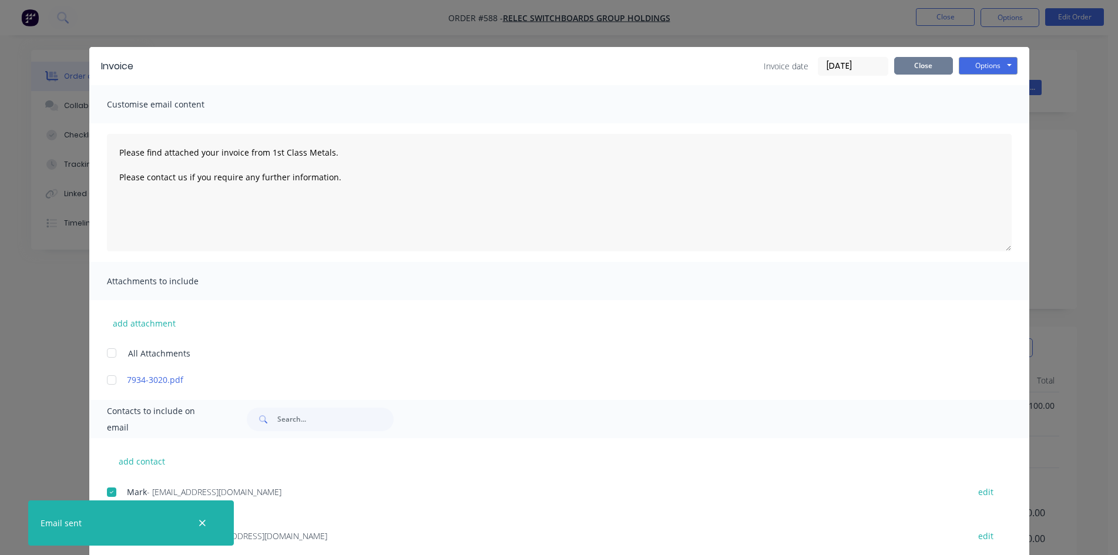
click at [911, 66] on button "Close" at bounding box center [923, 66] width 59 height 18
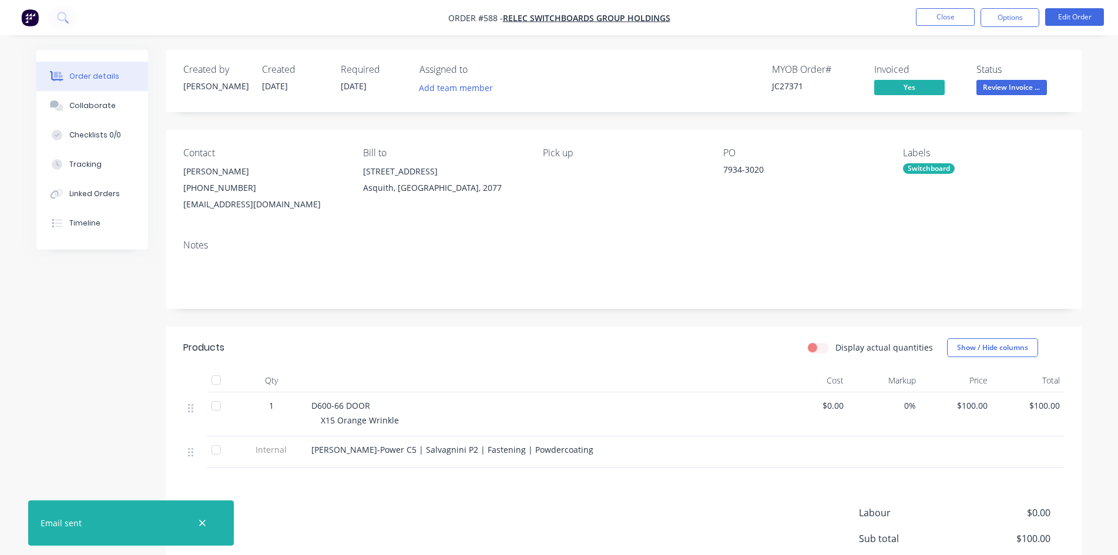
click at [1027, 90] on span "Review Invoice ..." at bounding box center [1011, 87] width 70 height 15
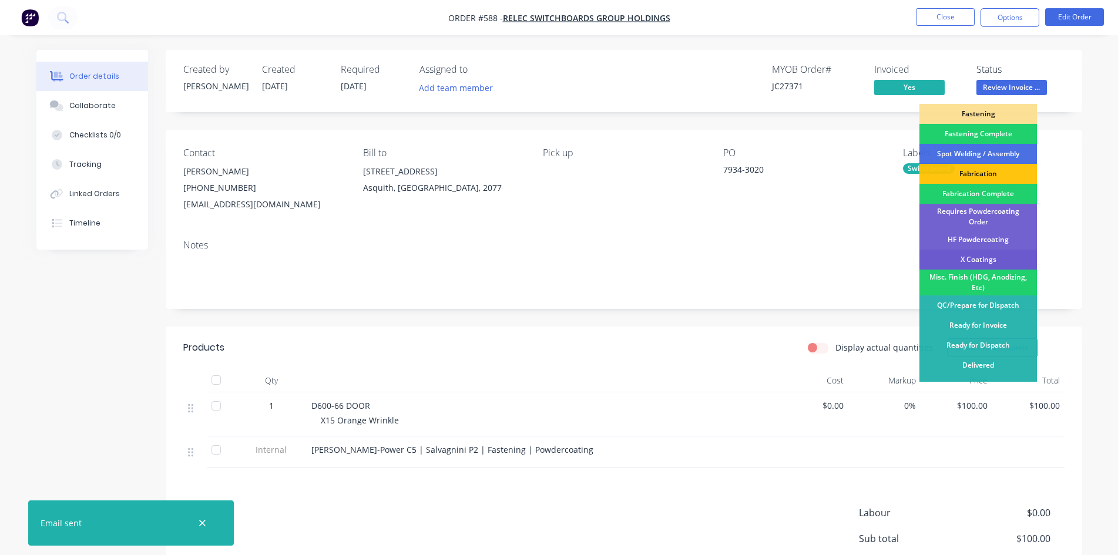
scroll to position [333, 0]
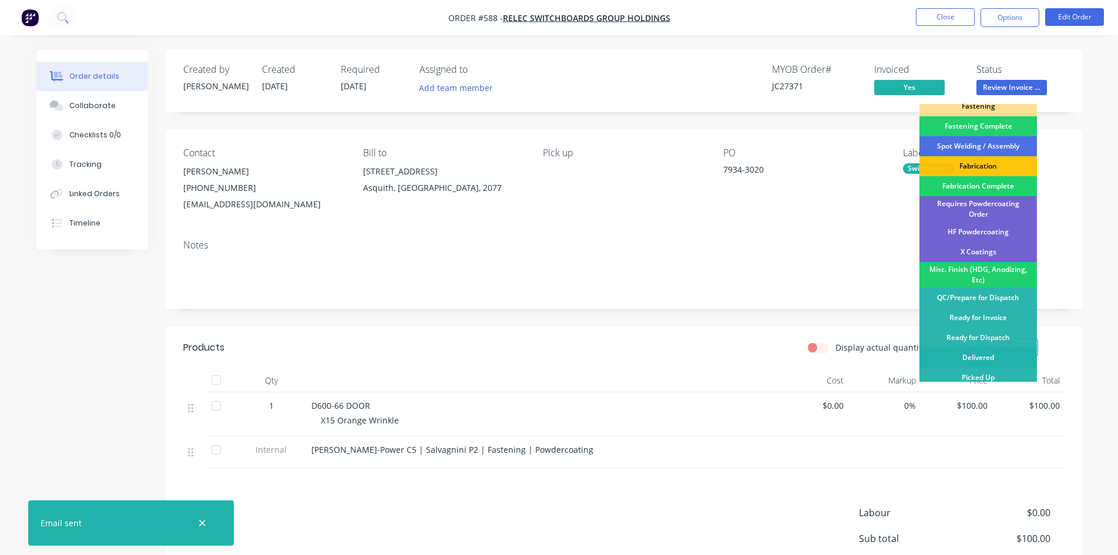
click at [996, 351] on div "Delivered" at bounding box center [977, 358] width 117 height 20
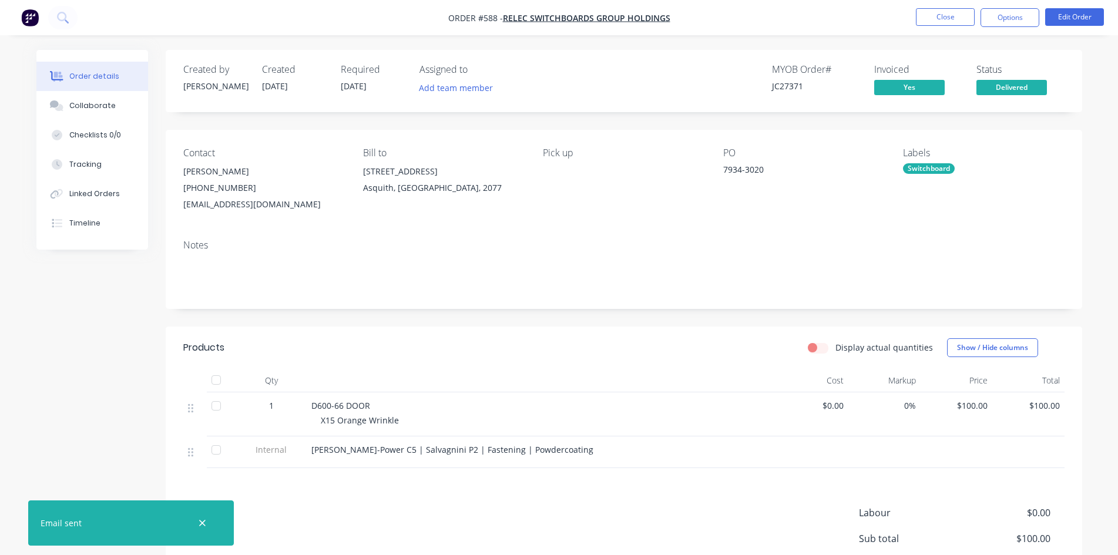
click at [941, 26] on li "Close" at bounding box center [945, 17] width 59 height 19
click at [937, 16] on button "Close" at bounding box center [945, 17] width 59 height 18
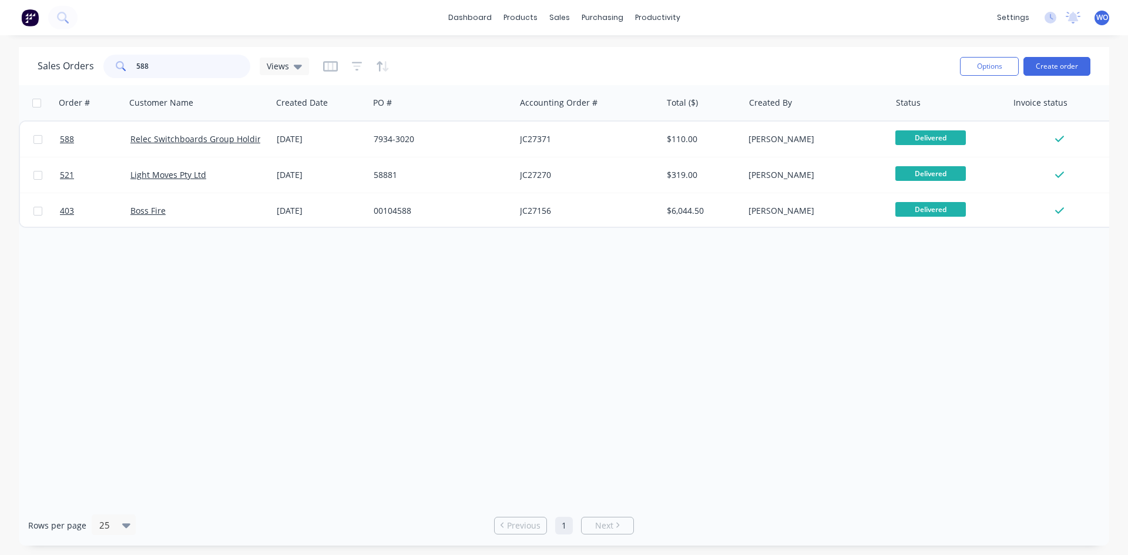
drag, startPoint x: 143, startPoint y: 70, endPoint x: 0, endPoint y: 35, distance: 147.0
click at [0, 36] on div "dashboard products sales purchasing productivity dashboard products Product Cat…" at bounding box center [564, 277] width 1128 height 555
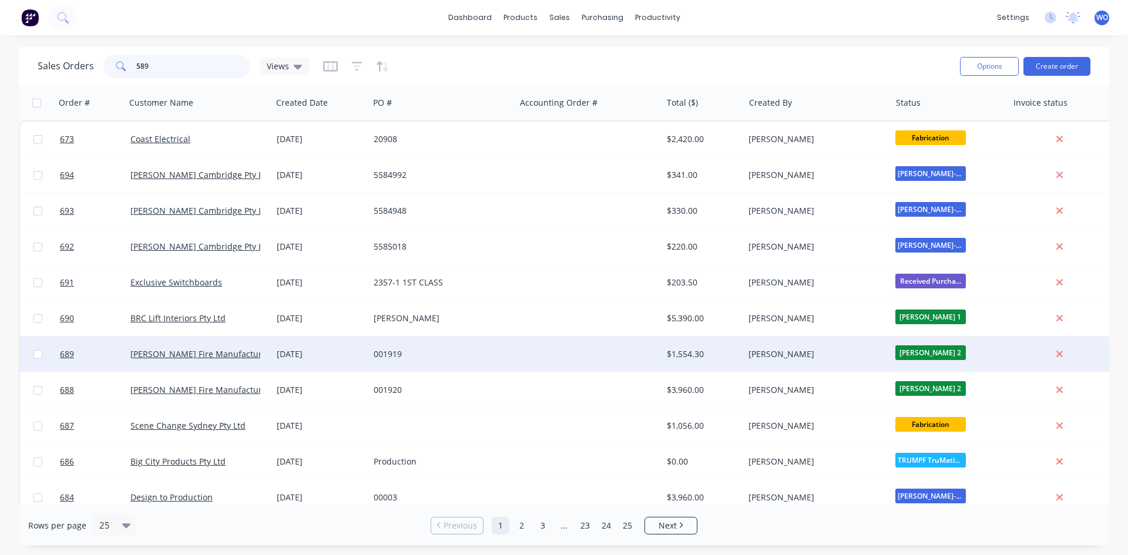
type input "589"
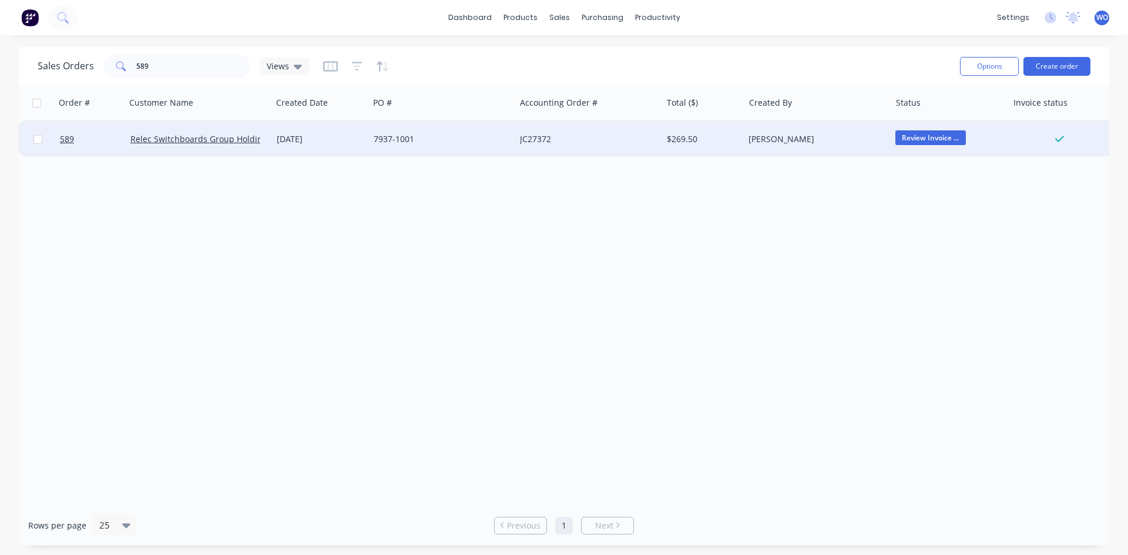
click at [451, 150] on div "7937-1001" at bounding box center [442, 139] width 146 height 35
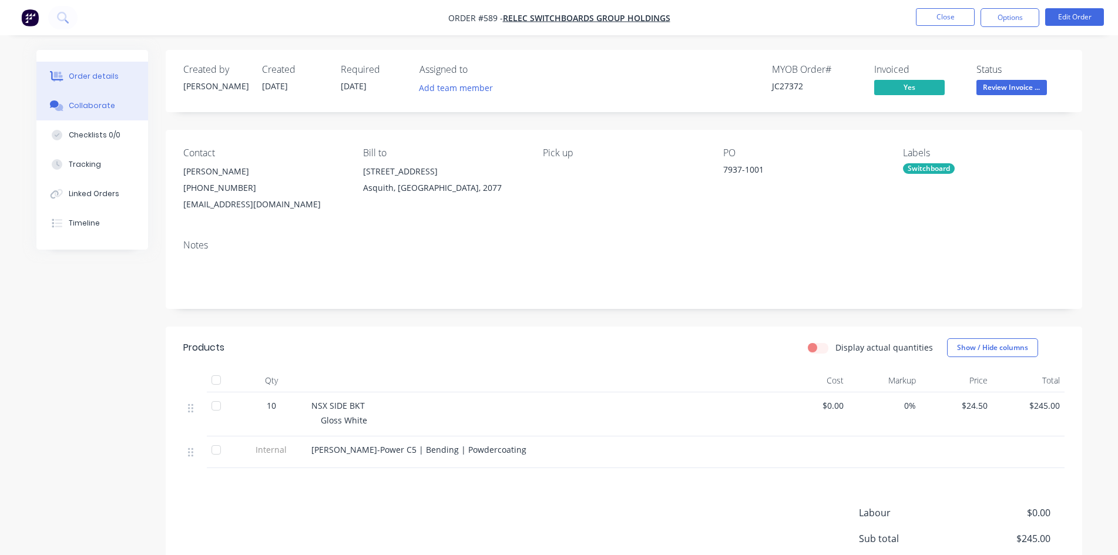
click at [93, 104] on div "Collaborate" at bounding box center [92, 105] width 46 height 11
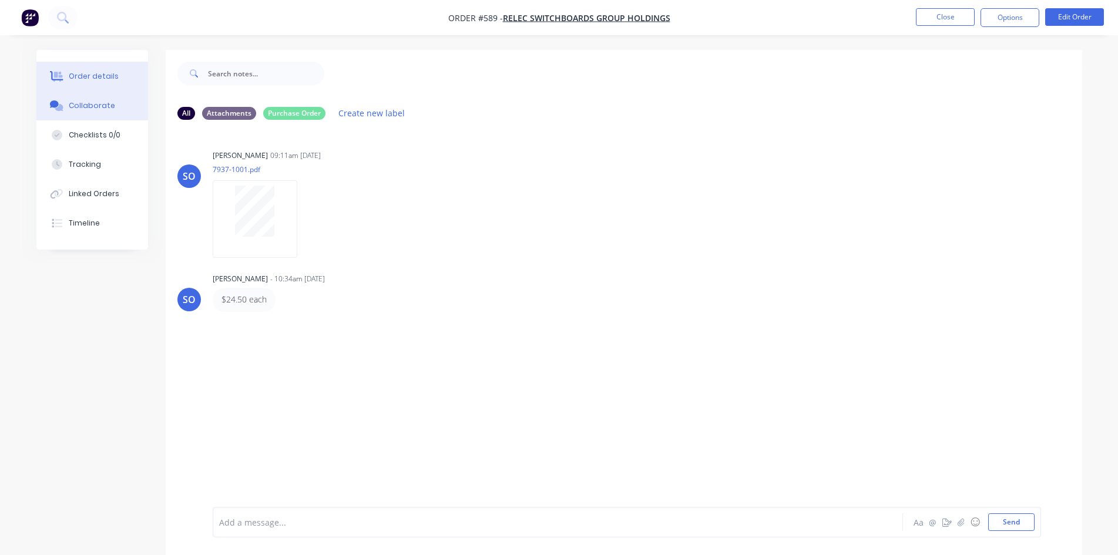
click at [95, 78] on div "Order details" at bounding box center [94, 76] width 50 height 11
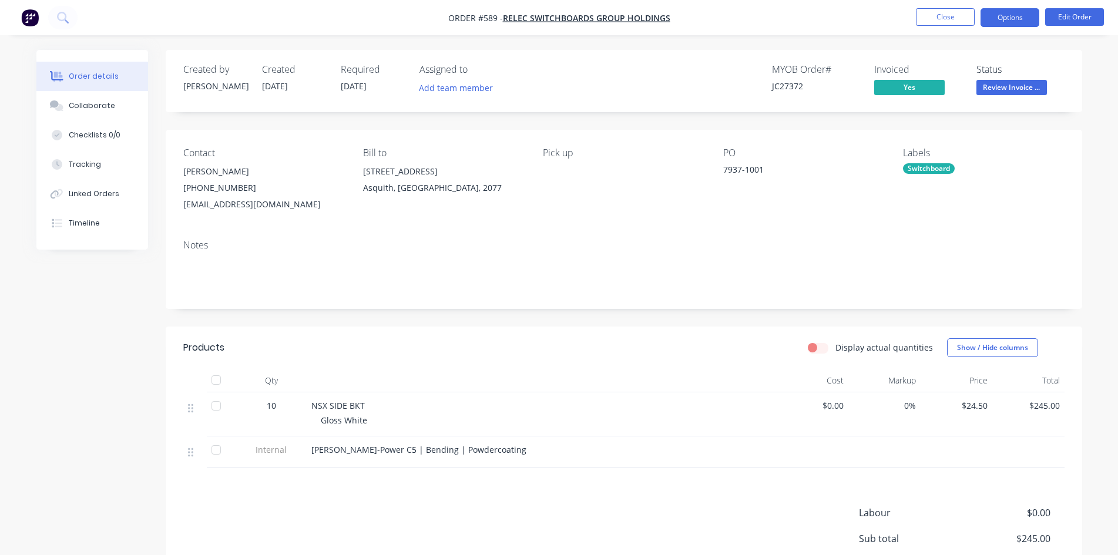
click at [1004, 26] on button "Options" at bounding box center [1009, 17] width 59 height 19
click at [76, 221] on div "Timeline" at bounding box center [84, 223] width 31 height 11
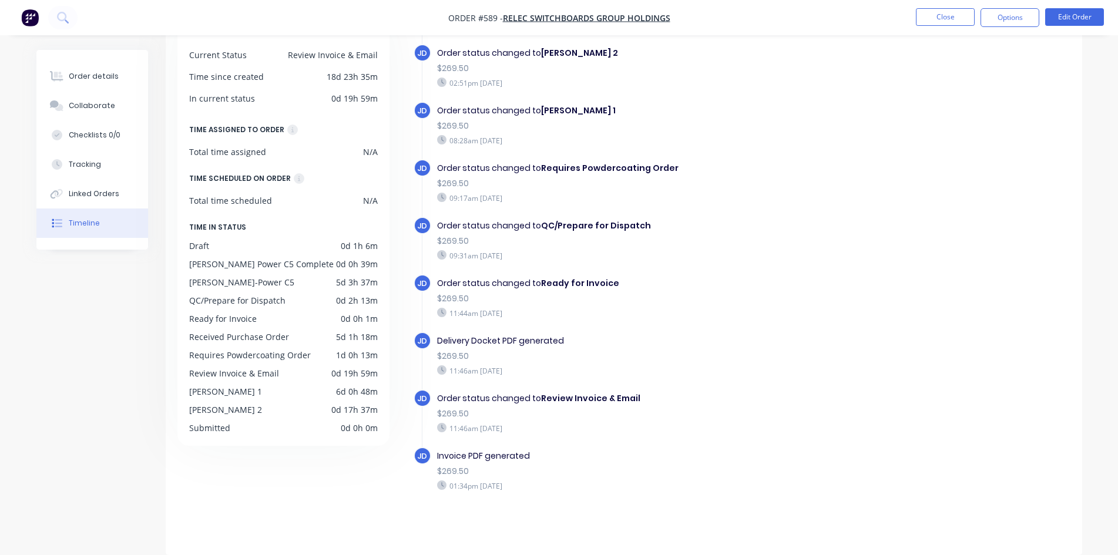
scroll to position [418, 0]
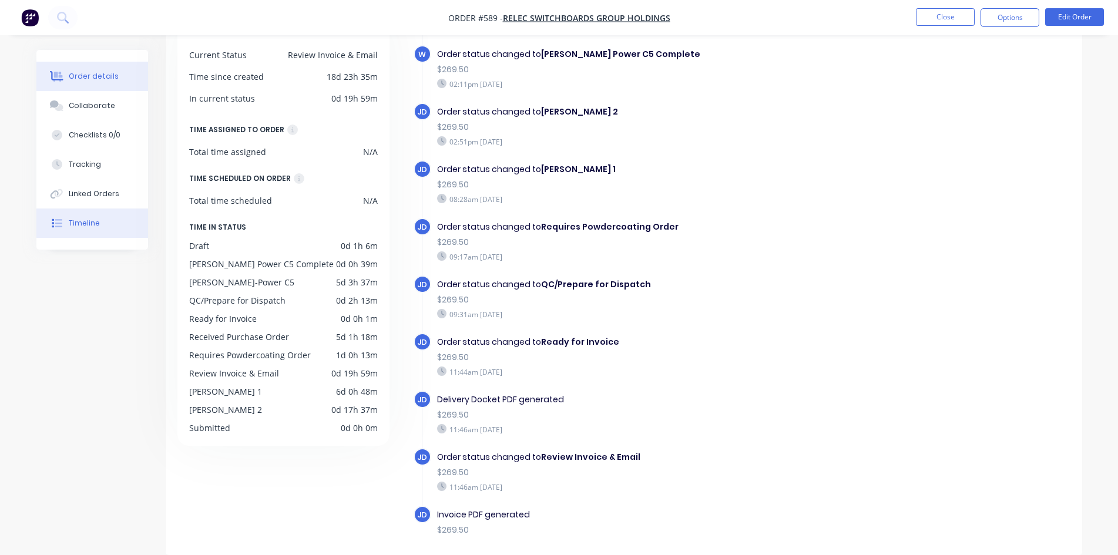
click at [72, 74] on div "Order details" at bounding box center [94, 76] width 50 height 11
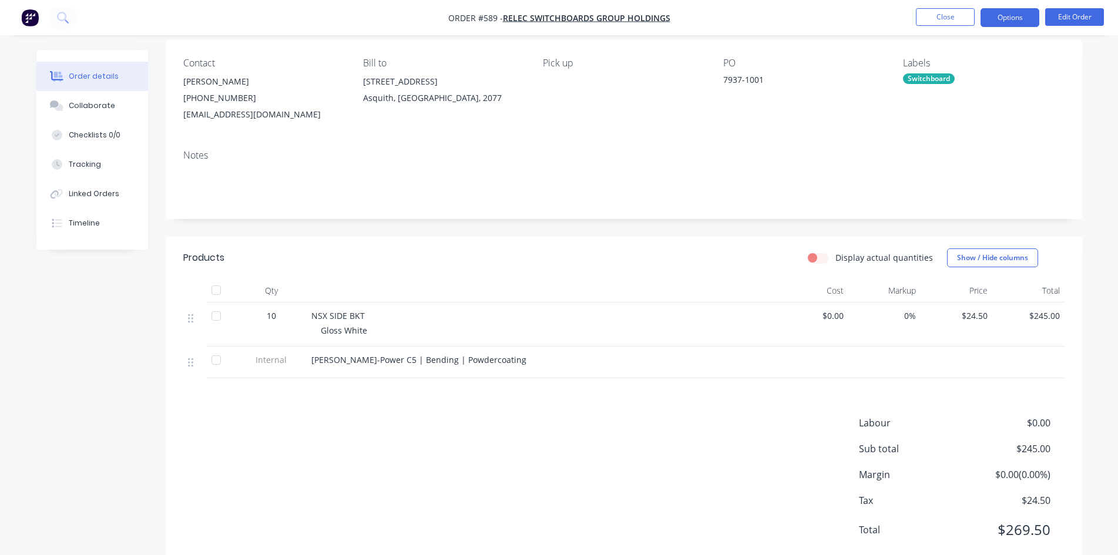
click at [995, 20] on button "Options" at bounding box center [1009, 17] width 59 height 19
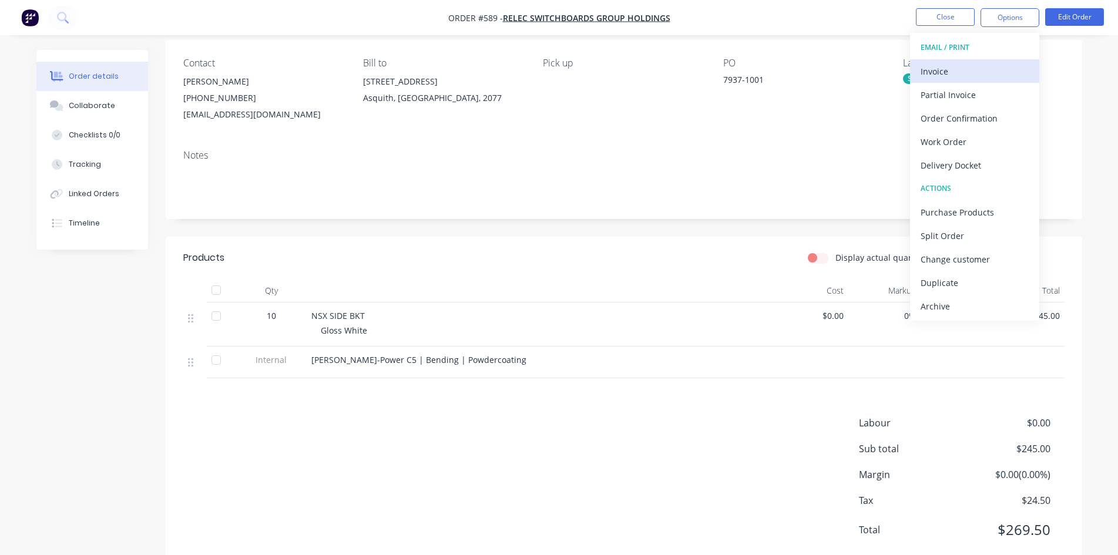
click at [960, 63] on div "Invoice" at bounding box center [975, 71] width 108 height 17
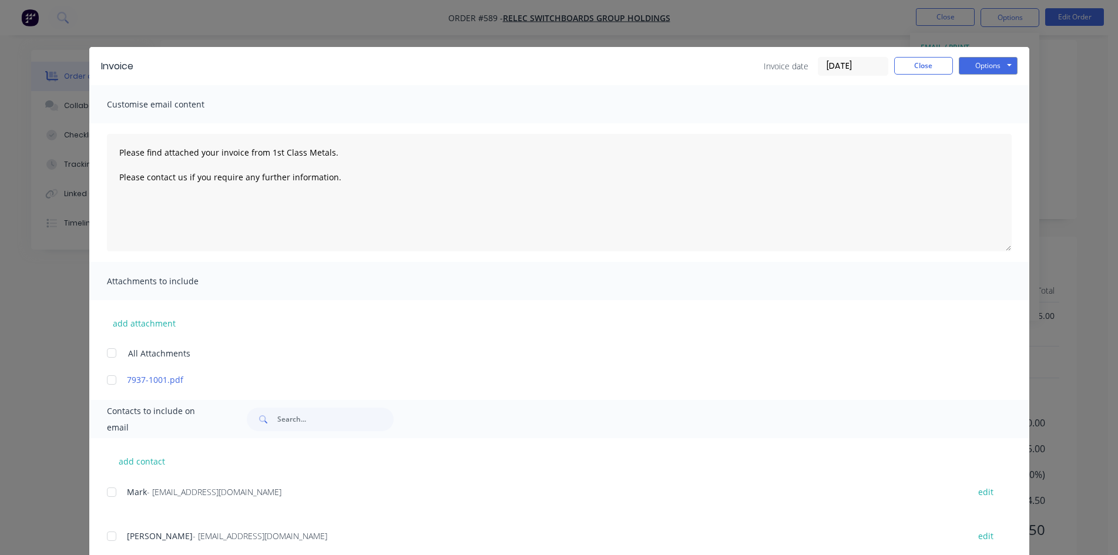
click at [130, 492] on span "Mark" at bounding box center [137, 491] width 20 height 11
click at [106, 492] on div at bounding box center [111, 492] width 23 height 23
click at [978, 63] on button "Options" at bounding box center [988, 66] width 59 height 18
click at [1002, 119] on button "Email" at bounding box center [996, 125] width 75 height 19
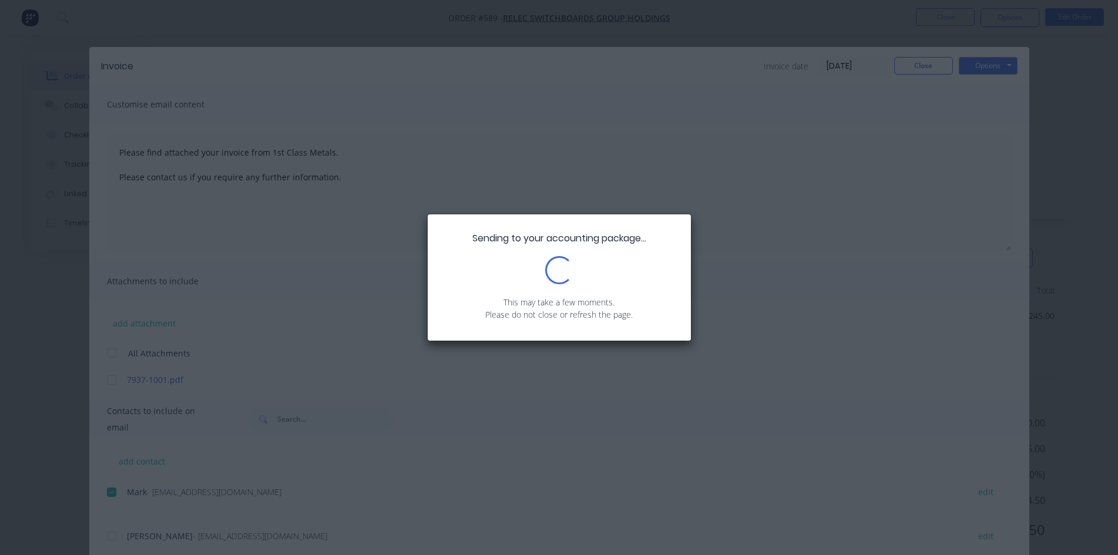
type textarea "Please find attached your invoice from 1st Class Metals. Please contact us if y…"
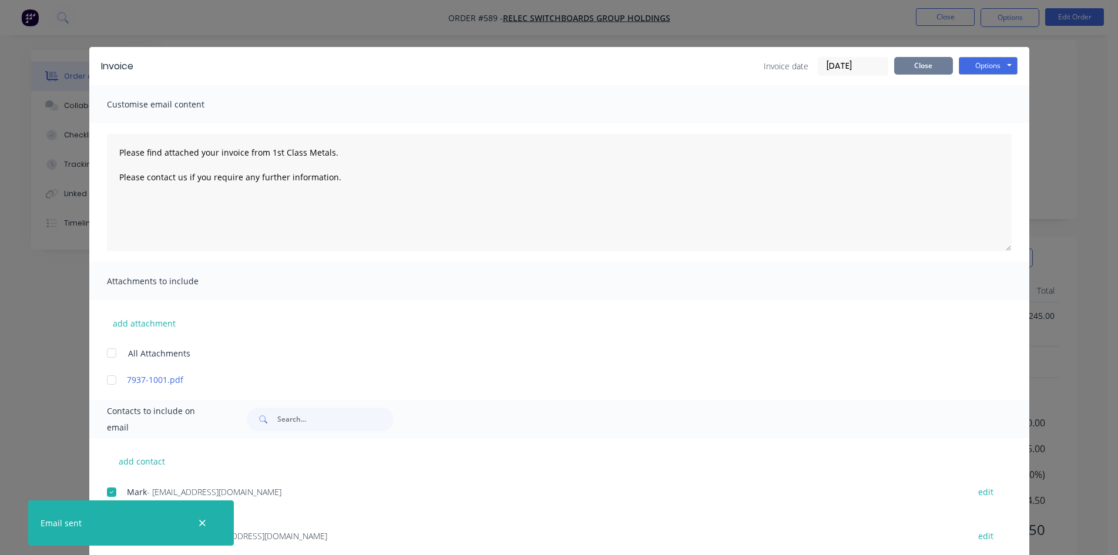
click at [925, 72] on button "Close" at bounding box center [923, 66] width 59 height 18
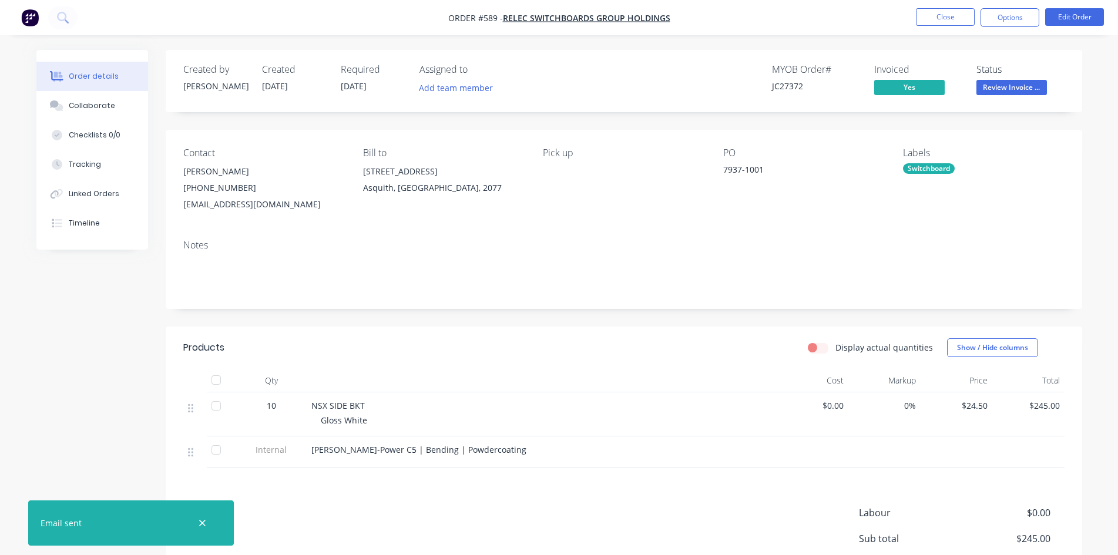
click at [1010, 85] on span "Review Invoice ..." at bounding box center [1011, 87] width 70 height 15
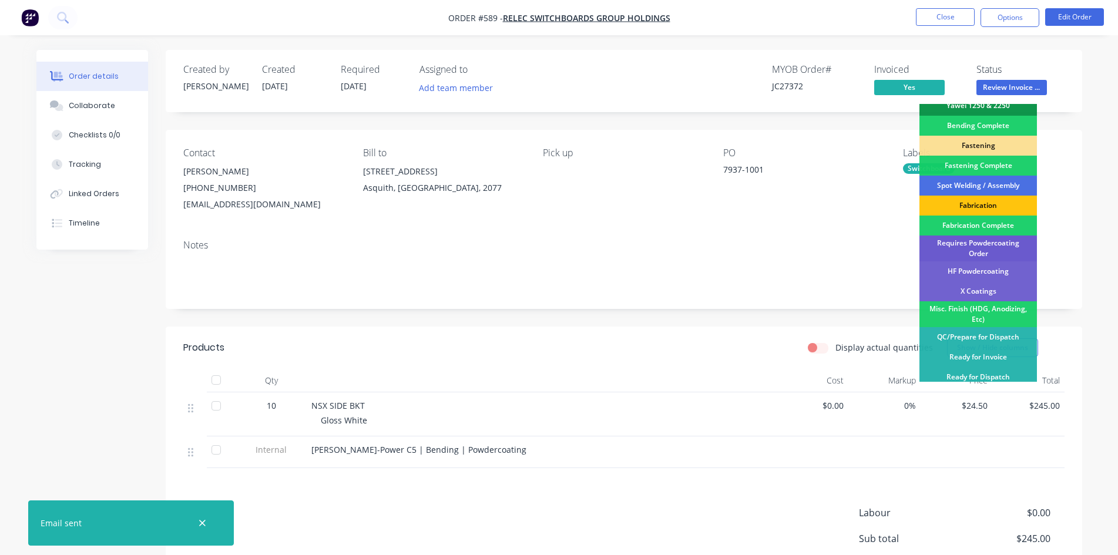
scroll to position [333, 0]
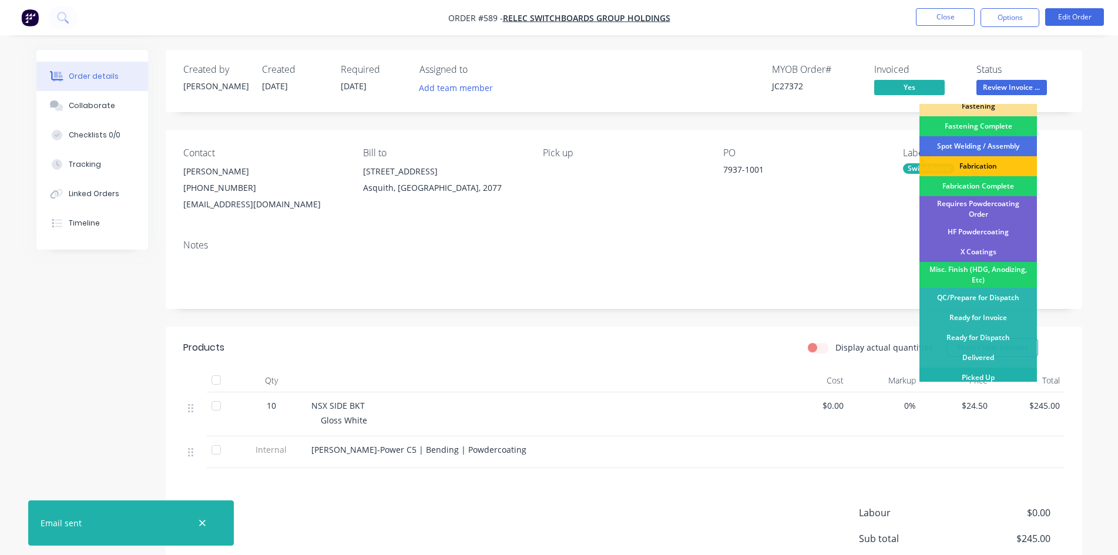
click at [993, 374] on div "Picked Up" at bounding box center [977, 378] width 117 height 20
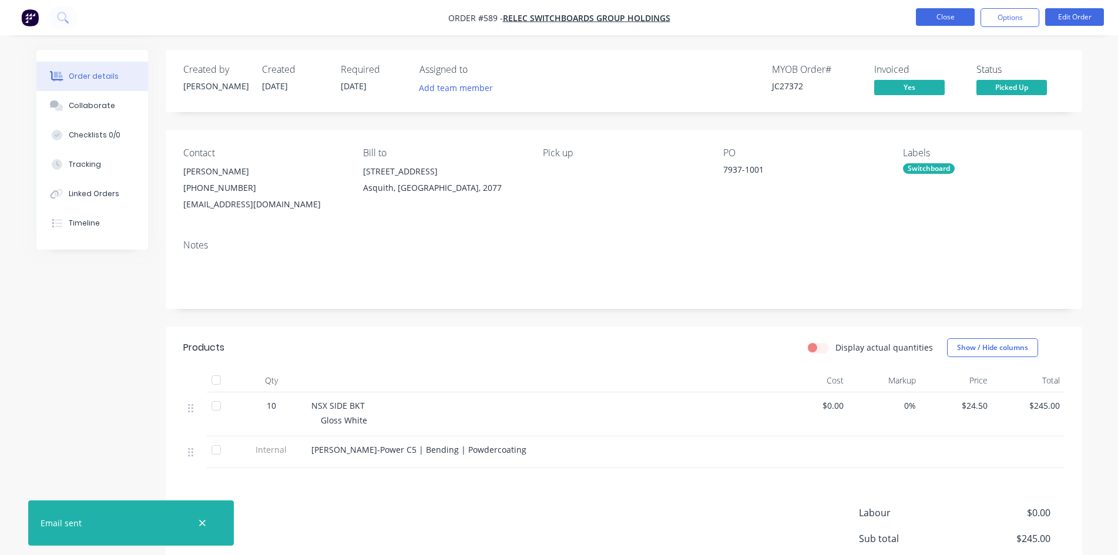
click at [940, 22] on button "Close" at bounding box center [945, 17] width 59 height 18
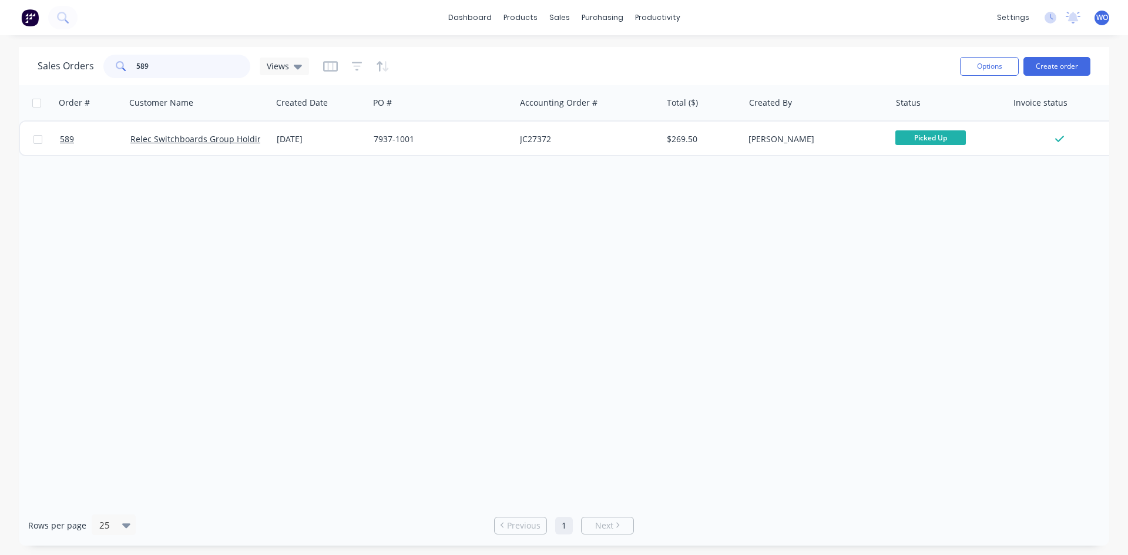
drag, startPoint x: 209, startPoint y: 73, endPoint x: 25, endPoint y: 73, distance: 183.3
click at [25, 73] on div "Sales Orders 589 Views Options Create order" at bounding box center [564, 66] width 1090 height 38
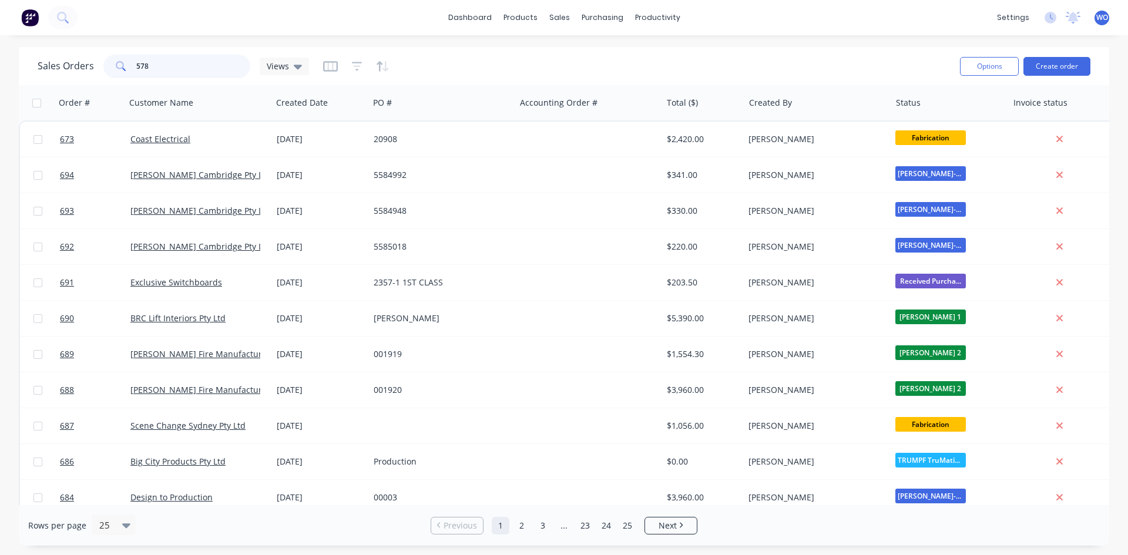
type input "578"
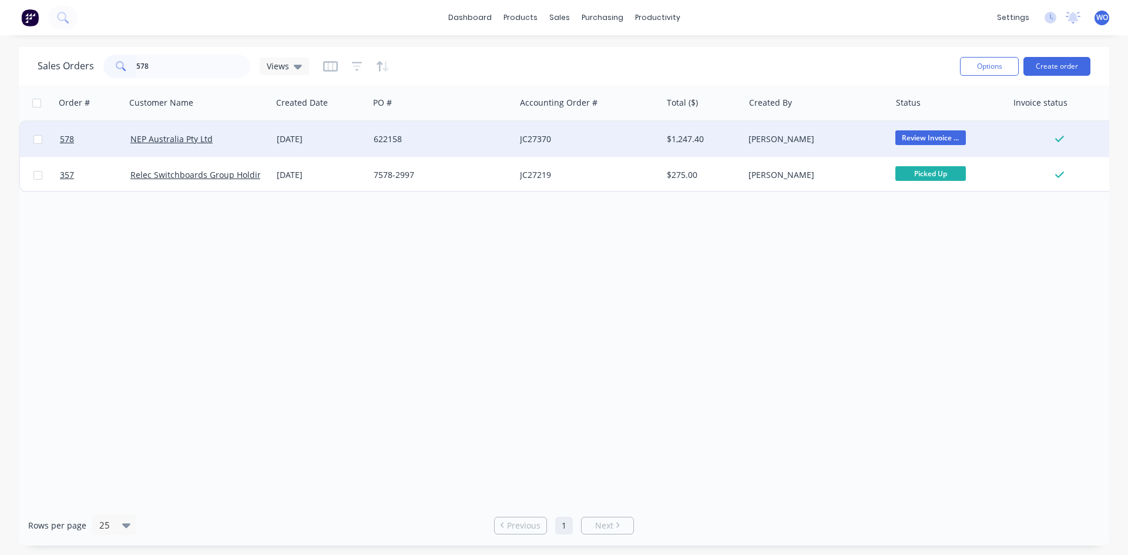
click at [275, 139] on div "[DATE]" at bounding box center [320, 139] width 97 height 35
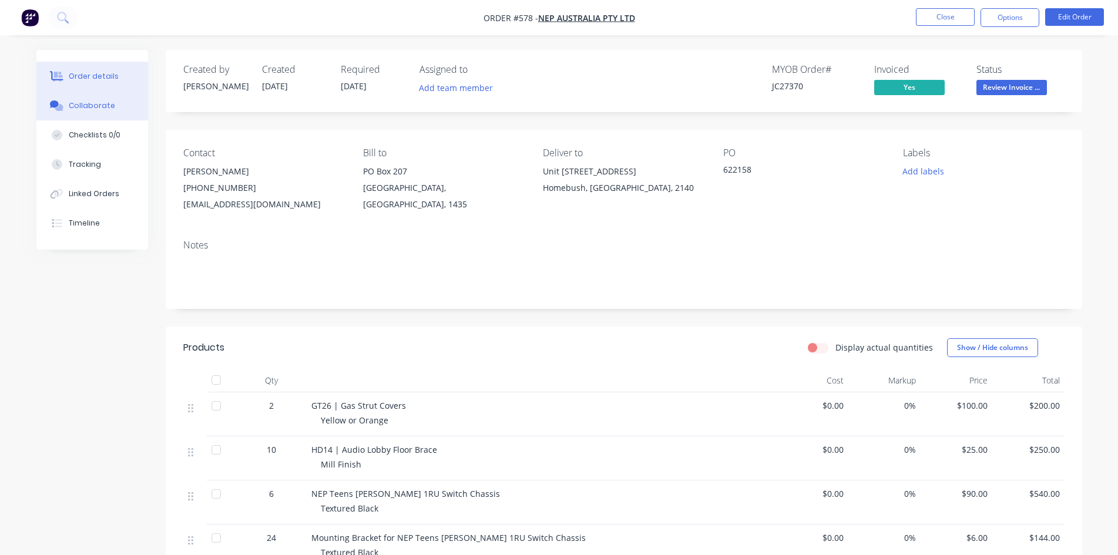
click at [86, 106] on div "Collaborate" at bounding box center [92, 105] width 46 height 11
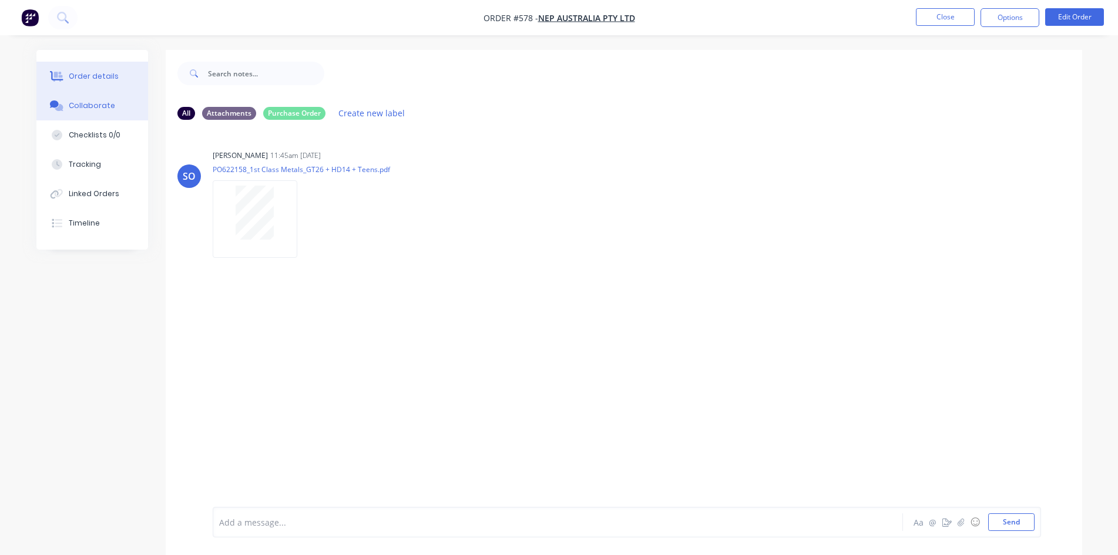
click at [100, 71] on div "Order details" at bounding box center [94, 76] width 50 height 11
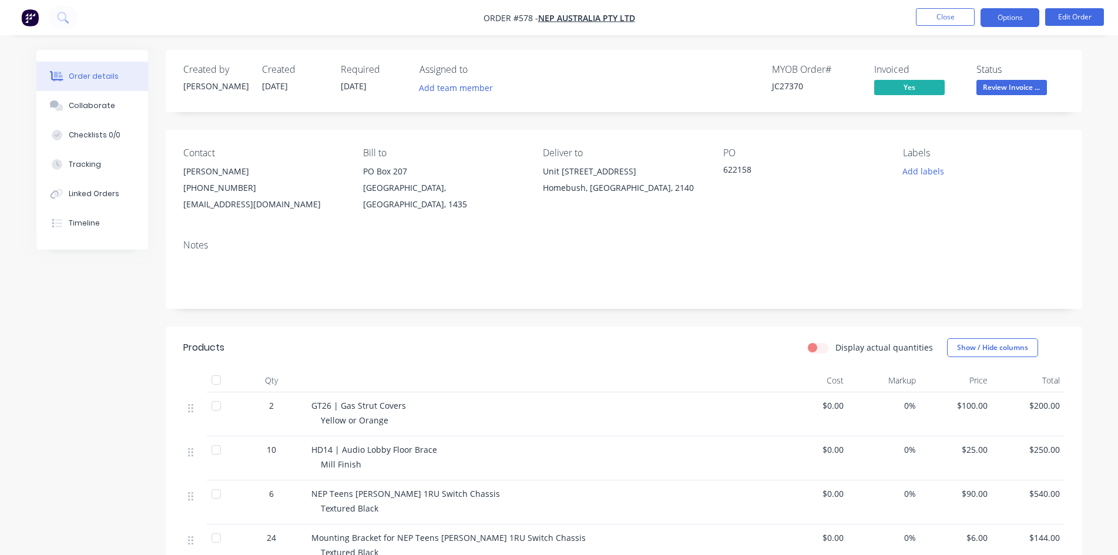
click at [990, 13] on button "Options" at bounding box center [1009, 17] width 59 height 19
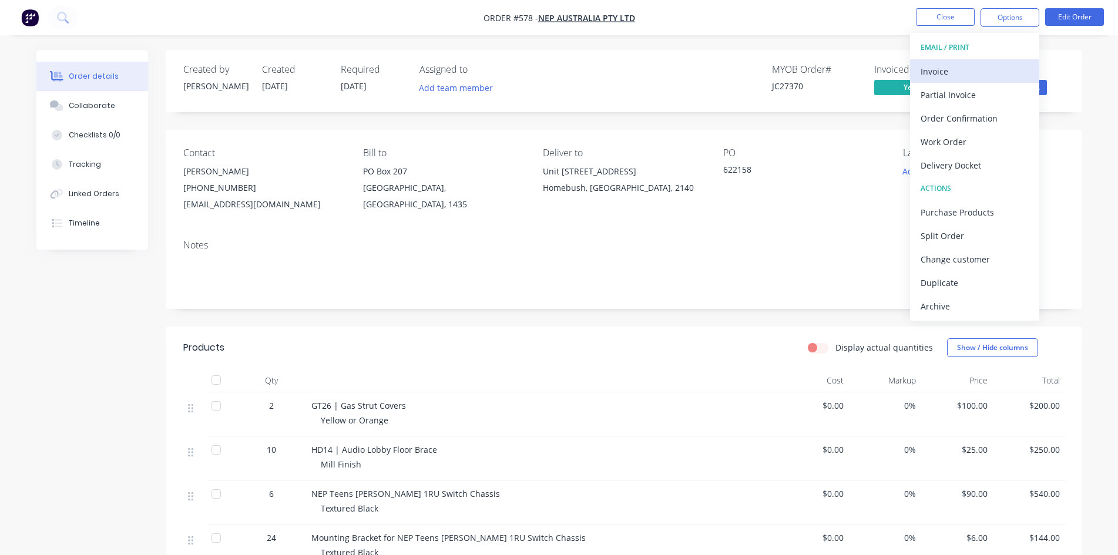
click at [959, 73] on div "Invoice" at bounding box center [975, 71] width 108 height 17
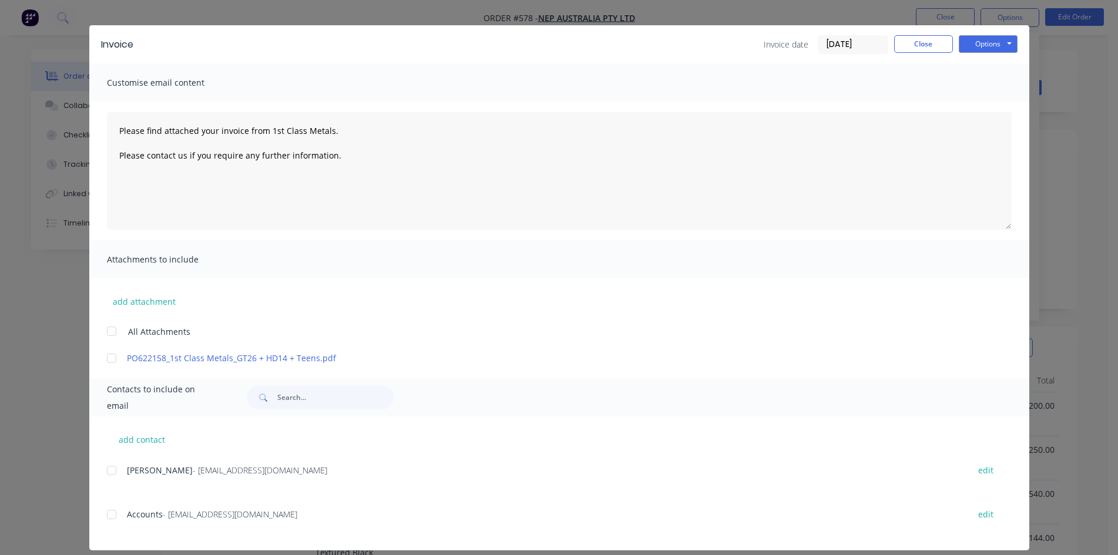
scroll to position [33, 0]
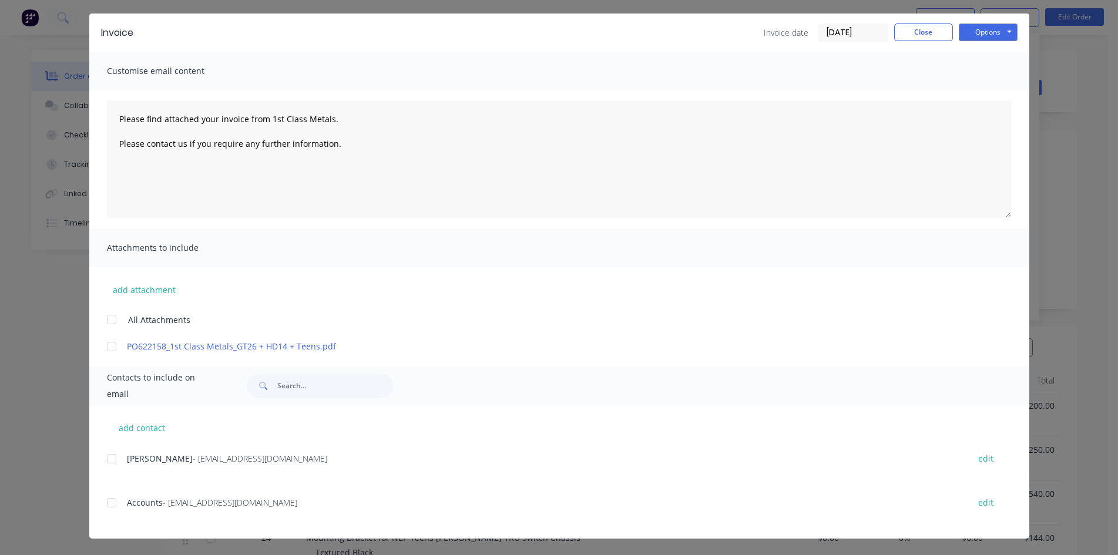
click at [127, 503] on span "Accounts" at bounding box center [145, 502] width 36 height 11
click at [110, 496] on div at bounding box center [111, 502] width 23 height 23
click at [995, 36] on button "Options" at bounding box center [988, 32] width 59 height 18
click at [865, 68] on div "Customise email content" at bounding box center [559, 71] width 940 height 38
click at [970, 33] on button "Options" at bounding box center [988, 32] width 59 height 18
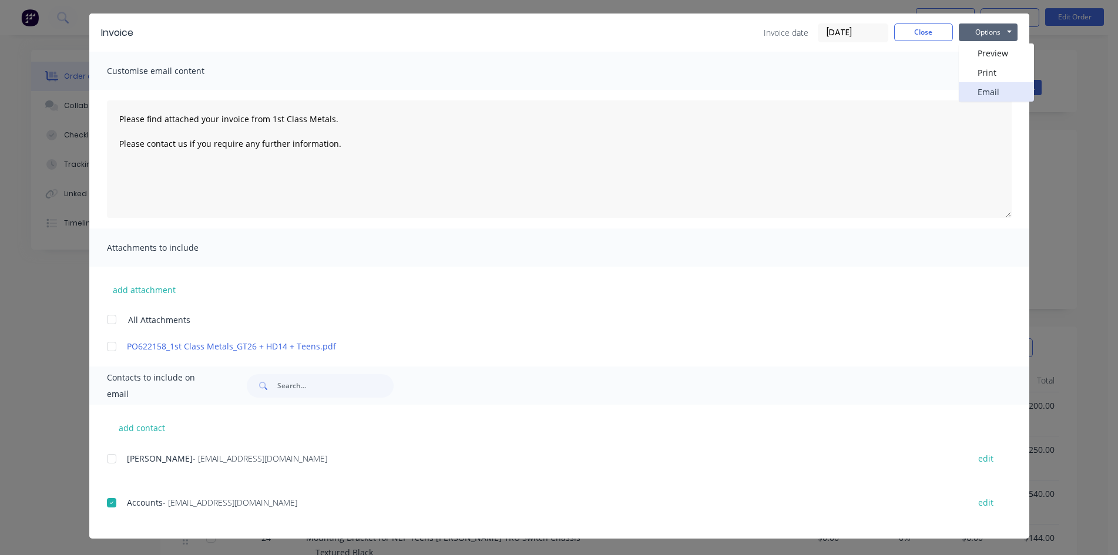
click at [995, 97] on button "Email" at bounding box center [996, 91] width 75 height 19
type textarea "Please find attached your invoice from 1st Class Metals. Please contact us if y…"
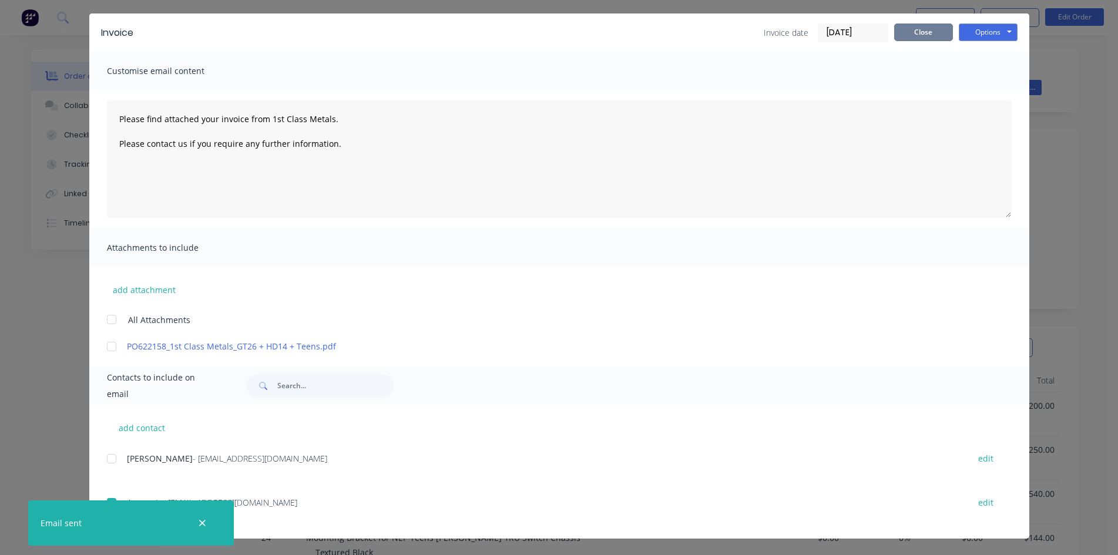
click at [923, 36] on button "Close" at bounding box center [923, 32] width 59 height 18
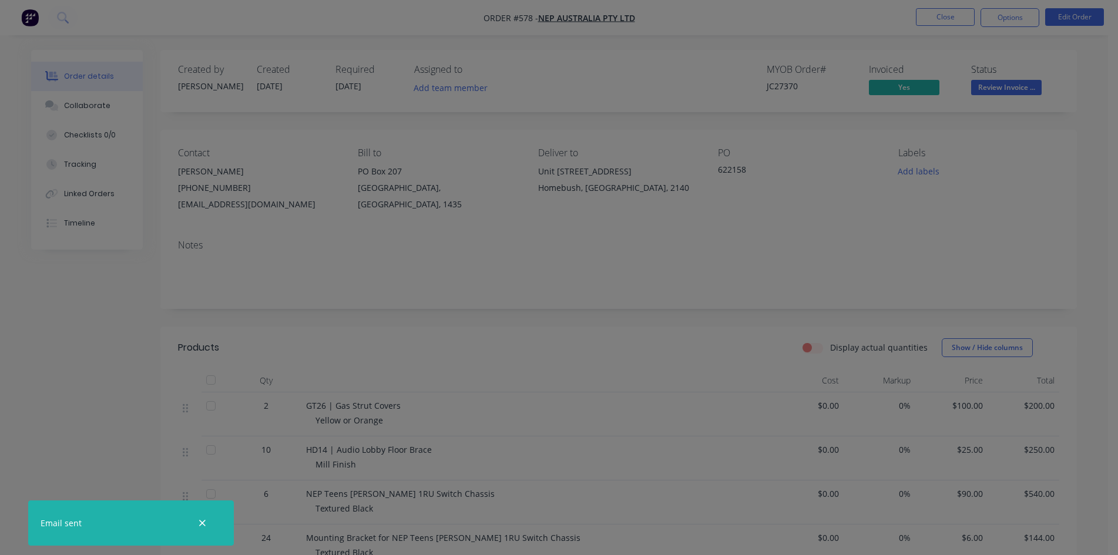
scroll to position [0, 0]
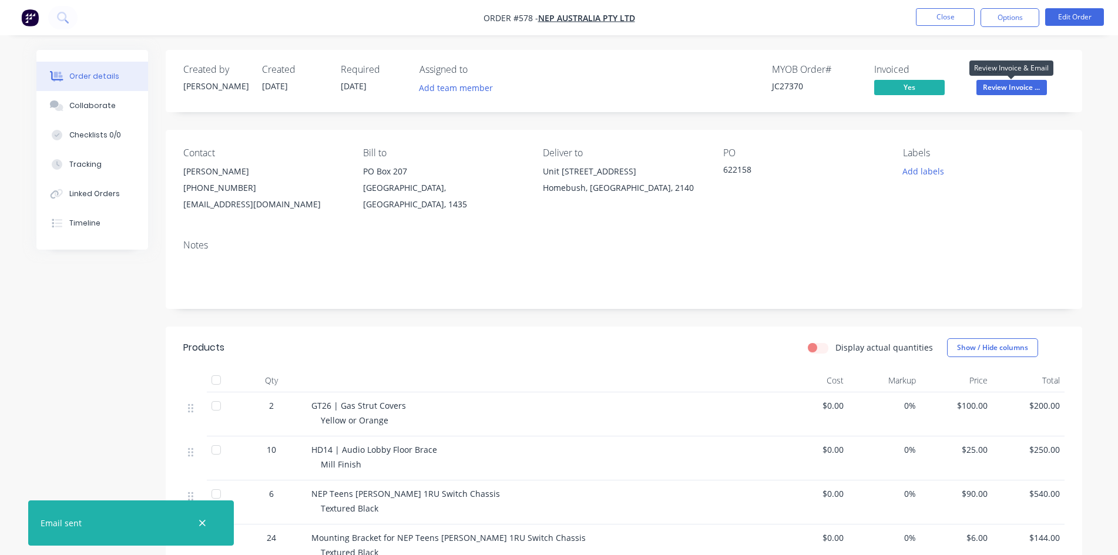
click at [996, 96] on button "Review Invoice ..." at bounding box center [1011, 89] width 70 height 18
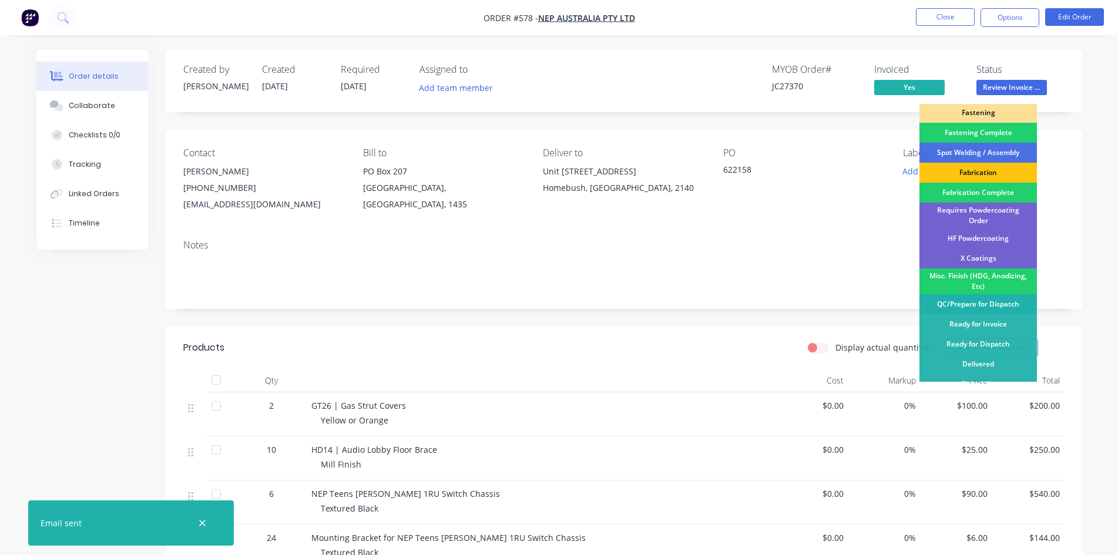
scroll to position [333, 0]
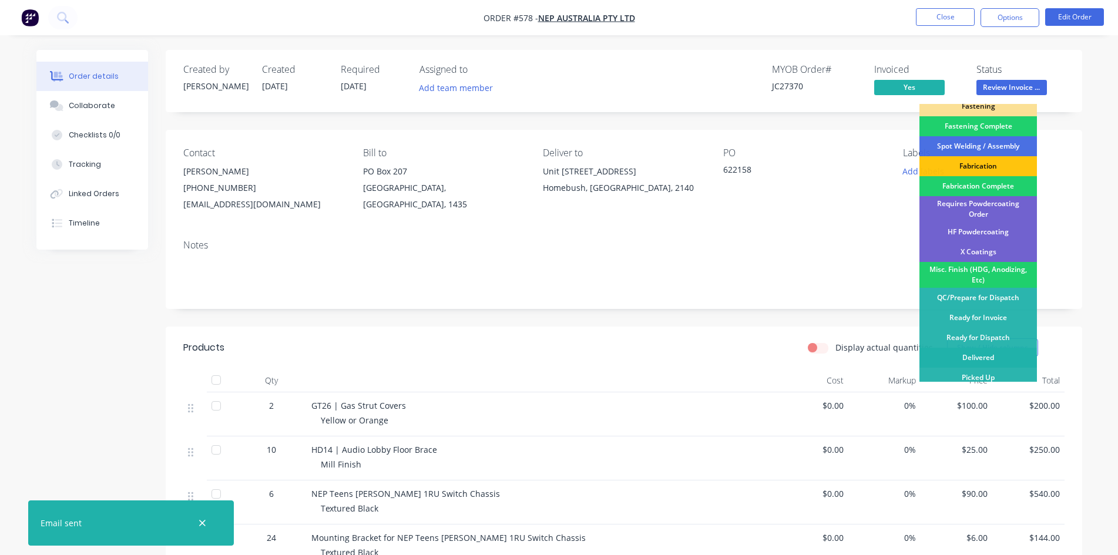
click at [964, 351] on div "Delivered" at bounding box center [977, 358] width 117 height 20
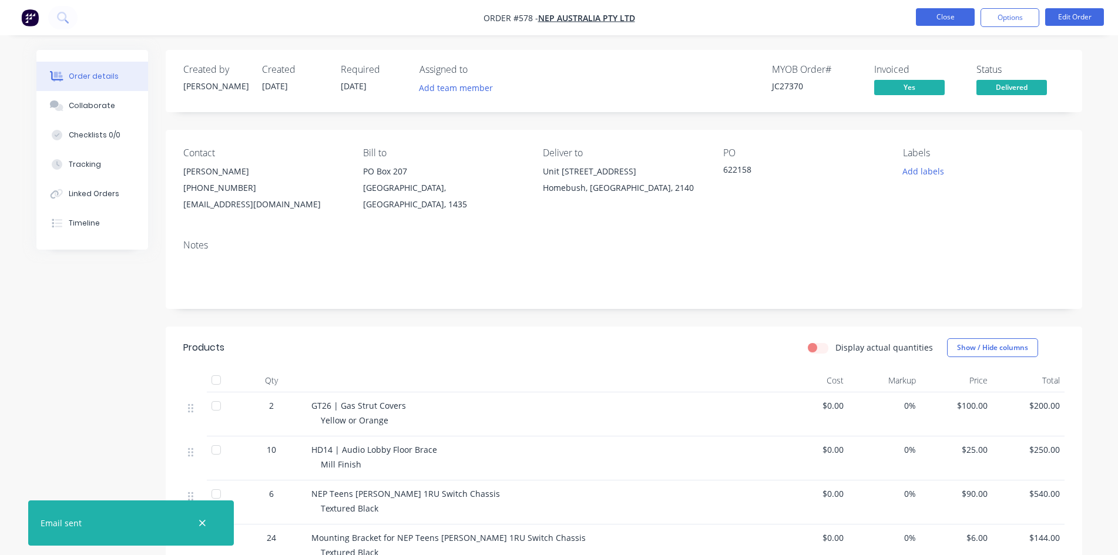
click at [950, 13] on button "Close" at bounding box center [945, 17] width 59 height 18
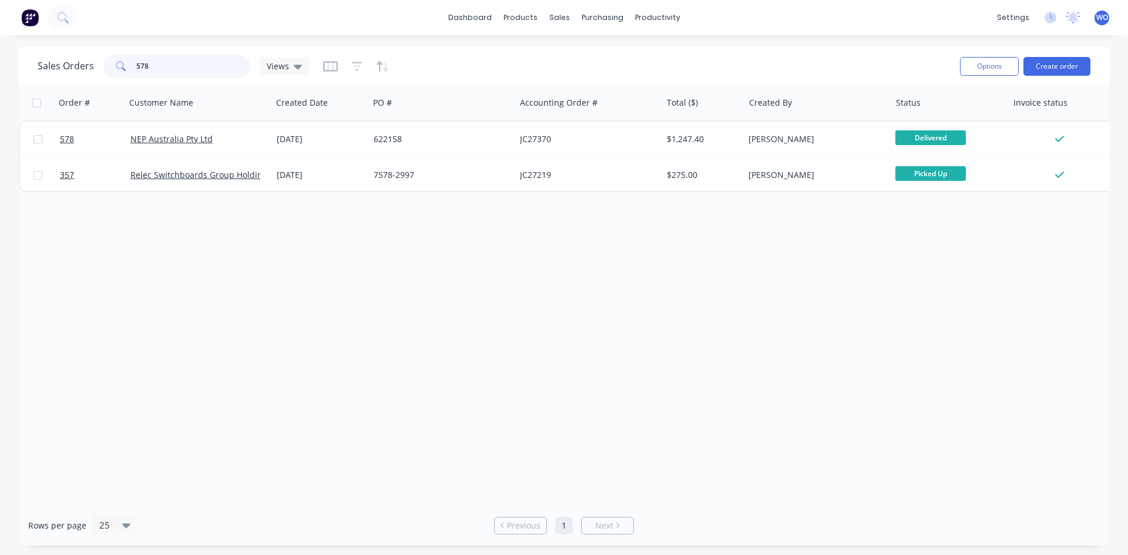
drag, startPoint x: 175, startPoint y: 69, endPoint x: 93, endPoint y: 68, distance: 81.7
click at [93, 68] on div "Sales Orders 578 Views" at bounding box center [173, 66] width 271 height 23
type input "661"
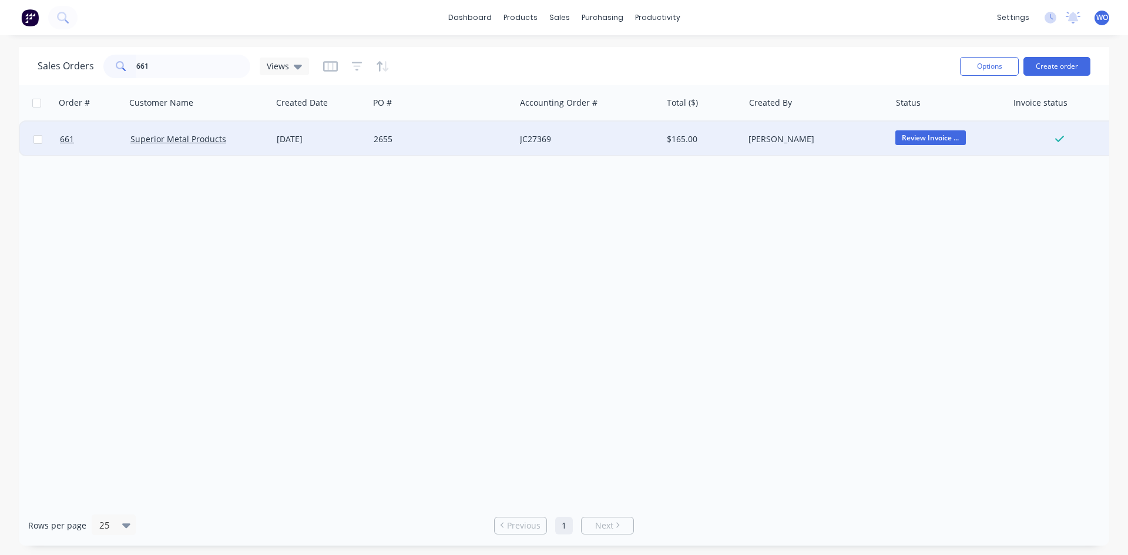
click at [290, 147] on div "[DATE]" at bounding box center [320, 139] width 97 height 35
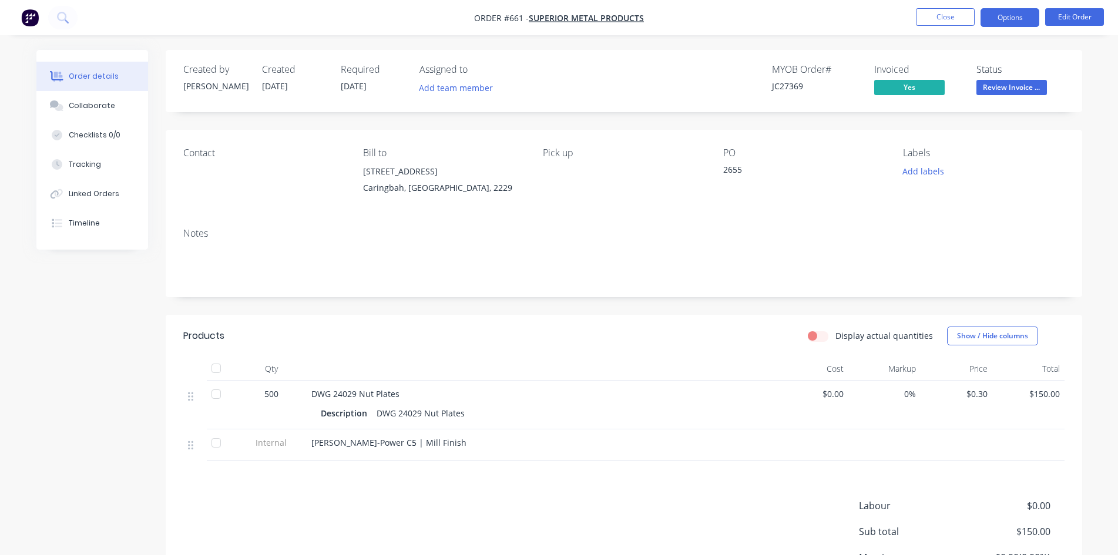
click at [993, 19] on button "Options" at bounding box center [1009, 17] width 59 height 19
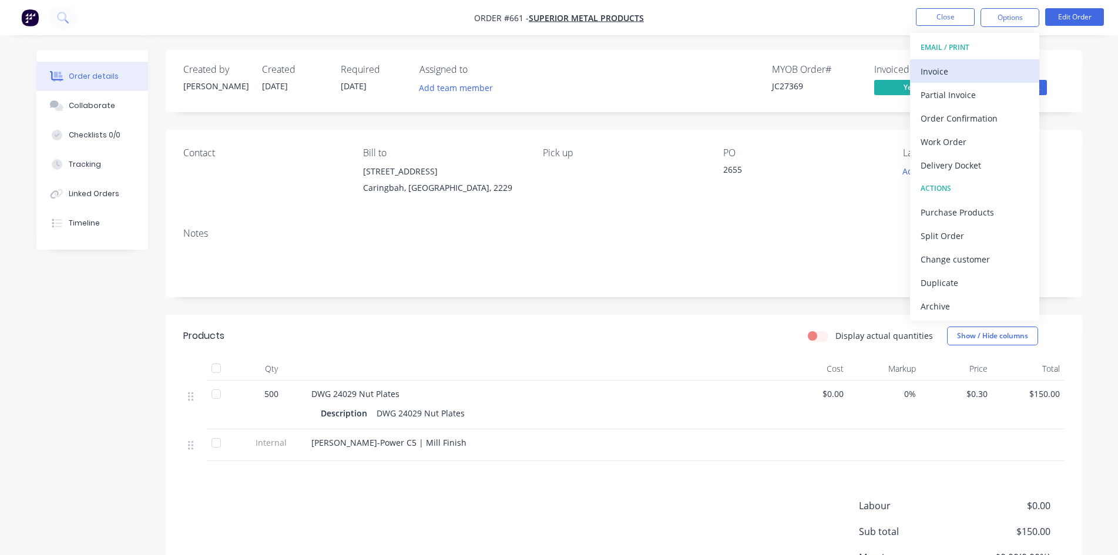
click at [973, 66] on div "Invoice" at bounding box center [975, 71] width 108 height 17
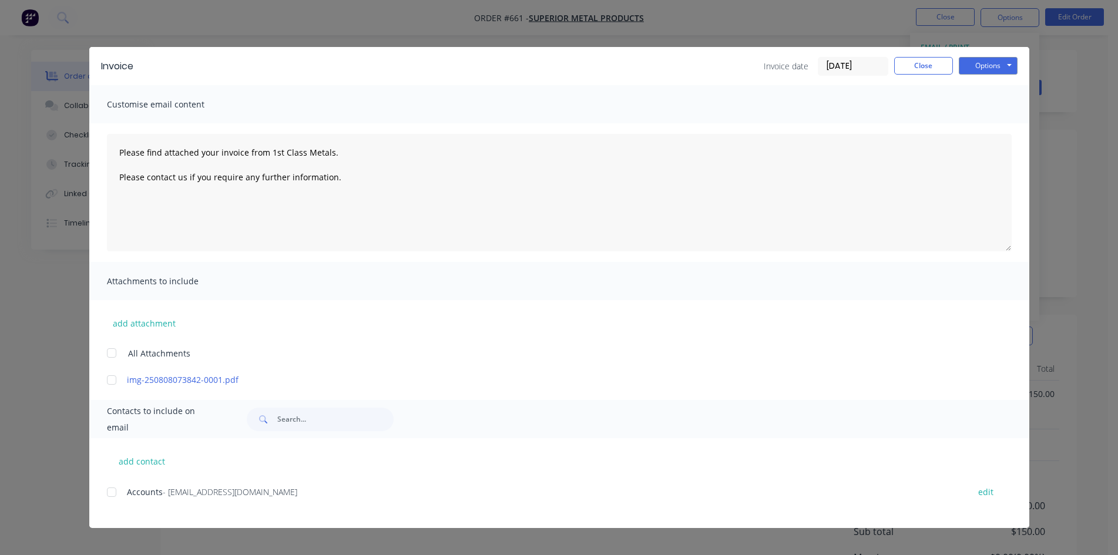
click at [116, 498] on div at bounding box center [111, 492] width 23 height 23
click at [1015, 63] on button "Options" at bounding box center [988, 66] width 59 height 18
click at [993, 121] on button "Email" at bounding box center [996, 125] width 75 height 19
type textarea "Please find attached your invoice from 1st Class Metals. Please contact us if y…"
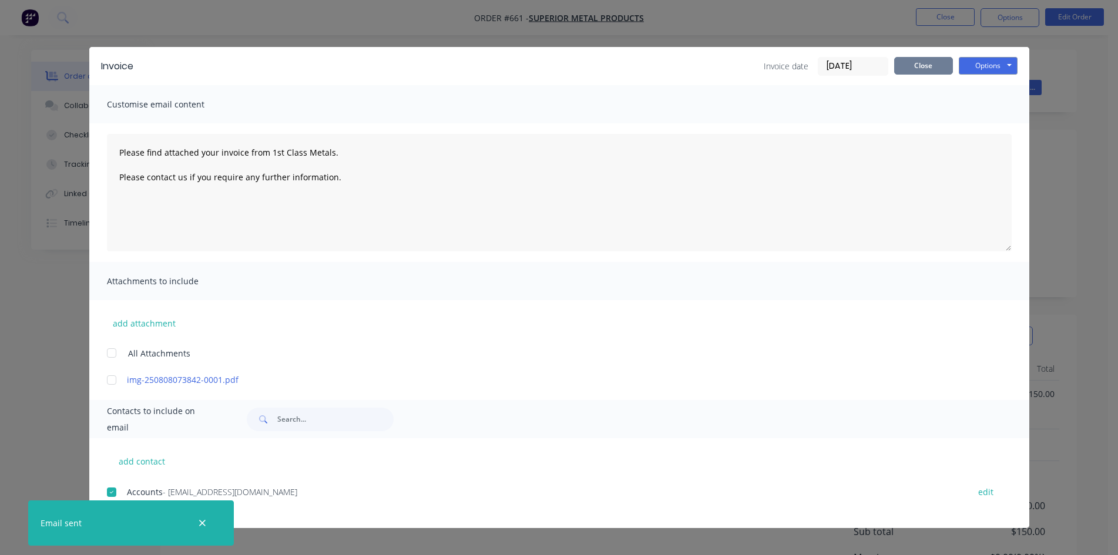
click at [933, 72] on button "Close" at bounding box center [923, 66] width 59 height 18
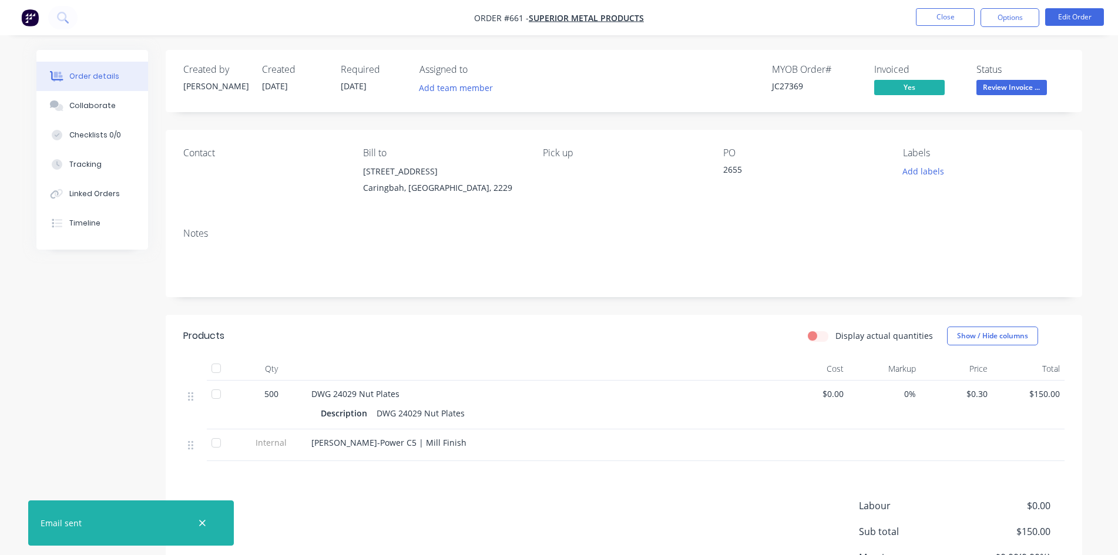
click at [995, 88] on span "Review Invoice ..." at bounding box center [1011, 87] width 70 height 15
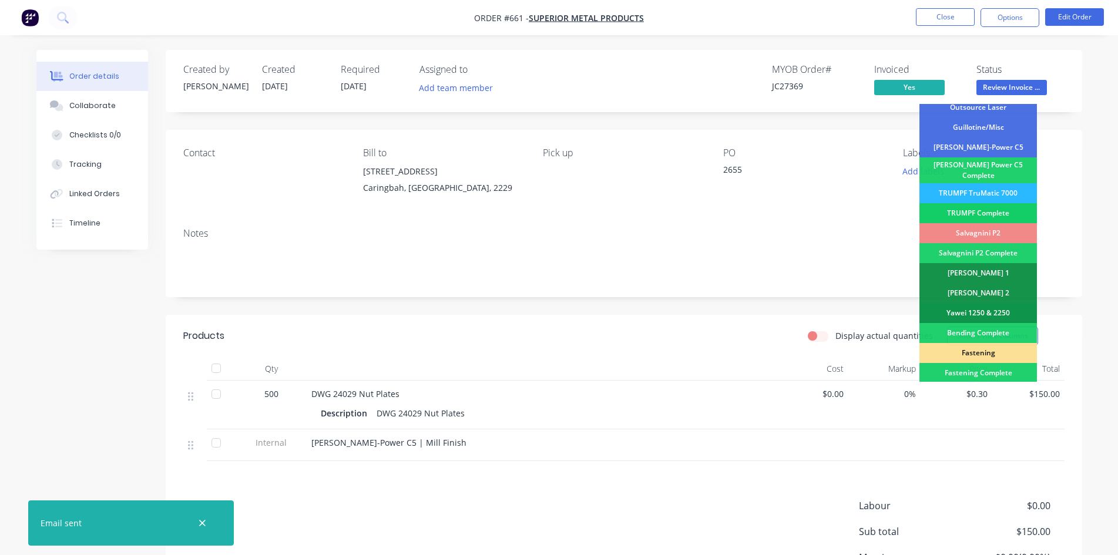
scroll to position [333, 0]
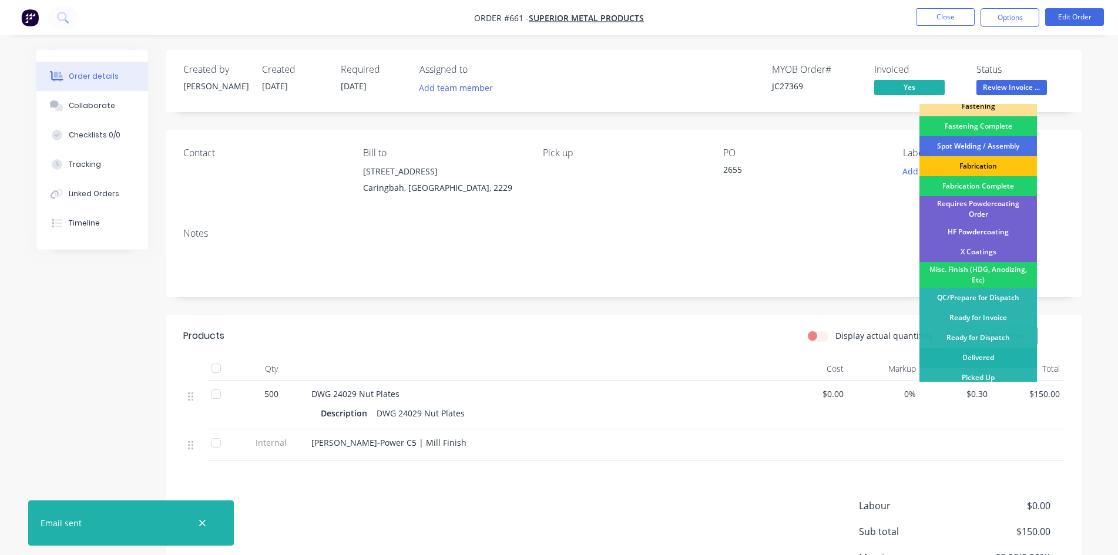
click at [977, 356] on div "Delivered" at bounding box center [977, 358] width 117 height 20
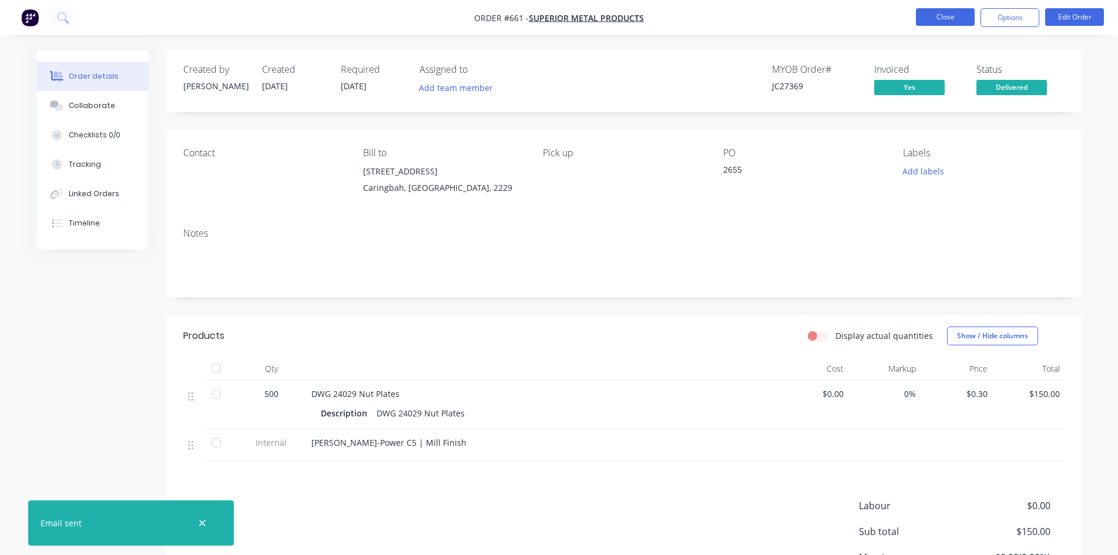
click at [947, 18] on button "Close" at bounding box center [945, 17] width 59 height 18
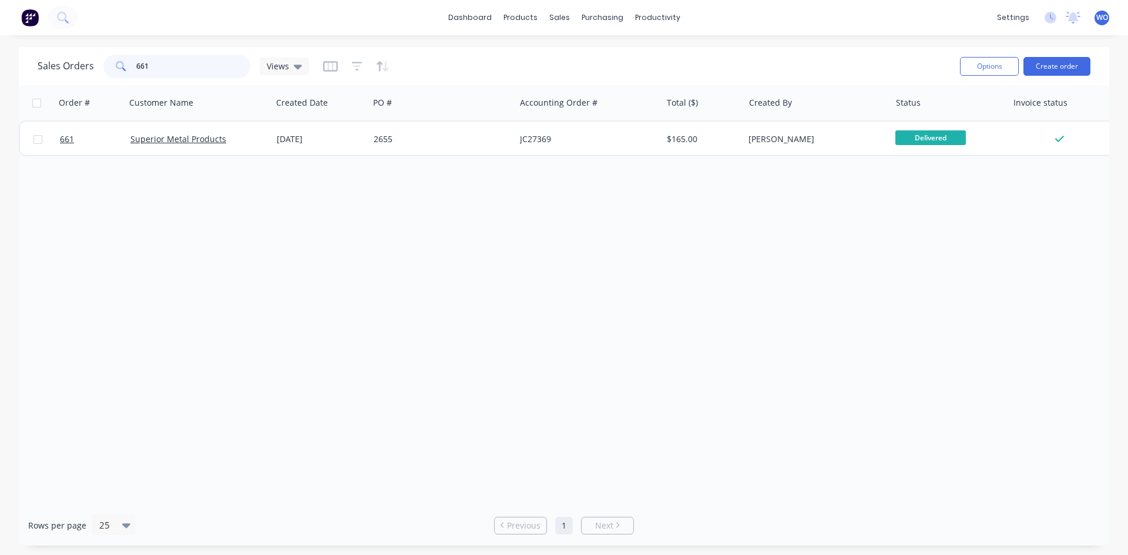
drag, startPoint x: 161, startPoint y: 69, endPoint x: 0, endPoint y: 51, distance: 162.1
click at [0, 51] on div "Sales Orders 661 Views Options Create order Order # Customer Name Created Date …" at bounding box center [564, 296] width 1128 height 499
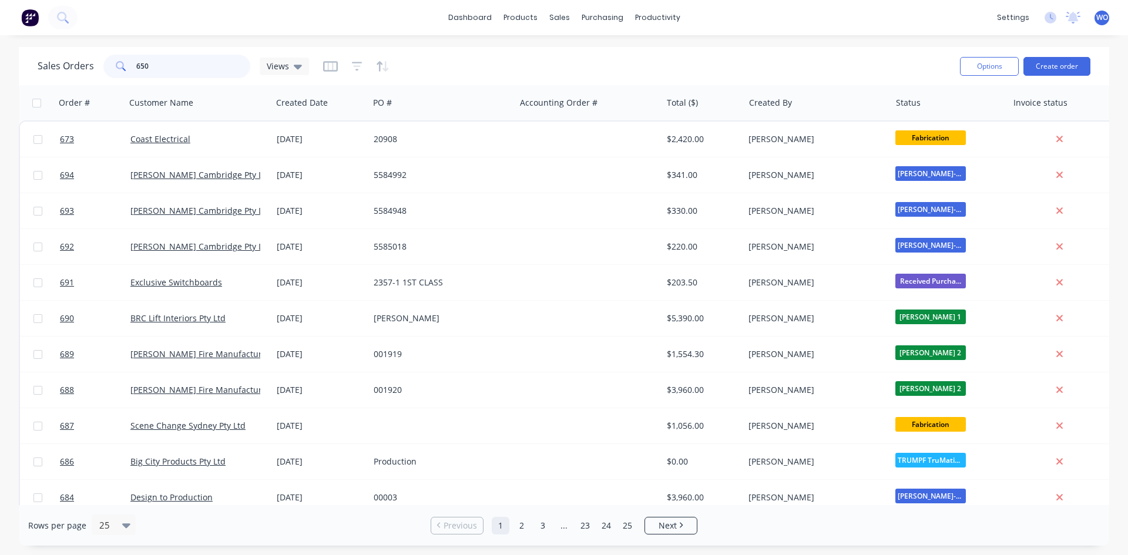
type input "650"
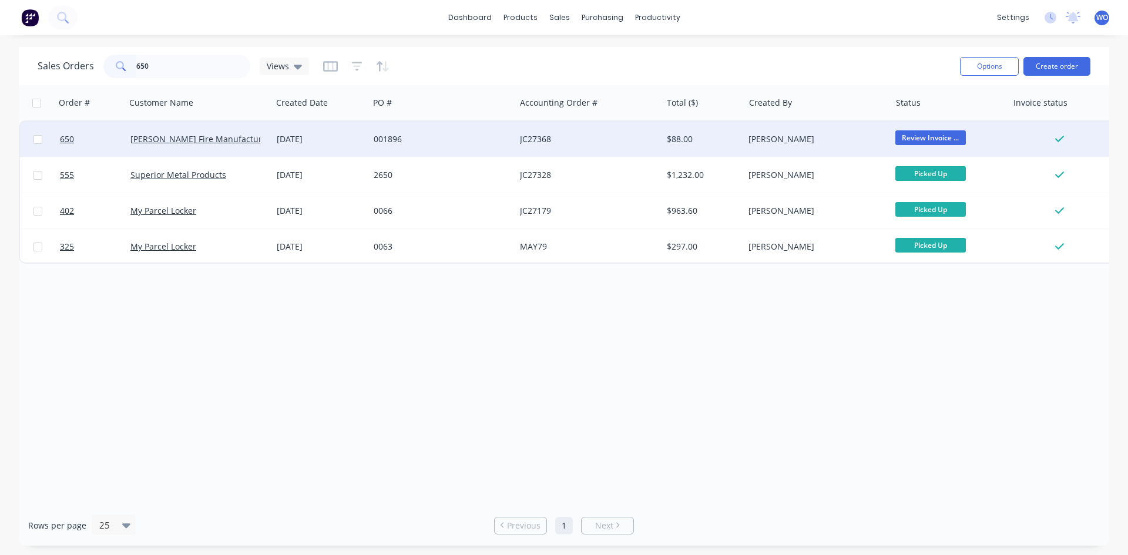
click at [423, 147] on div "001896" at bounding box center [442, 139] width 146 height 35
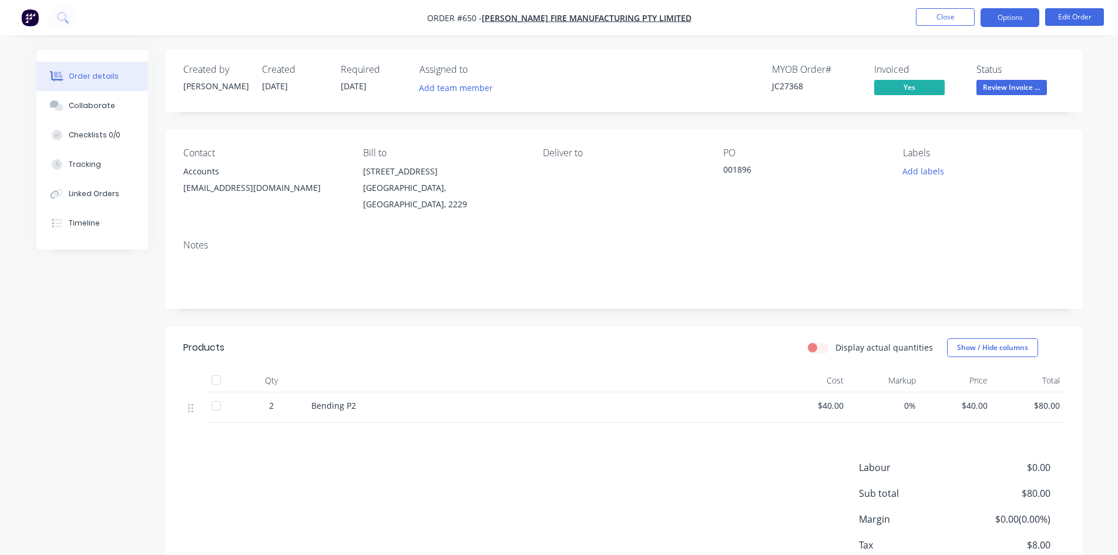
click at [993, 25] on button "Options" at bounding box center [1009, 17] width 59 height 19
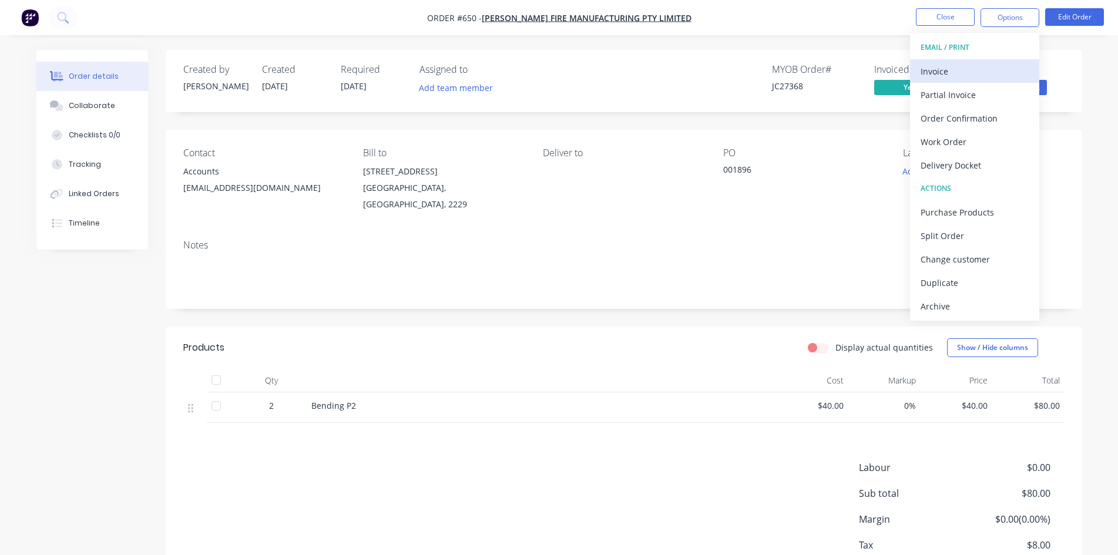
click at [977, 68] on div "Invoice" at bounding box center [975, 71] width 108 height 17
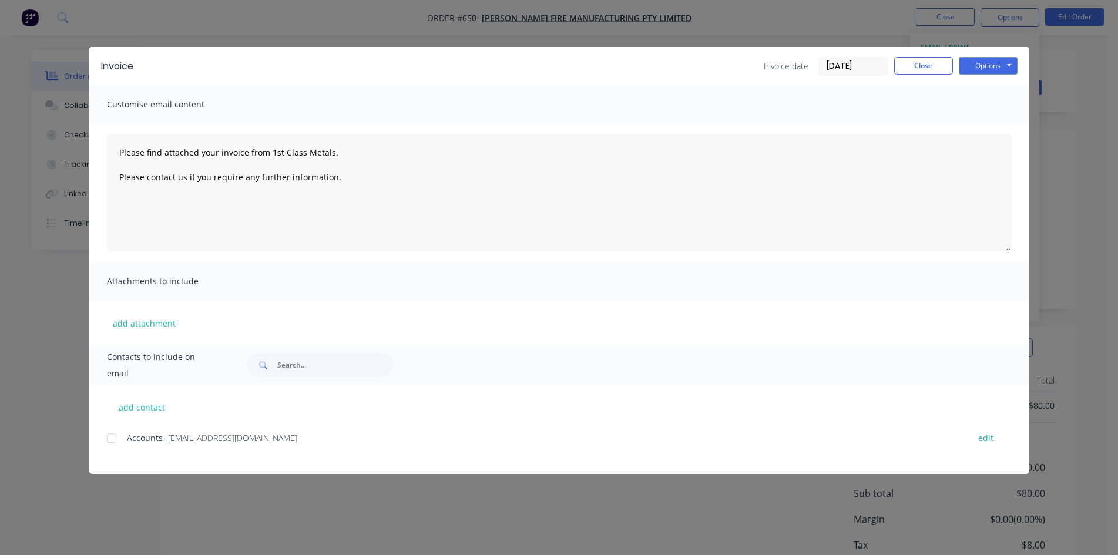
click at [124, 445] on div "Accounts - [EMAIL_ADDRESS][DOMAIN_NAME] edit" at bounding box center [568, 438] width 922 height 16
click at [111, 439] on div at bounding box center [111, 437] width 23 height 23
click at [1007, 66] on button "Options" at bounding box center [988, 66] width 59 height 18
click at [1003, 128] on button "Email" at bounding box center [996, 125] width 75 height 19
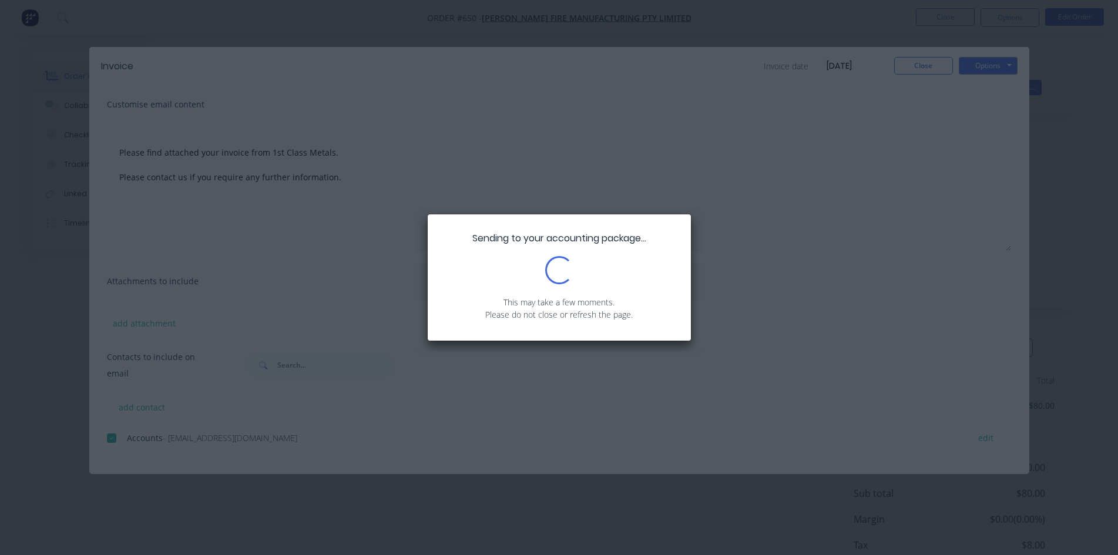
type textarea "Please find attached your invoice from 1st Class Metals. Please contact us if y…"
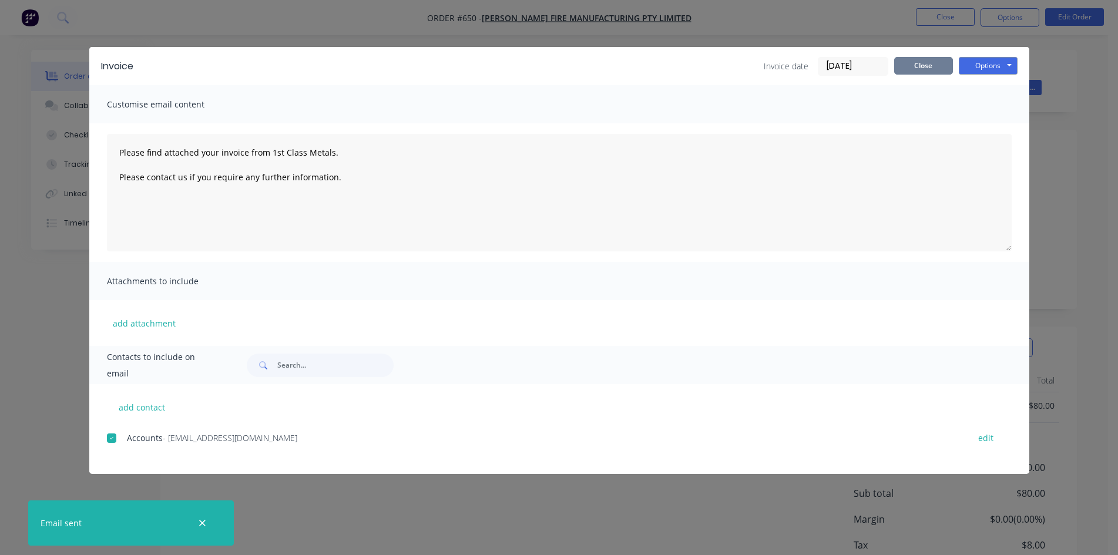
click at [932, 69] on button "Close" at bounding box center [923, 66] width 59 height 18
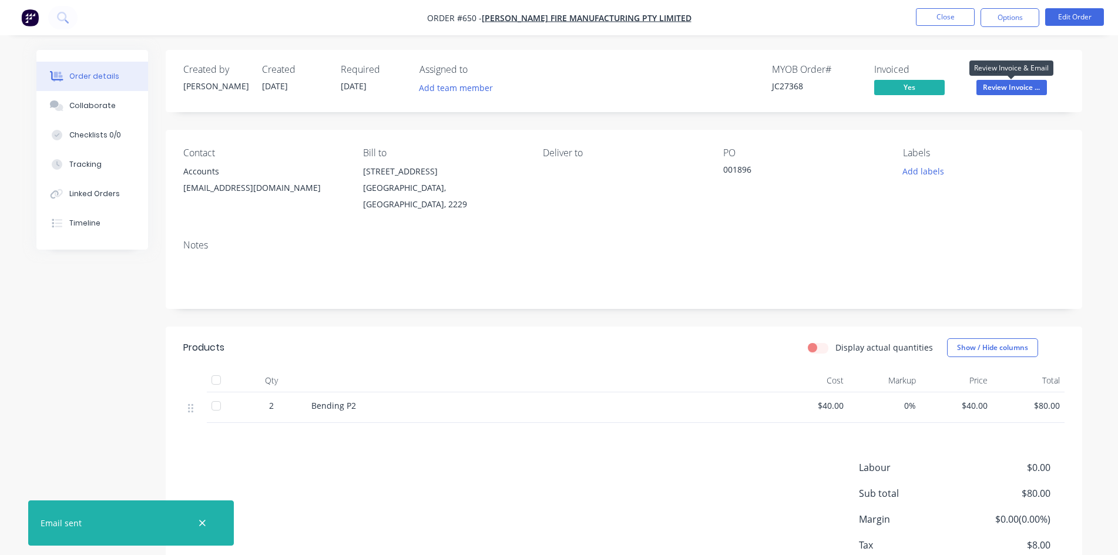
click at [1023, 90] on span "Review Invoice ..." at bounding box center [1011, 87] width 70 height 15
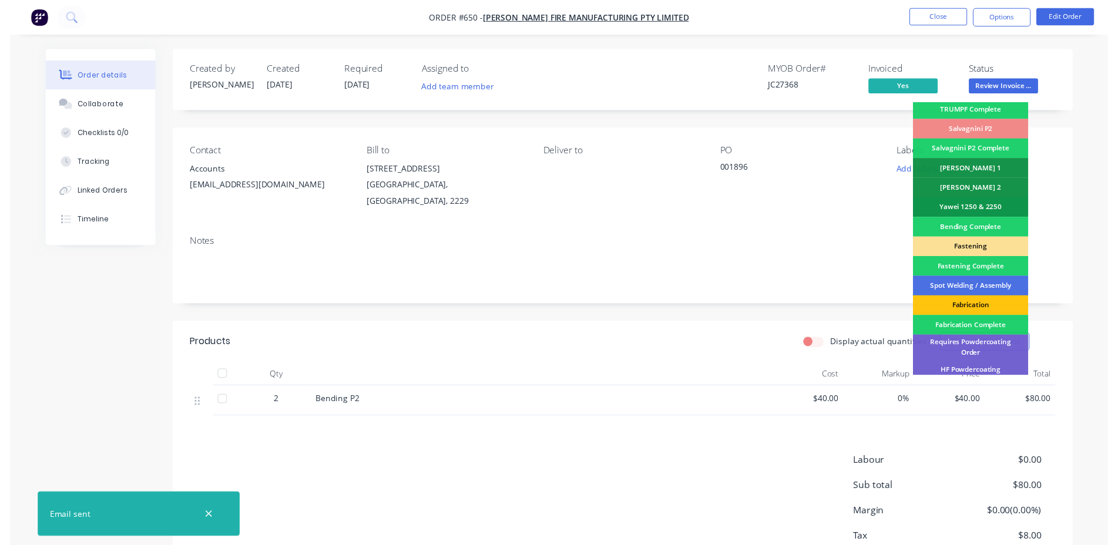
scroll to position [333, 0]
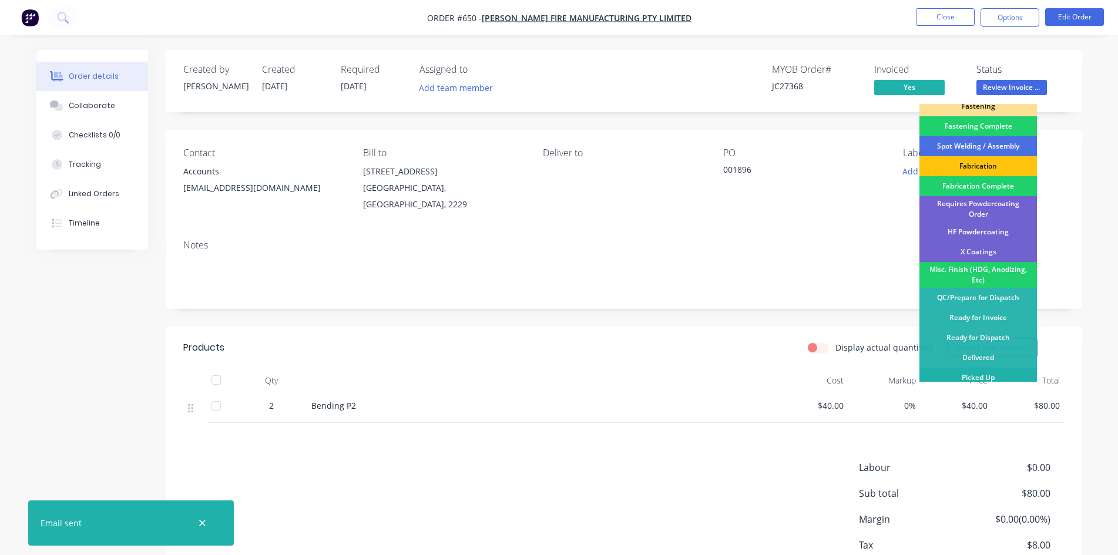
click at [986, 372] on div "Picked Up" at bounding box center [977, 378] width 117 height 20
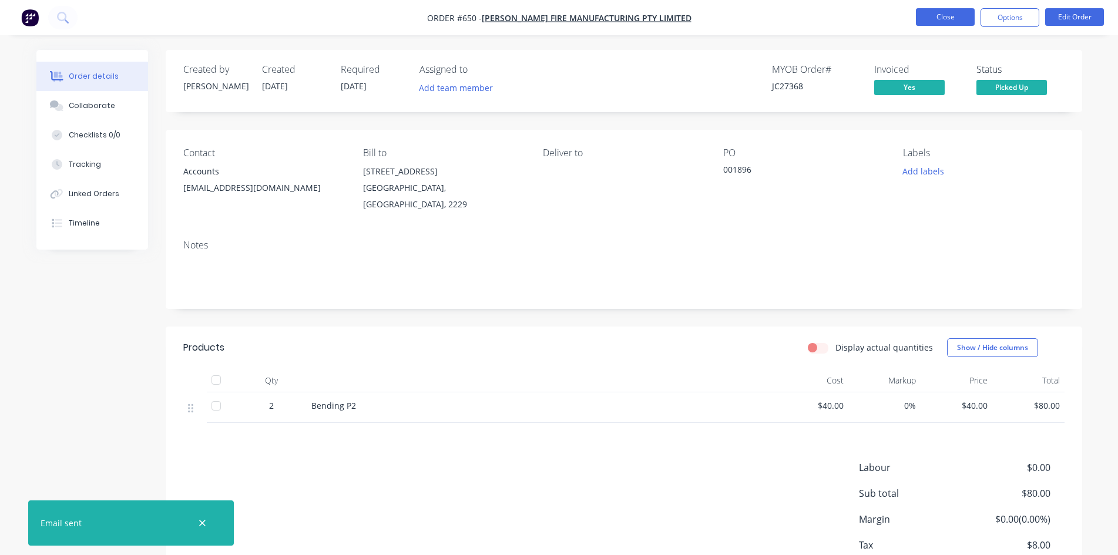
click at [933, 20] on button "Close" at bounding box center [945, 17] width 59 height 18
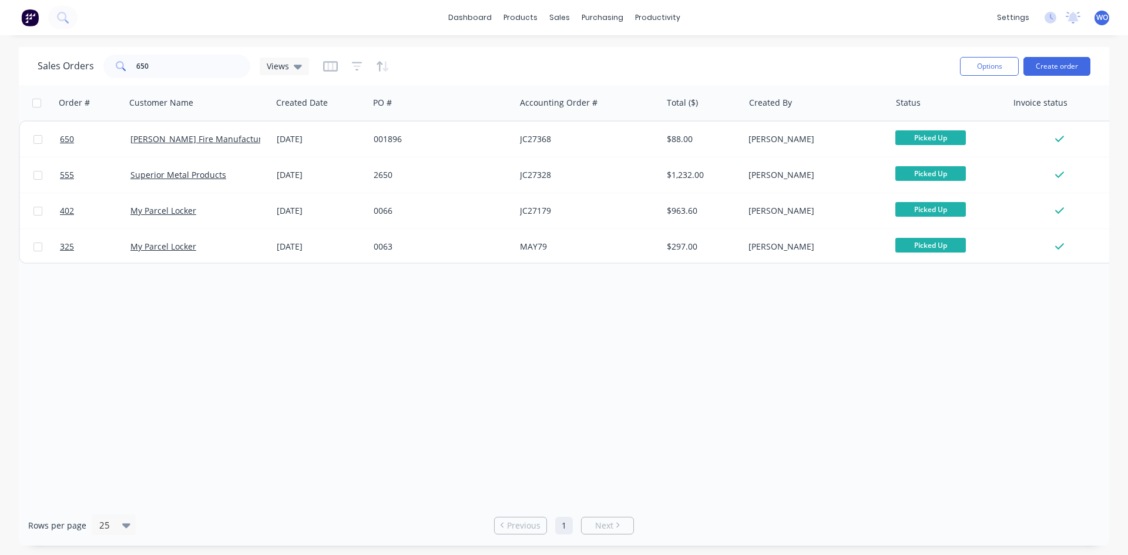
click at [31, 18] on img at bounding box center [30, 18] width 18 height 18
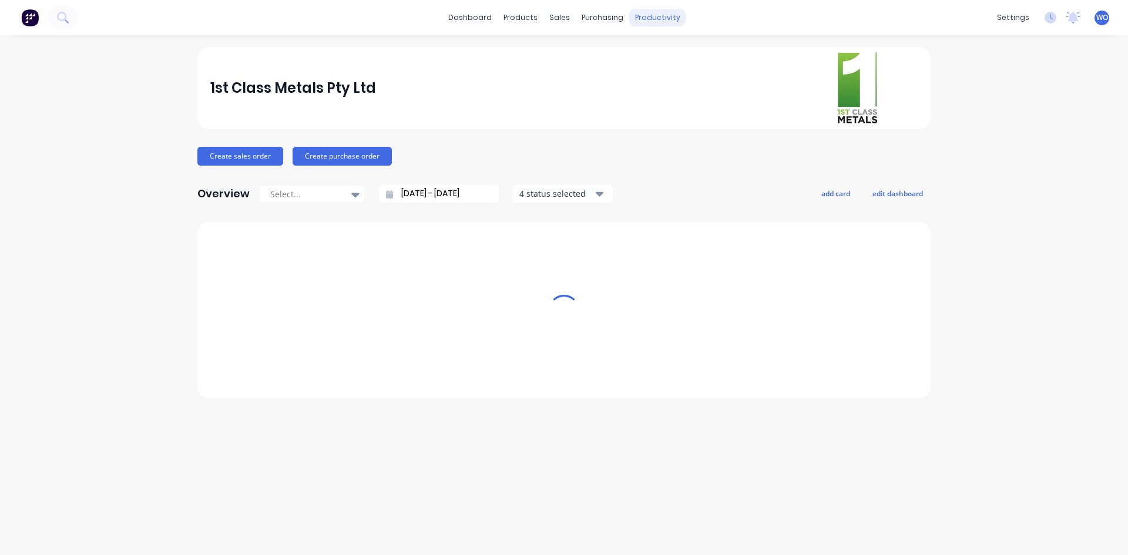
click at [658, 21] on div "productivity" at bounding box center [657, 18] width 57 height 18
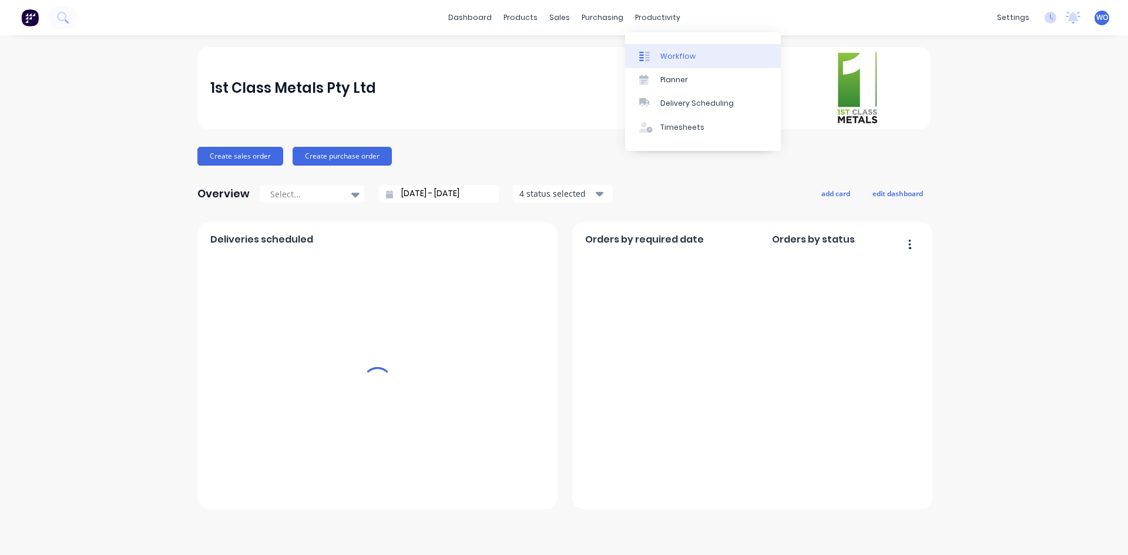
click at [692, 56] on div "Workflow" at bounding box center [677, 56] width 35 height 11
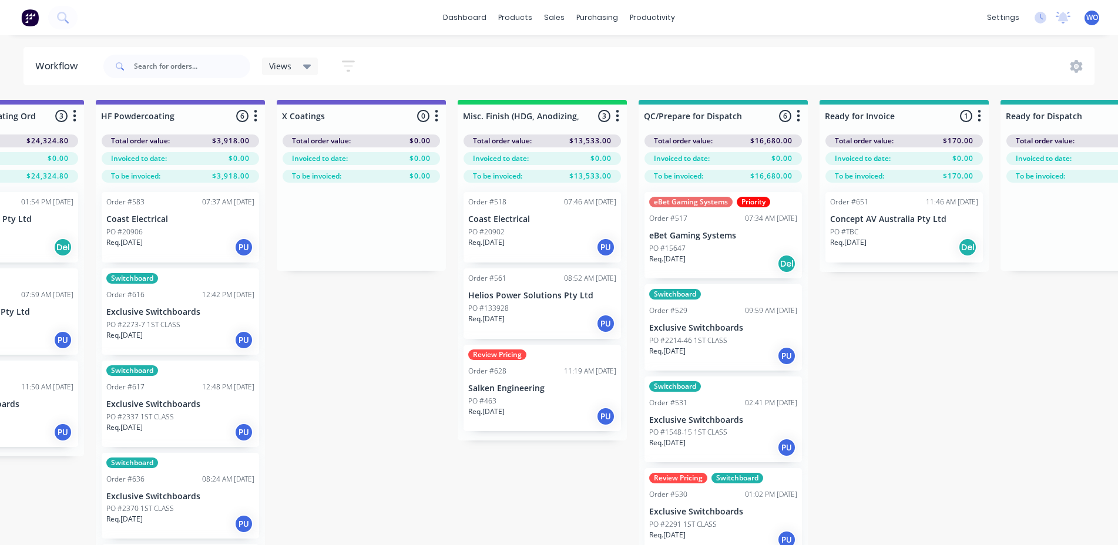
scroll to position [0, 3895]
